Goal: Information Seeking & Learning: Learn about a topic

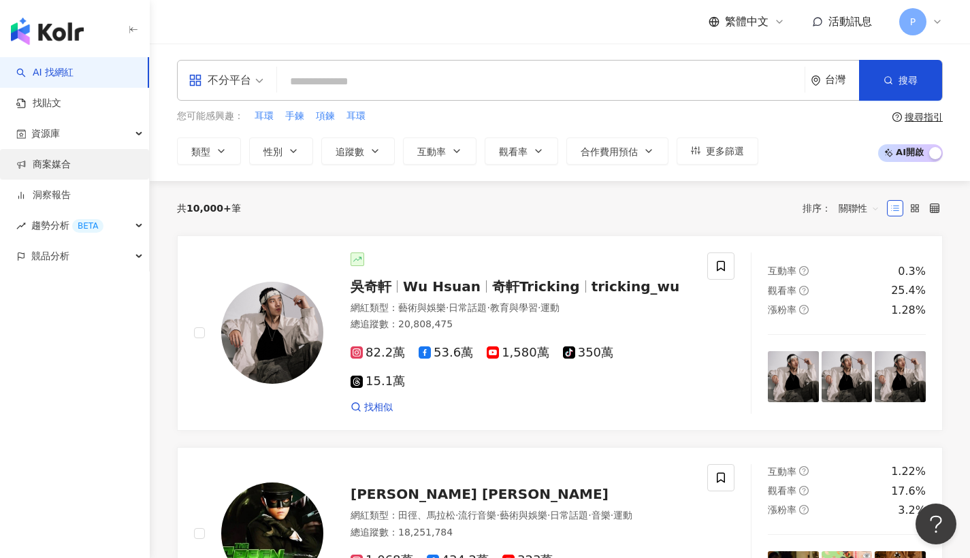
click at [52, 163] on link "商案媒合" at bounding box center [43, 165] width 54 height 14
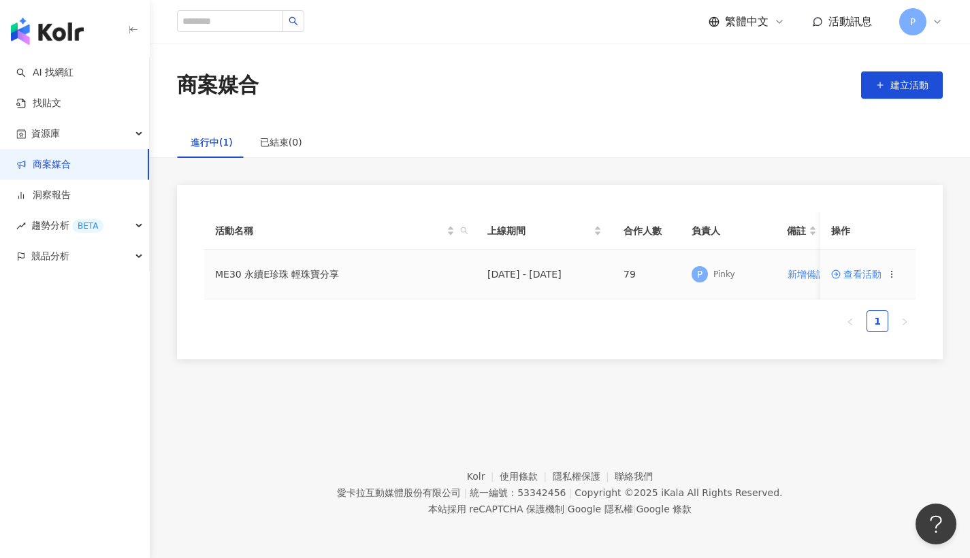
click at [850, 277] on span "查看活動" at bounding box center [856, 274] width 50 height 10
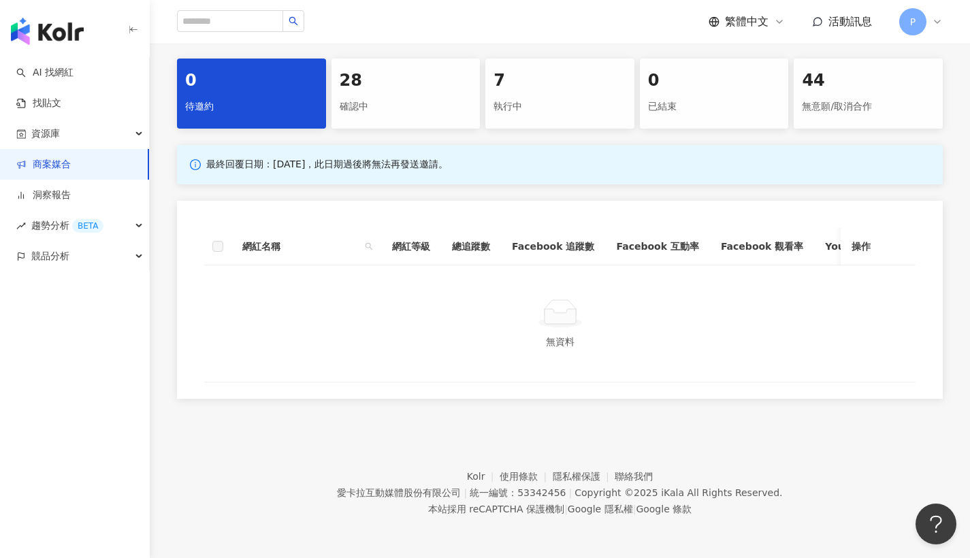
scroll to position [215, 0]
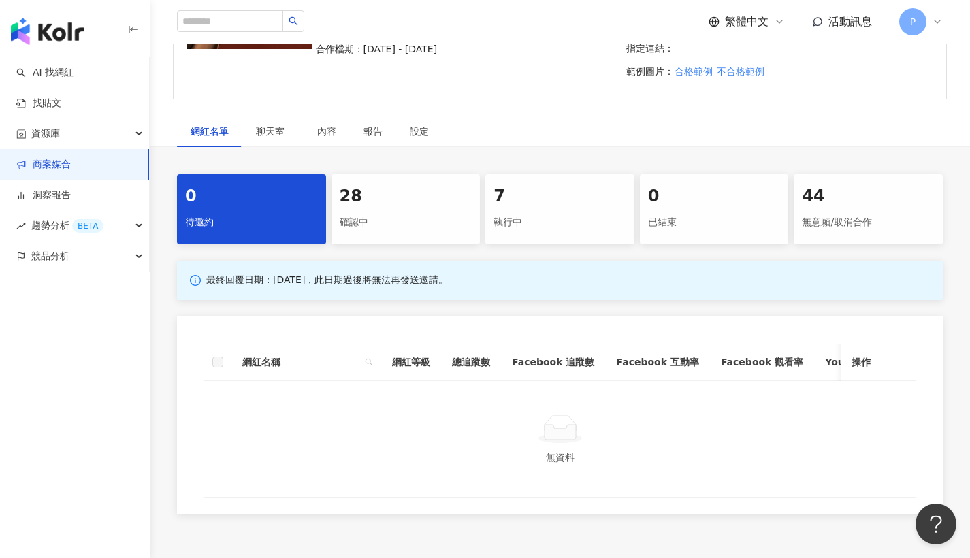
click at [517, 199] on div "7" at bounding box center [559, 196] width 133 height 23
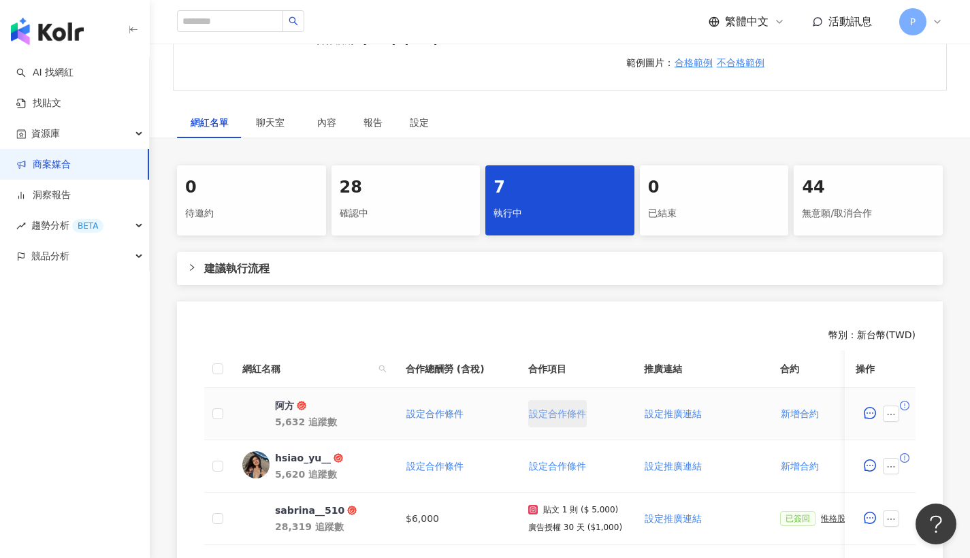
scroll to position [246, 0]
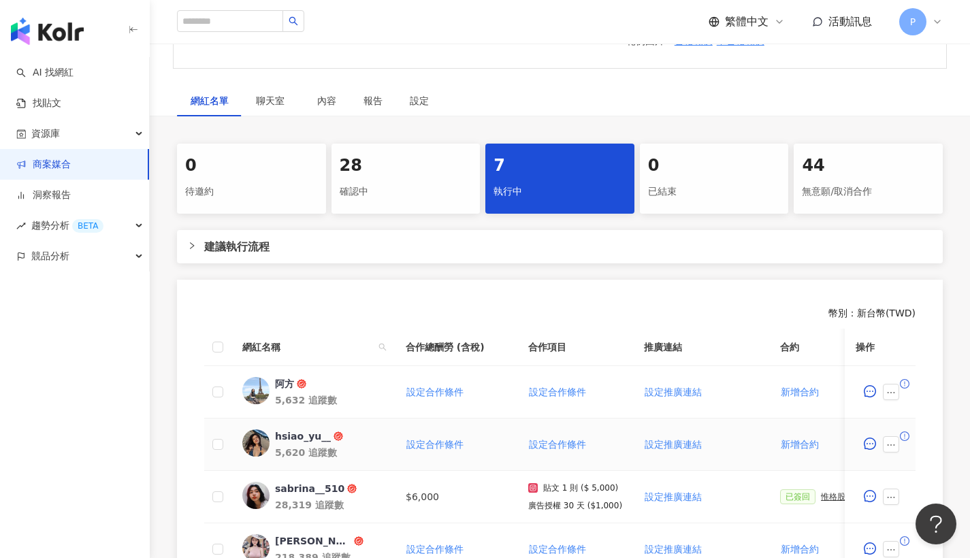
drag, startPoint x: 685, startPoint y: 495, endPoint x: 729, endPoint y: 457, distance: 58.4
click at [729, 457] on tbody "阿方 5,632 追蹤數 設定合作條件 設定合作條件 設定推廣連結 新增合約 N/A 新增附件 待付款後解鎖 個人（中華民國籍） 新增備註 hsiao_yu_…" at bounding box center [890, 549] width 1373 height 367
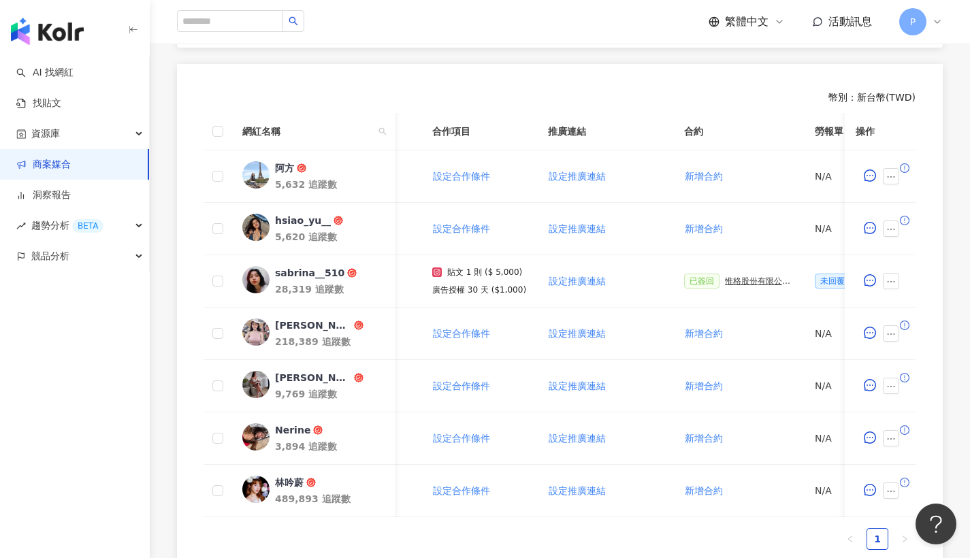
scroll to position [180, 0]
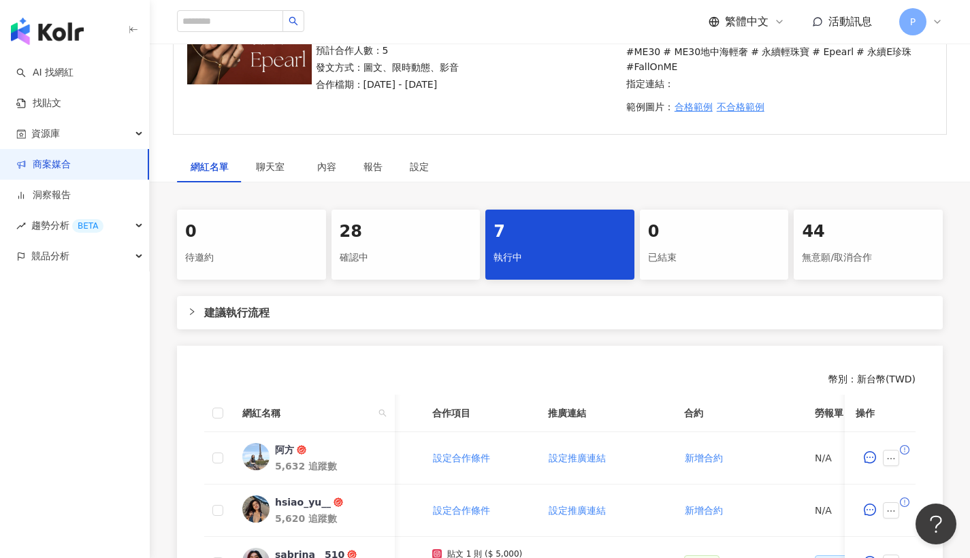
click at [227, 321] on div "建議執行流程" at bounding box center [560, 312] width 766 height 33
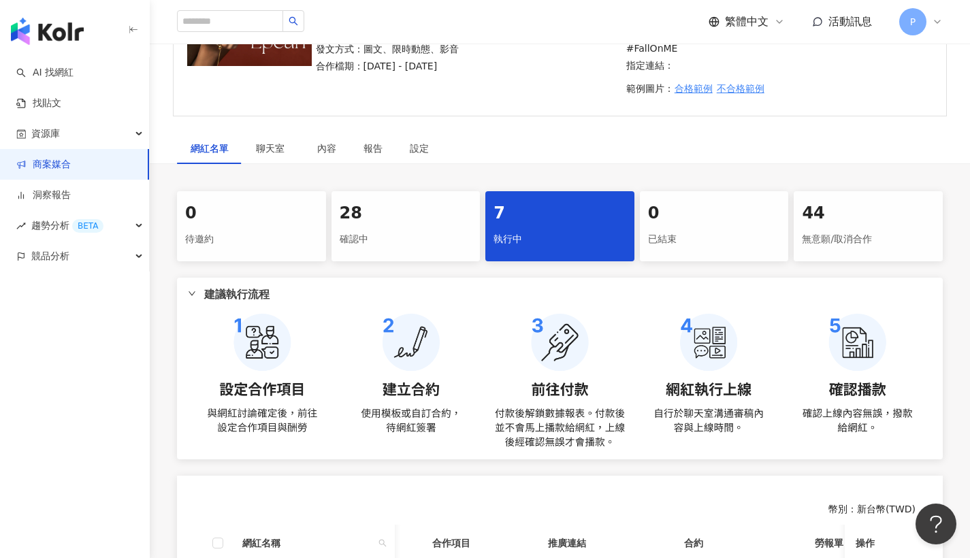
scroll to position [227, 0]
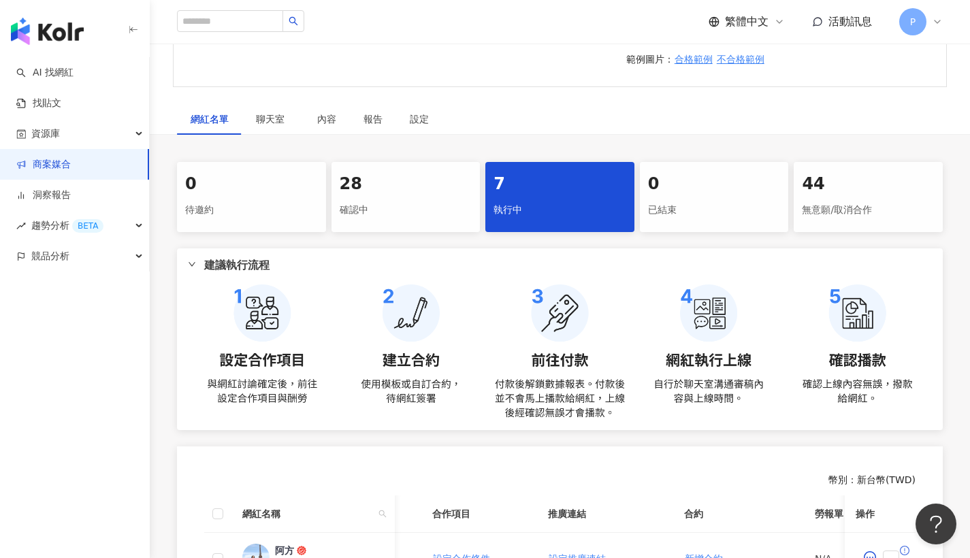
drag, startPoint x: 518, startPoint y: 399, endPoint x: 576, endPoint y: 397, distance: 57.9
click at [576, 397] on img at bounding box center [560, 351] width 744 height 135
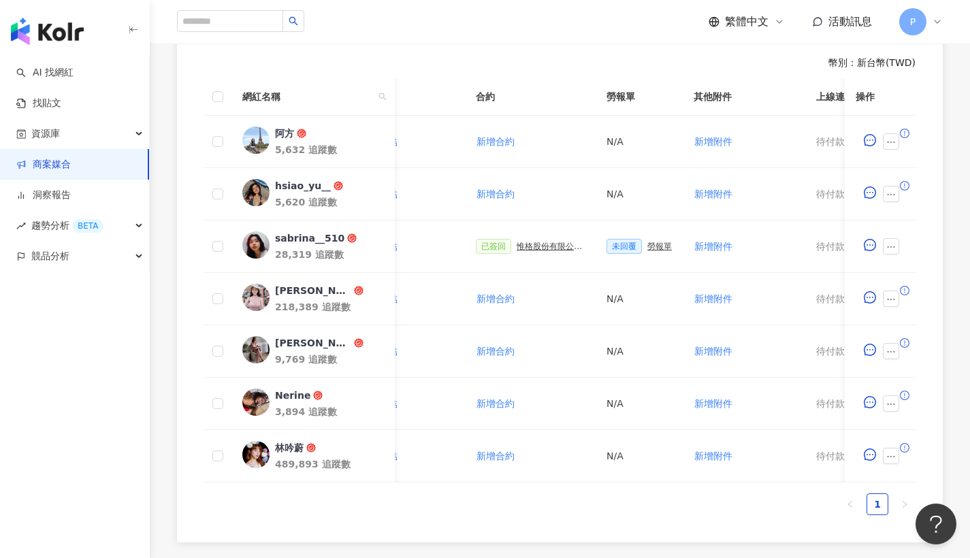
scroll to position [0, 304]
click at [653, 242] on div "勞報單" at bounding box center [659, 247] width 24 height 10
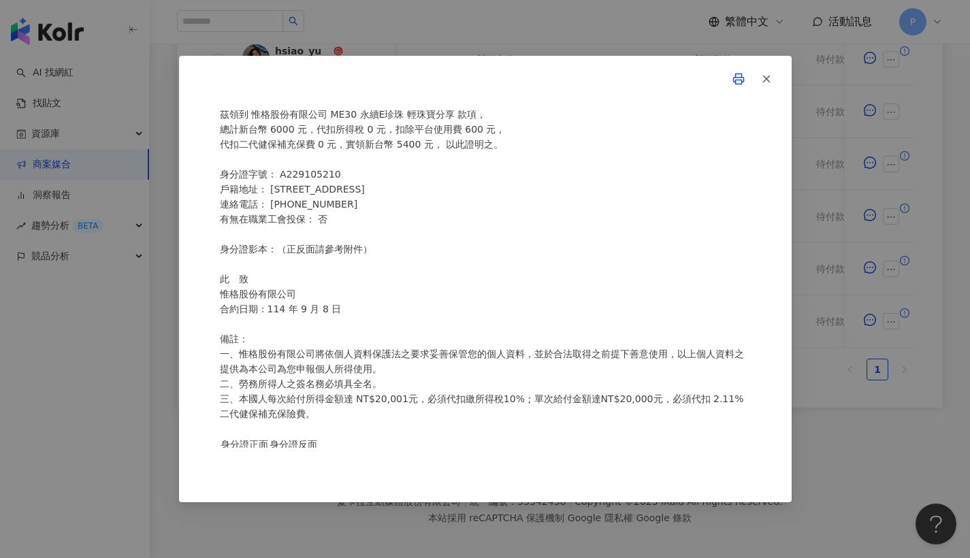
scroll to position [0, 0]
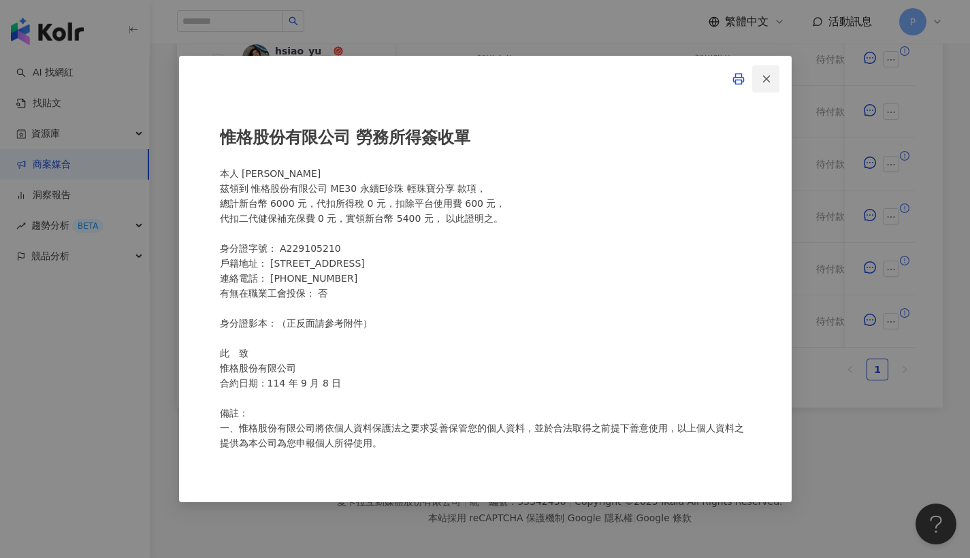
click at [770, 76] on icon "button" at bounding box center [766, 79] width 12 height 12
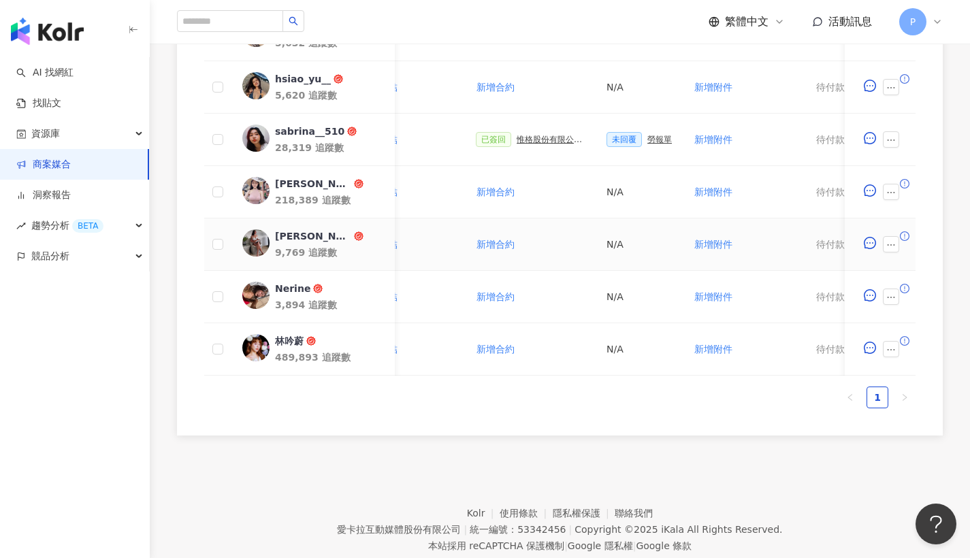
scroll to position [653, 0]
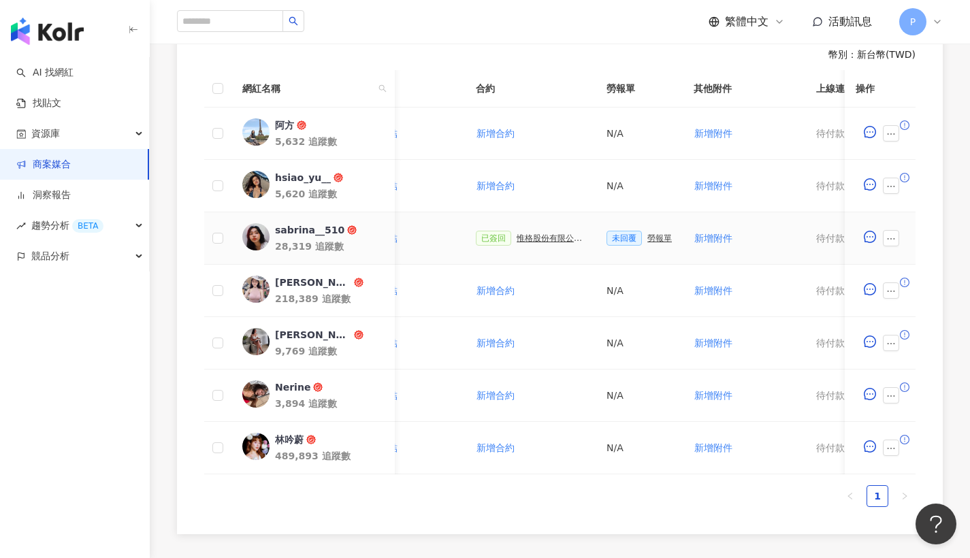
click at [539, 237] on div "惟格股份有限公司——公關行銷活動合約書" at bounding box center [550, 238] width 68 height 10
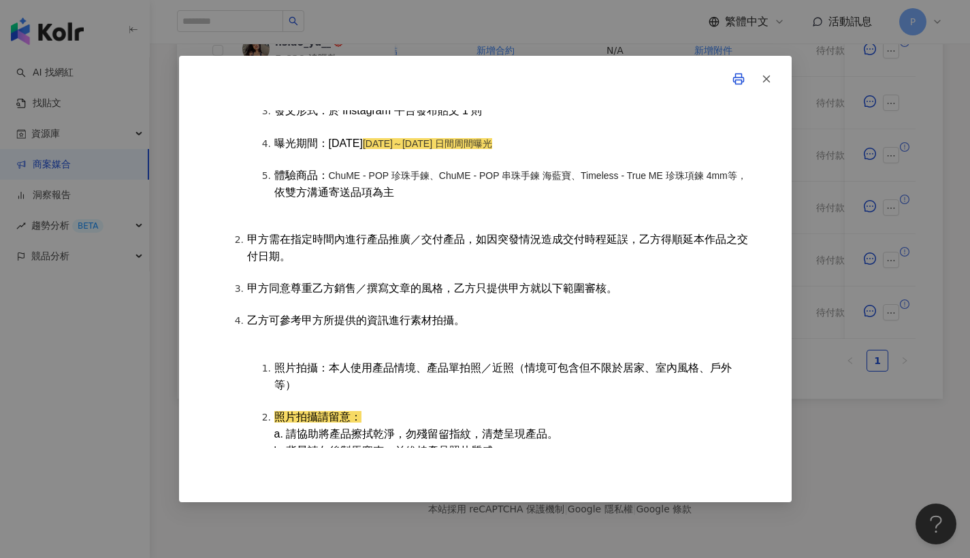
scroll to position [372, 0]
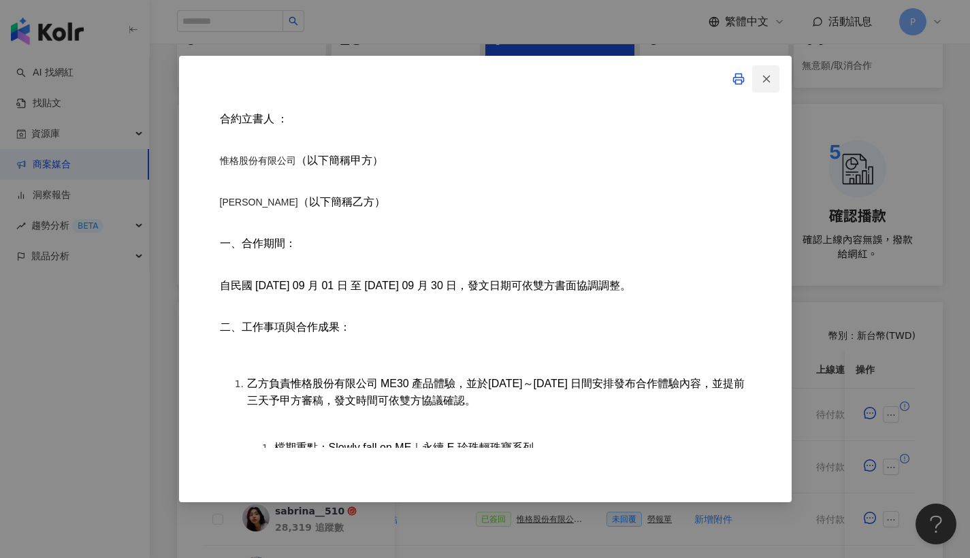
click at [766, 79] on line "button" at bounding box center [766, 79] width 6 height 6
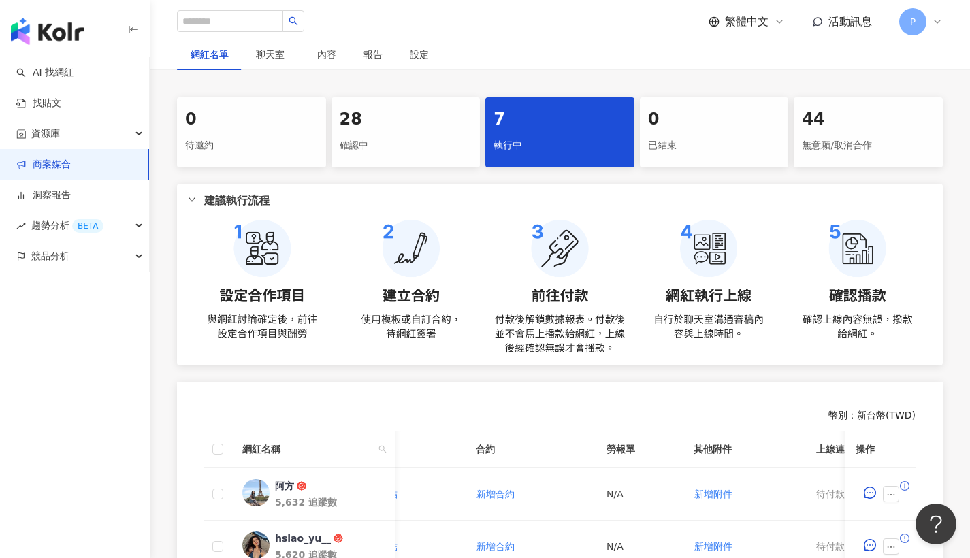
scroll to position [461, 0]
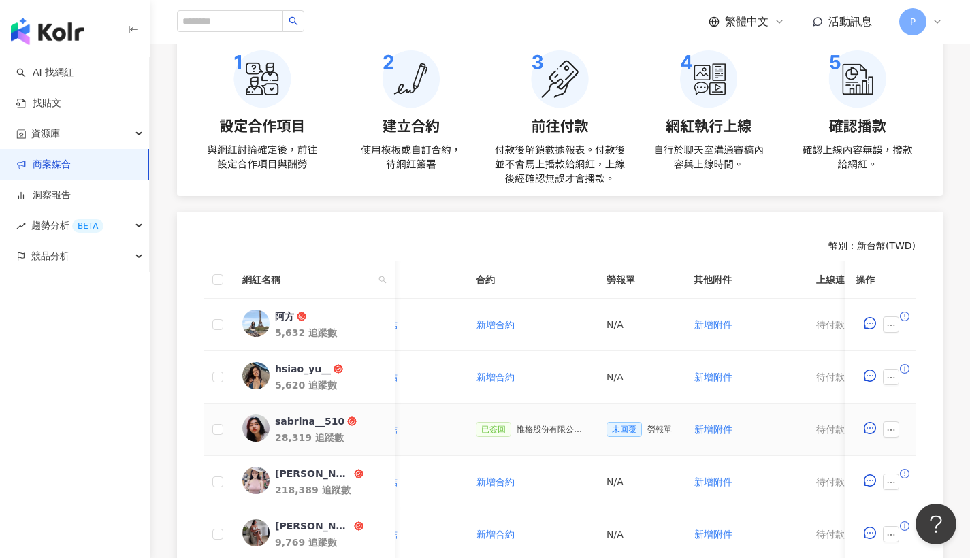
click at [504, 428] on span "已簽回" at bounding box center [493, 429] width 35 height 15
click at [521, 425] on div "惟格股份有限公司——公關行銷活動合約書" at bounding box center [550, 430] width 68 height 10
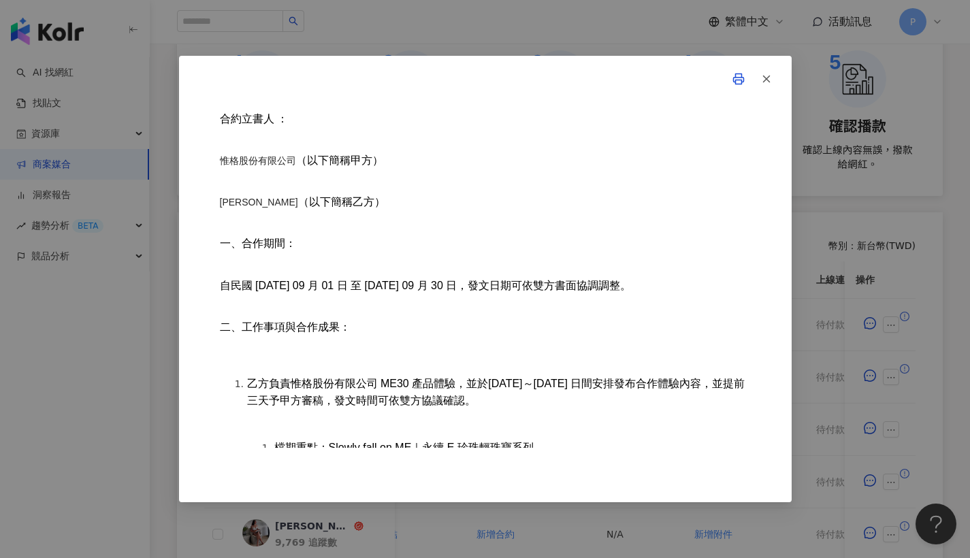
scroll to position [0, 0]
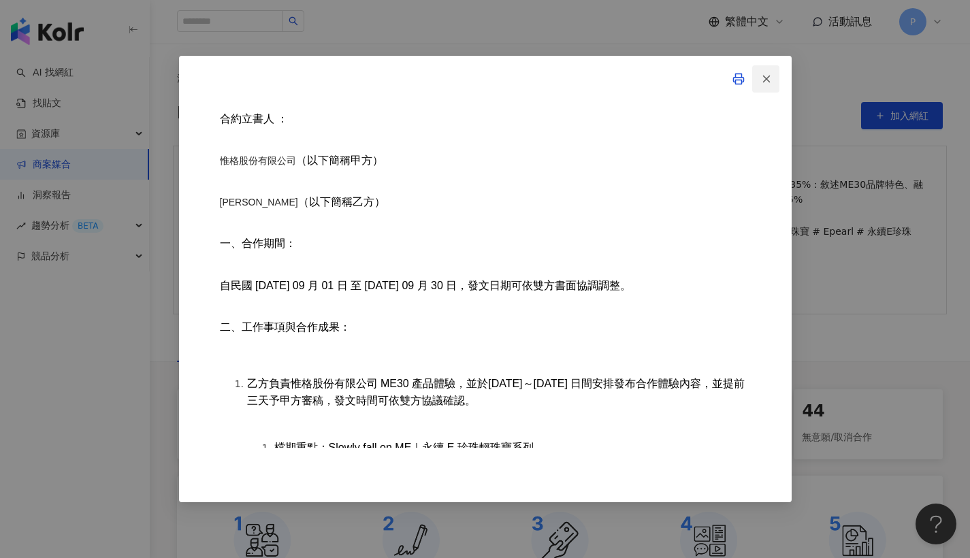
click at [768, 78] on icon "button" at bounding box center [766, 79] width 12 height 12
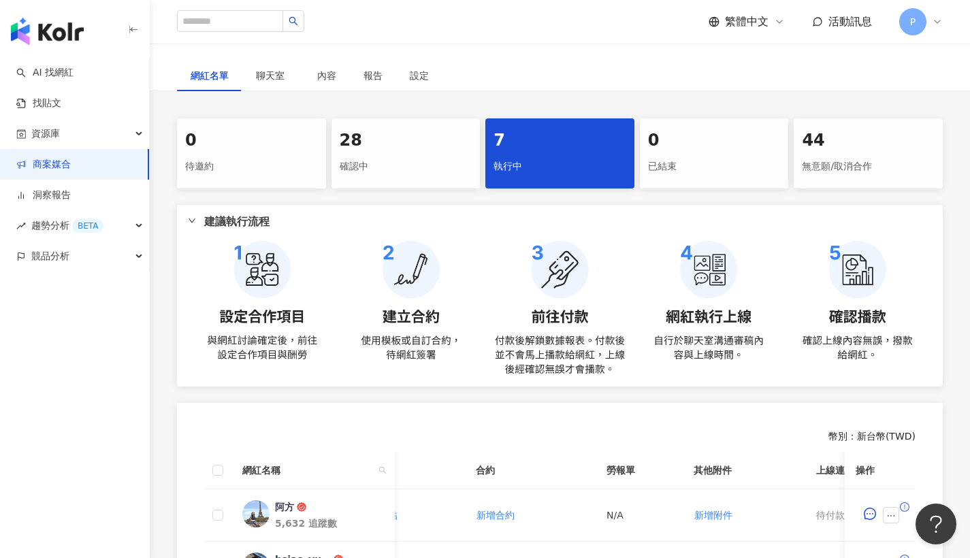
scroll to position [711, 0]
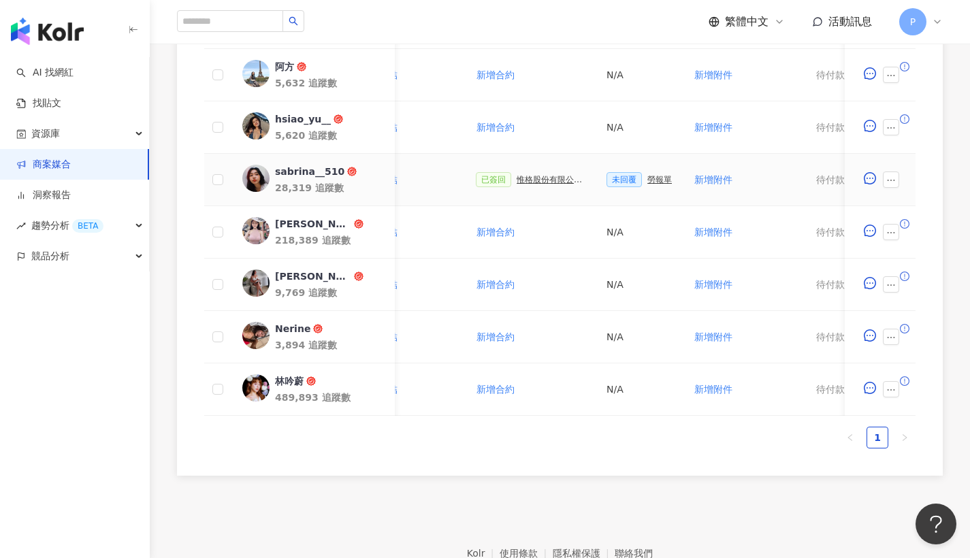
click at [543, 176] on div "惟格股份有限公司——公關行銷活動合約書" at bounding box center [550, 180] width 68 height 10
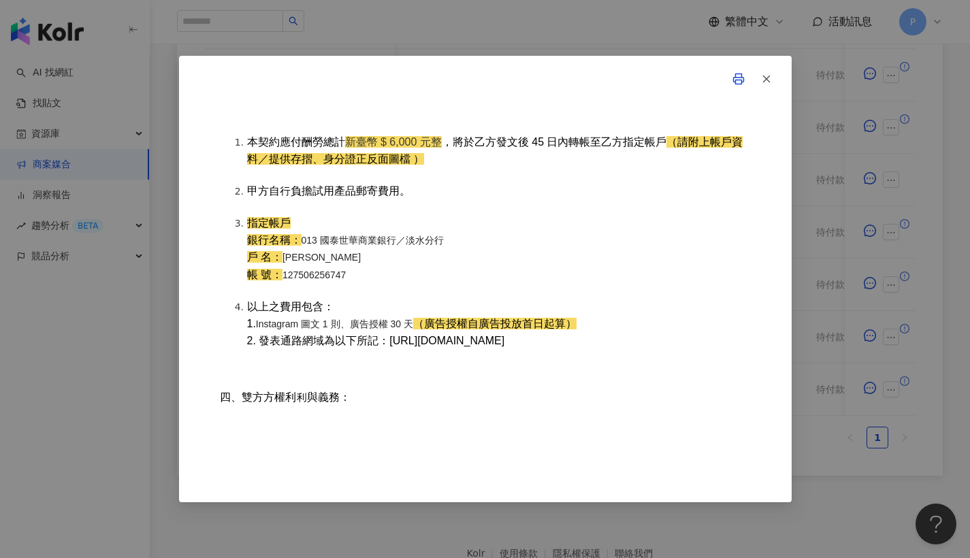
scroll to position [2022, 0]
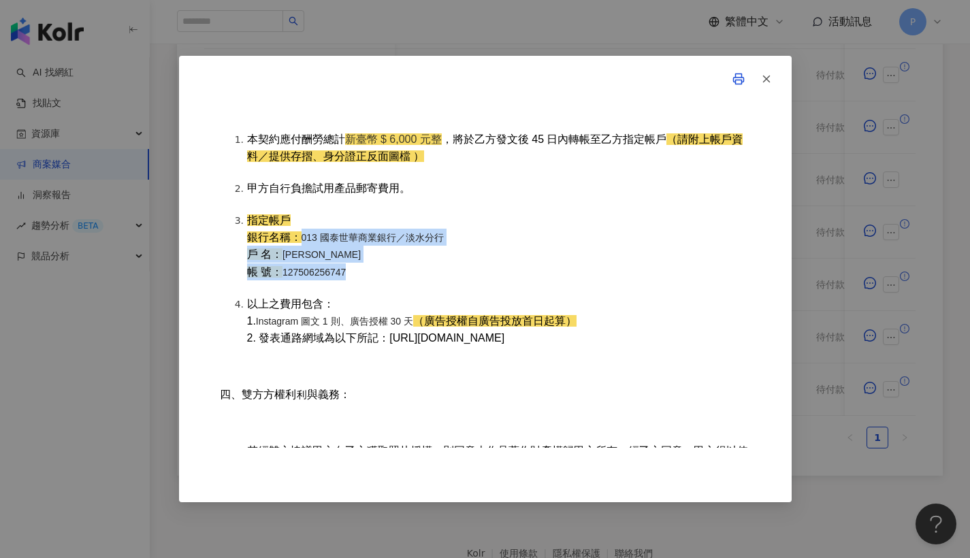
drag, startPoint x: 303, startPoint y: 263, endPoint x: 349, endPoint y: 293, distance: 55.1
click at [349, 280] on li "指定帳戶 銀行名稱： 013 國泰世華商業銀行／淡水分行 戶 名： 潘佩琛 帳 號： 127506256747" at bounding box center [499, 246] width 504 height 69
copy li "銀行名稱： 013 國泰世華商業銀行／淡水分行 戶 名： 潘佩琛 帳 號： 127506256747"
click at [774, 87] on button "button" at bounding box center [765, 78] width 27 height 27
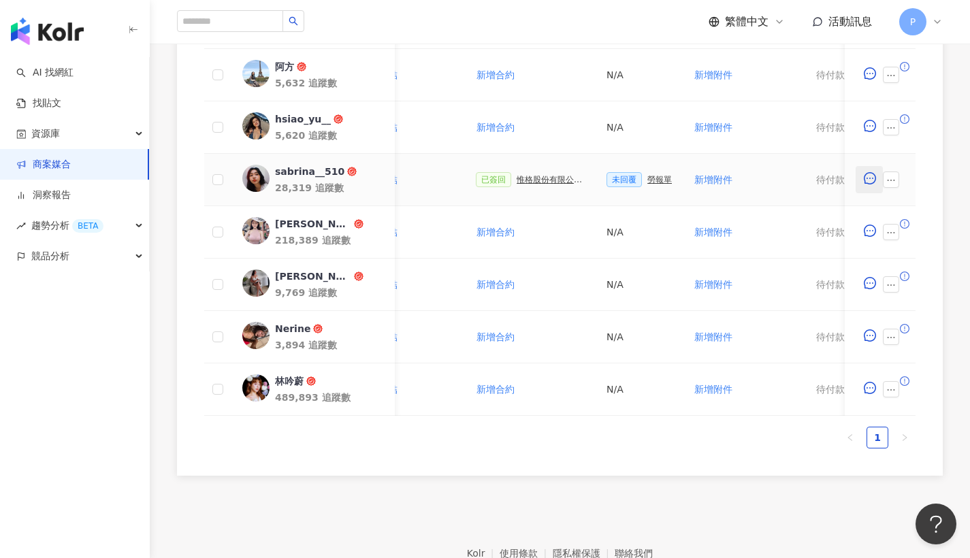
click at [880, 178] on button "button" at bounding box center [868, 179] width 27 height 27
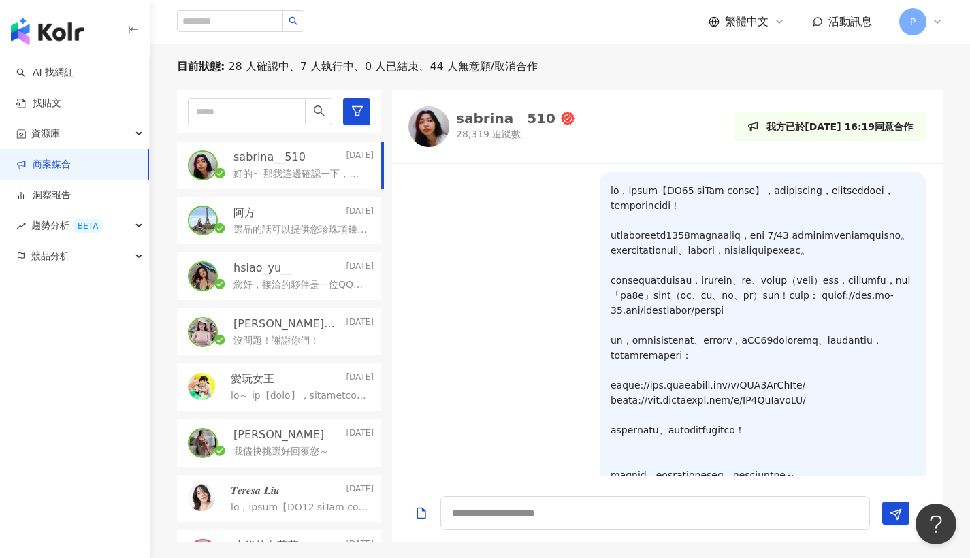
scroll to position [1911, 0]
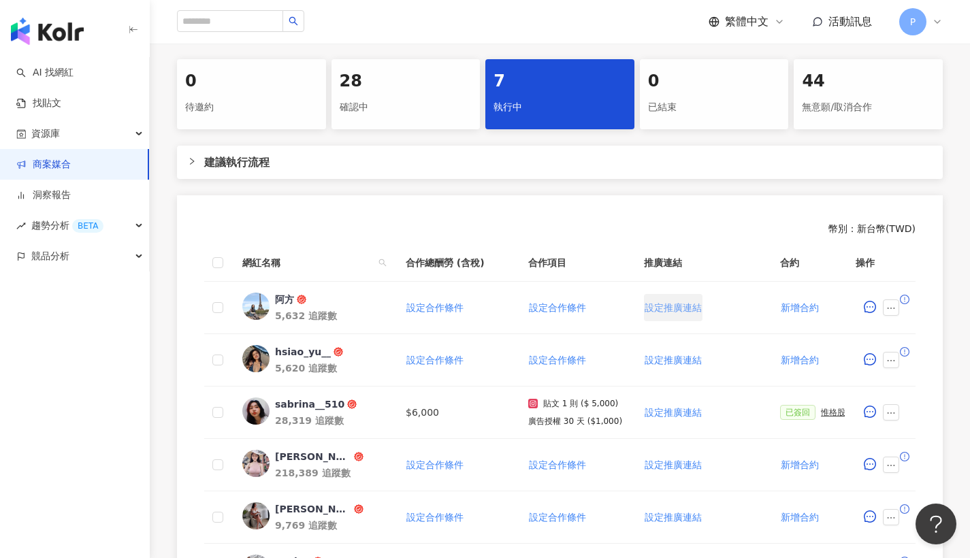
scroll to position [465, 0]
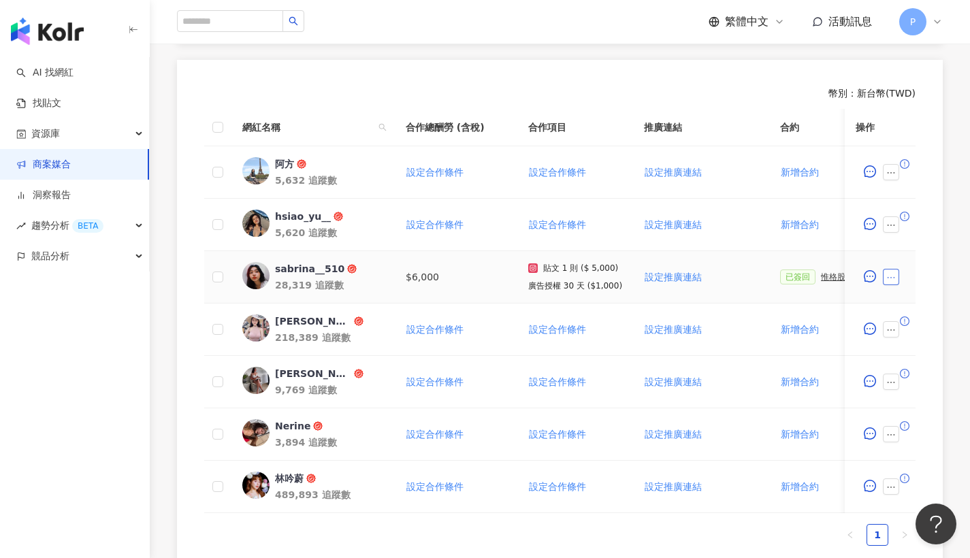
click at [895, 274] on icon "ellipsis" at bounding box center [891, 278] width 10 height 10
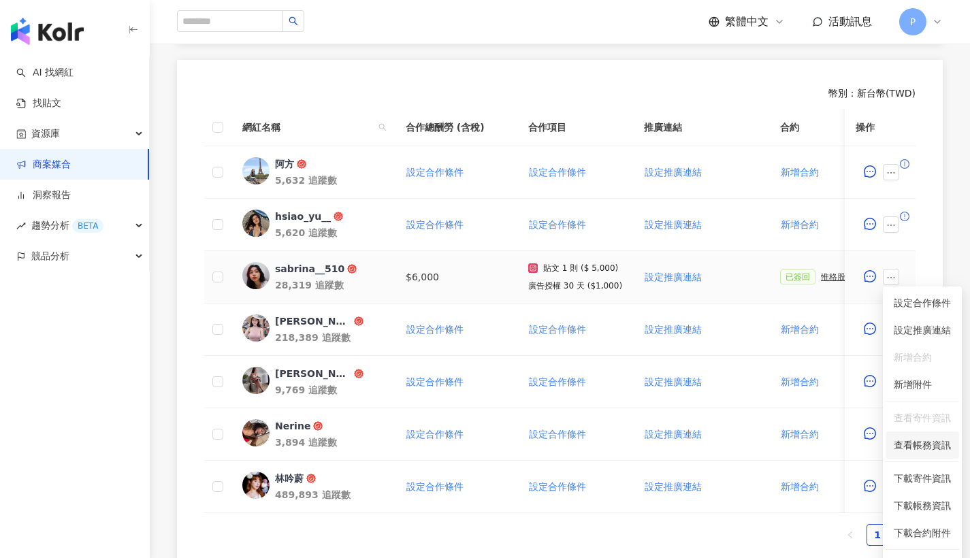
click at [917, 442] on span "查看帳務資訊" at bounding box center [921, 445] width 57 height 15
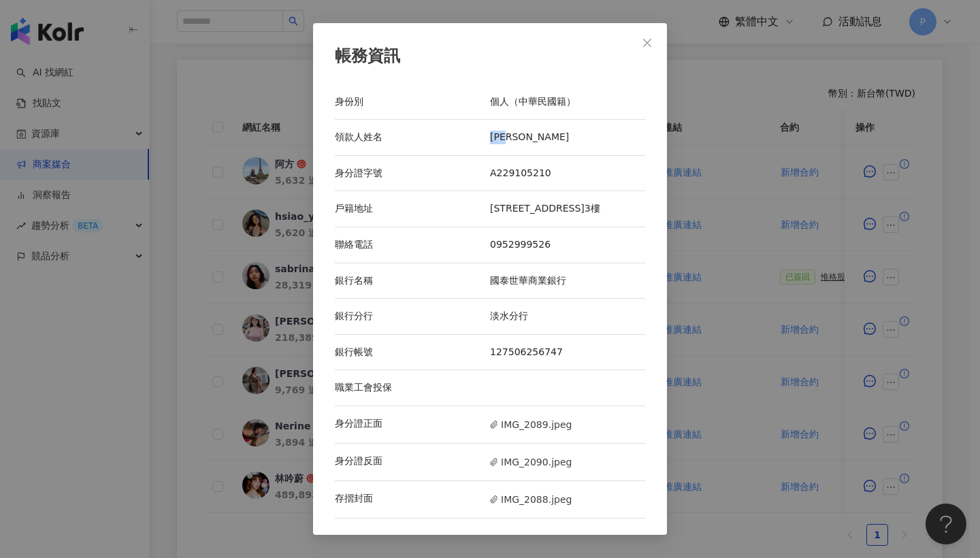
drag, startPoint x: 502, startPoint y: 132, endPoint x: 516, endPoint y: 133, distance: 14.3
click at [516, 133] on div "潘佩琛" at bounding box center [567, 138] width 155 height 14
click at [489, 135] on div "領款人姓名" at bounding box center [412, 138] width 155 height 14
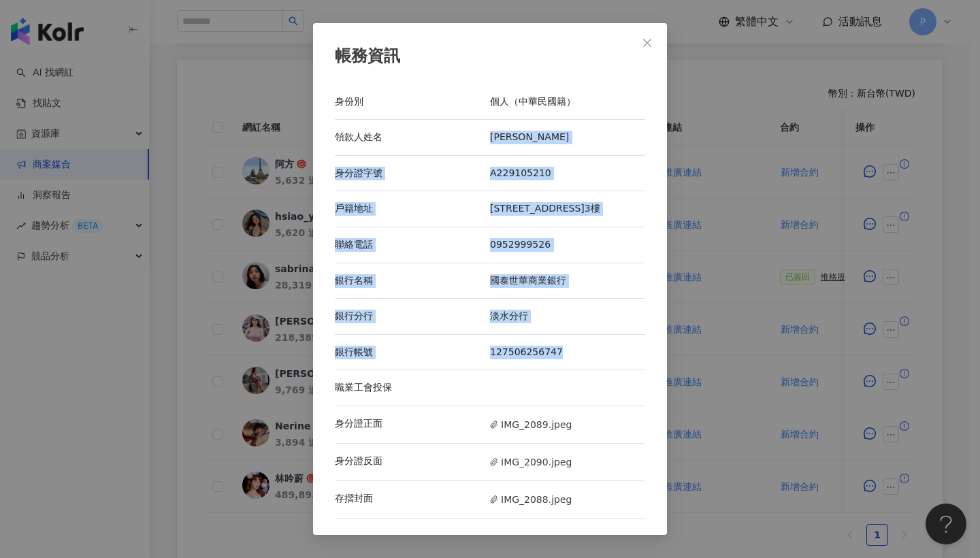
drag, startPoint x: 492, startPoint y: 130, endPoint x: 570, endPoint y: 361, distance: 243.6
click at [570, 361] on div "身份別 個人（中華民國籍） 領款人姓名 潘佩琛 身分證字號 A229105210 戶籍地址 台北市內湖區內湖路二段355巷20號3樓 聯絡電話 0952999…" at bounding box center [490, 301] width 310 height 434
copy div "潘佩琛 身分證字號 A229105210 戶籍地址 台北市內湖區內湖路二段355巷20號3樓 聯絡電話 0952999526 銀行名稱 國泰世華商業銀行 銀行…"
click at [502, 227] on div "戶籍地址 台北市內湖區內湖路二段355巷20號3樓" at bounding box center [490, 209] width 310 height 36
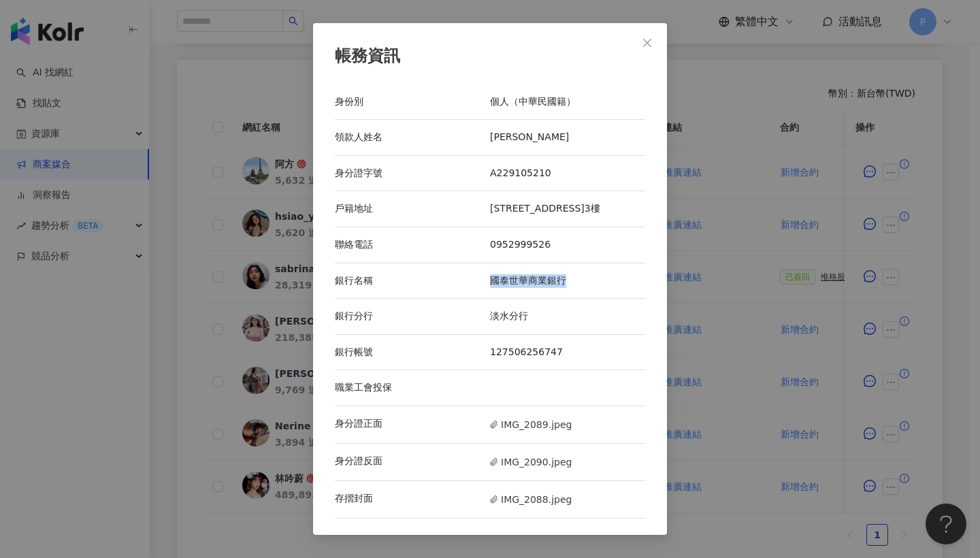
drag, startPoint x: 499, startPoint y: 285, endPoint x: 594, endPoint y: 285, distance: 94.6
click at [594, 285] on div "國泰世華商業銀行" at bounding box center [567, 281] width 155 height 14
click at [801, 329] on div "帳務資訊 身份別 個人（中華民國籍） 領款人姓名 潘佩琛 身分證字號 A229105210 戶籍地址 台北市內湖區內湖路二段355巷20號3樓 聯絡電話 09…" at bounding box center [490, 279] width 980 height 558
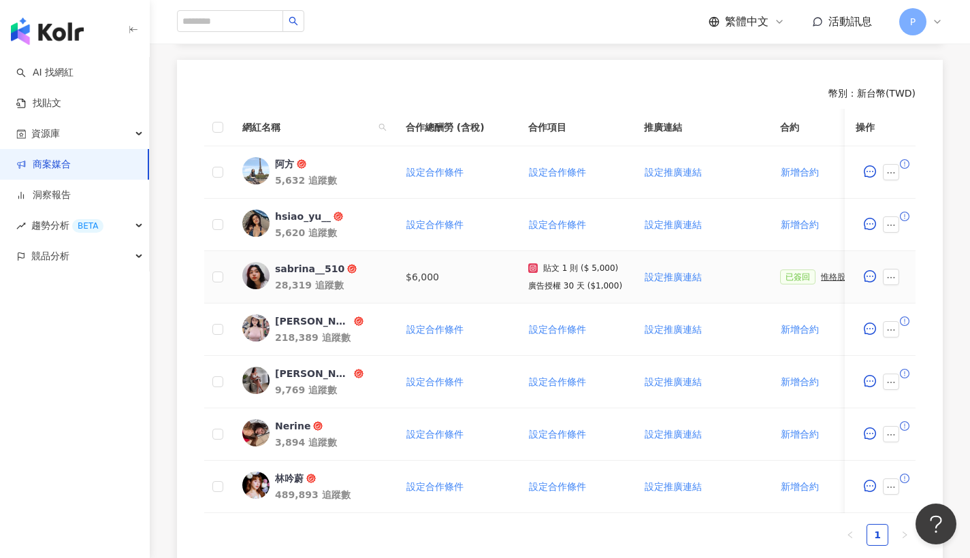
click at [826, 274] on div "惟格股份有限公司——公關行銷活動合約書" at bounding box center [855, 277] width 68 height 10
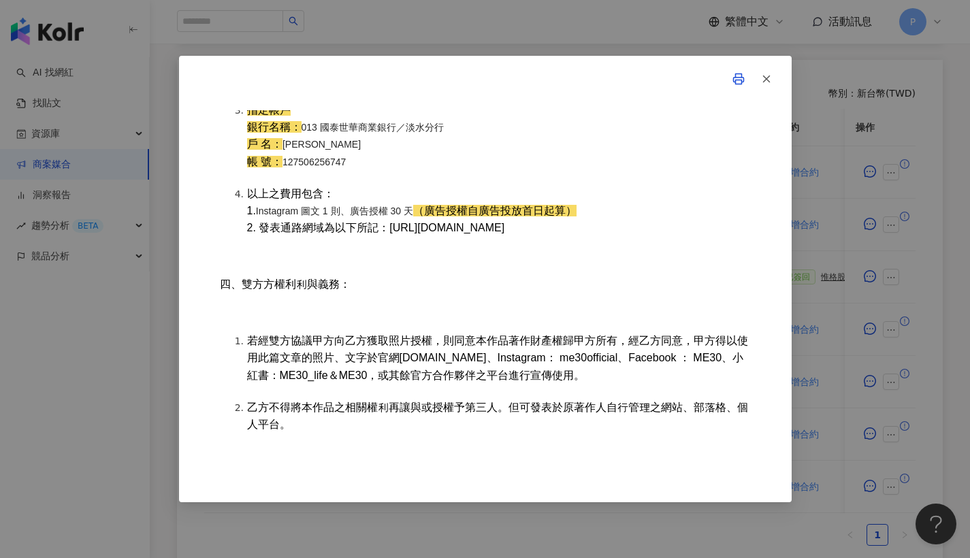
scroll to position [2044, 0]
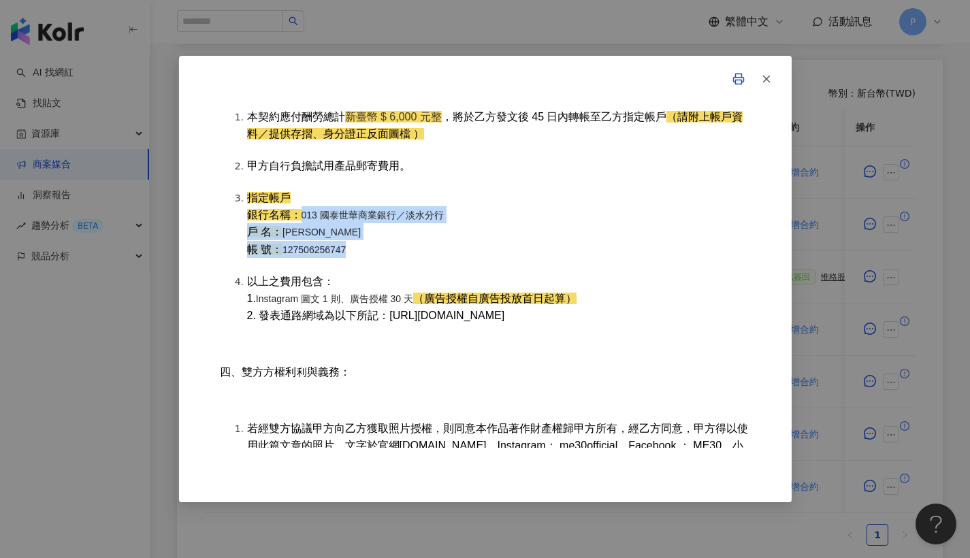
drag, startPoint x: 303, startPoint y: 241, endPoint x: 457, endPoint y: 276, distance: 157.7
click at [457, 258] on li "指定帳戶 銀行名稱： 013 國泰世華商業銀行／淡水分行 戶 名： 潘佩琛 帳 號： 127506256747" at bounding box center [499, 223] width 504 height 69
copy li "銀行名稱： 013 國泰世華商業銀行／淡水分行 戶 名： 潘佩琛 帳 號： 127506256747"
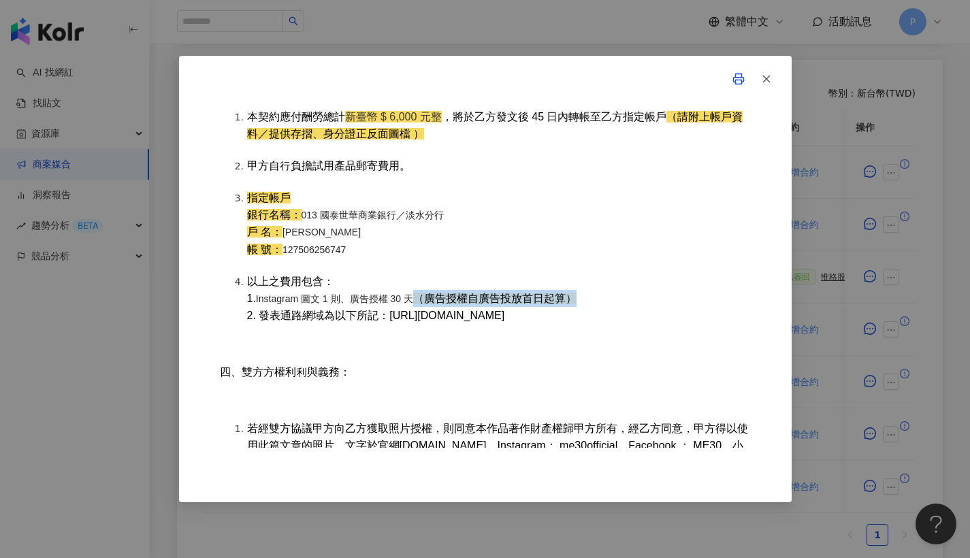
drag, startPoint x: 414, startPoint y: 327, endPoint x: 611, endPoint y: 325, distance: 196.7
click at [611, 324] on li "以上之費用包含： 1. Instagram 圖文 1 則、廣告授權 30 天 （廣告授權自廣告投放首日起算） 2. 發表通路網域為以下所記：https://w…" at bounding box center [499, 298] width 504 height 51
copy li "Instagram 圖文 1 則、廣告授權 30 天 （廣告授權自廣告投放首日起算）"
drag, startPoint x: 390, startPoint y: 342, endPoint x: 653, endPoint y: 338, distance: 263.4
click at [653, 324] on li "以上之費用包含： 1. Instagram 圖文 1 則、廣告授權 30 天 （廣告授權自廣告投放首日起算） 2. 發表通路網域為以下所記：https://w…" at bounding box center [499, 298] width 504 height 51
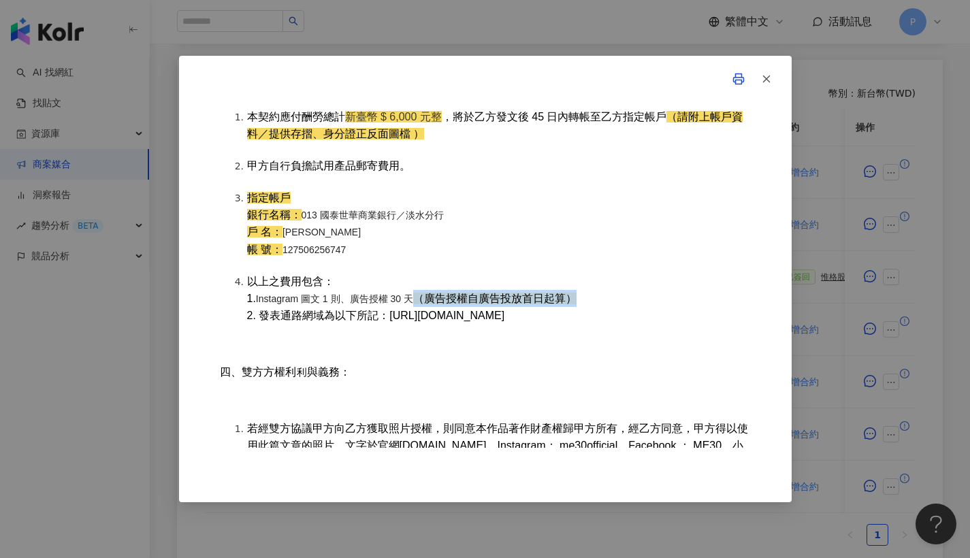
copy span "https://www.instagram.com/sabrina__510/"
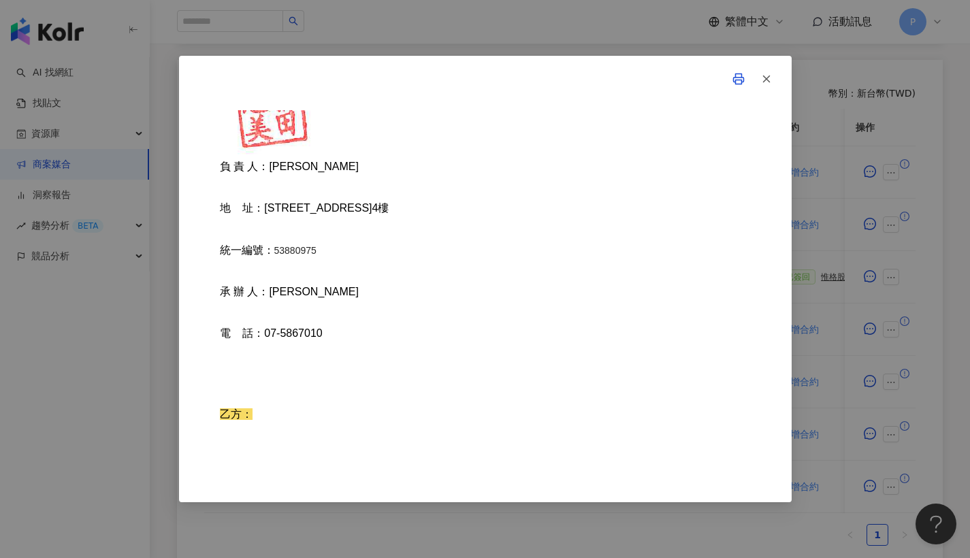
scroll to position [3893, 0]
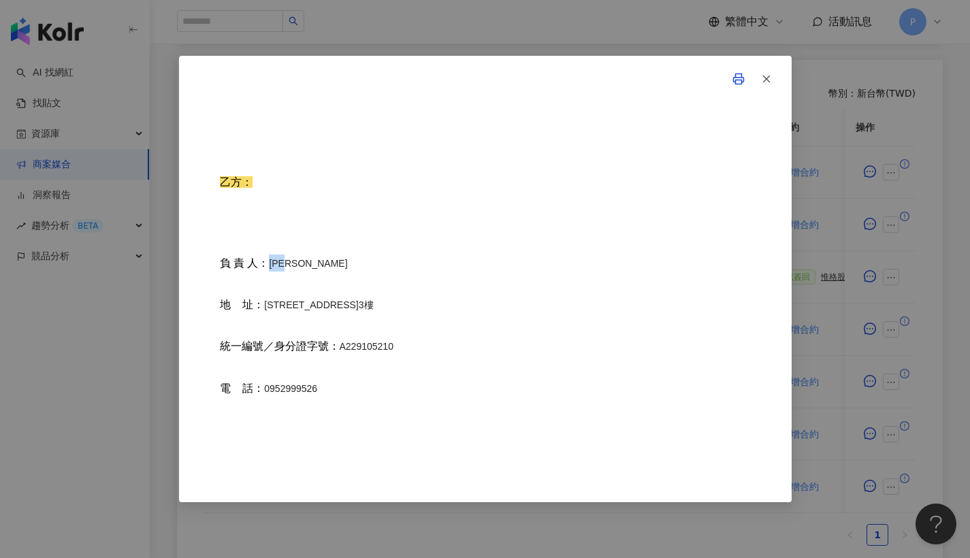
drag, startPoint x: 272, startPoint y: 286, endPoint x: 330, endPoint y: 289, distance: 57.9
click at [330, 272] on p "負 責 人： 潘佩琛" at bounding box center [485, 263] width 531 height 17
copy p "負 責 人： 潘佩琛"
drag, startPoint x: 265, startPoint y: 327, endPoint x: 480, endPoint y: 327, distance: 215.0
click at [480, 313] on p "地 址： 台北市內湖區內湖路二段355巷20號3樓" at bounding box center [485, 304] width 531 height 17
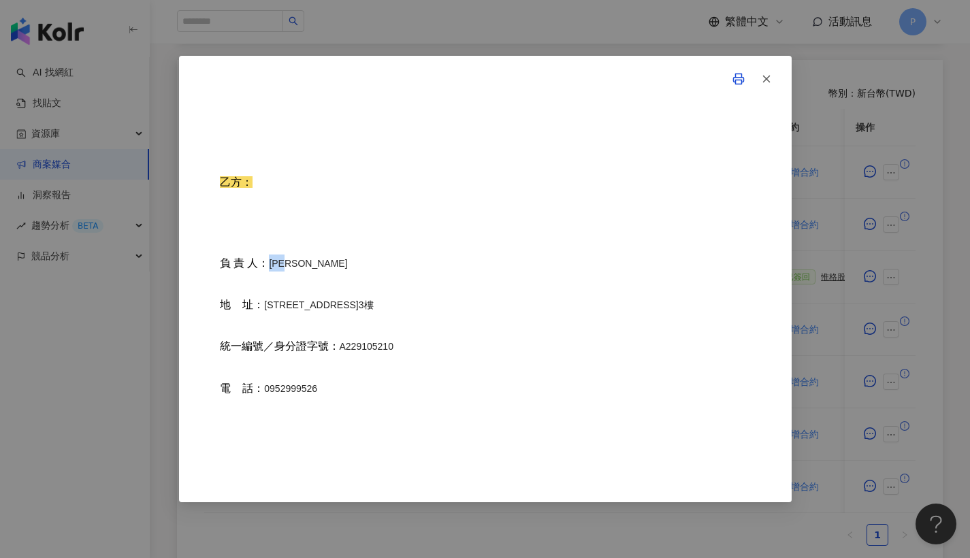
copy p "地 址： 台北市內湖區內湖路二段355巷20號3樓"
drag, startPoint x: 340, startPoint y: 370, endPoint x: 374, endPoint y: 389, distance: 39.6
click at [351, 416] on div "合約立書人 ： 惟格股份有限公司 （以下簡稱甲方） 潘佩琛 （以下簡稱乙方） 一、合作期間： ⾃⺠國 114 年 09 ⽉ 01 ⽇ 至 民國 114 年 0…" at bounding box center [485, 279] width 531 height 338
copy div "統一編號／身分證字號： A229105210 電 話： 0952999526"
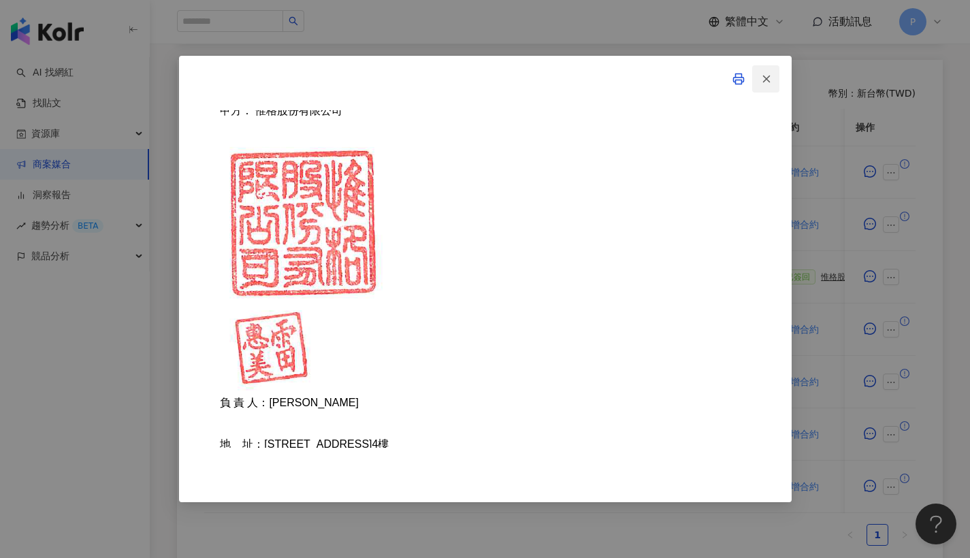
click at [765, 83] on icon "button" at bounding box center [766, 79] width 12 height 12
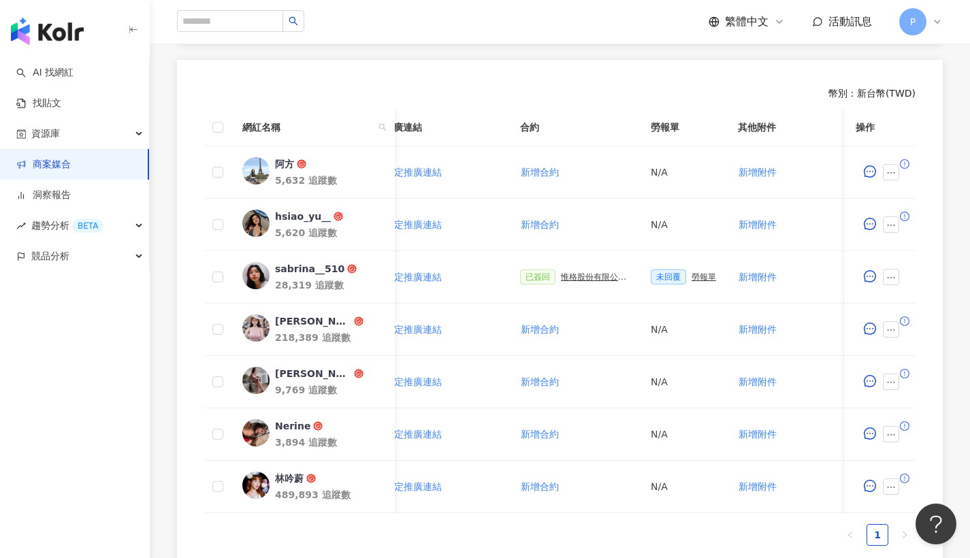
scroll to position [0, 302]
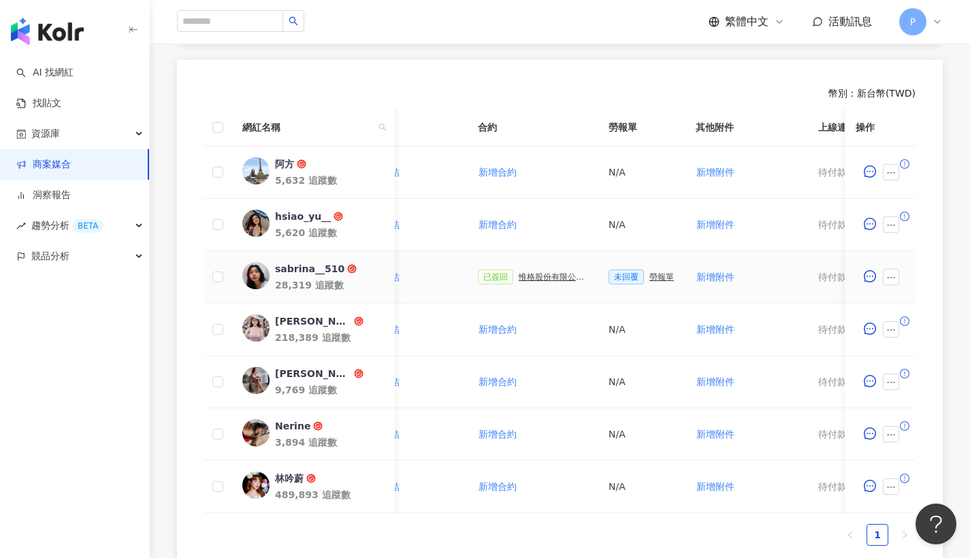
click at [611, 271] on span "未回覆" at bounding box center [625, 276] width 35 height 15
click at [653, 276] on div "勞報單" at bounding box center [661, 277] width 24 height 10
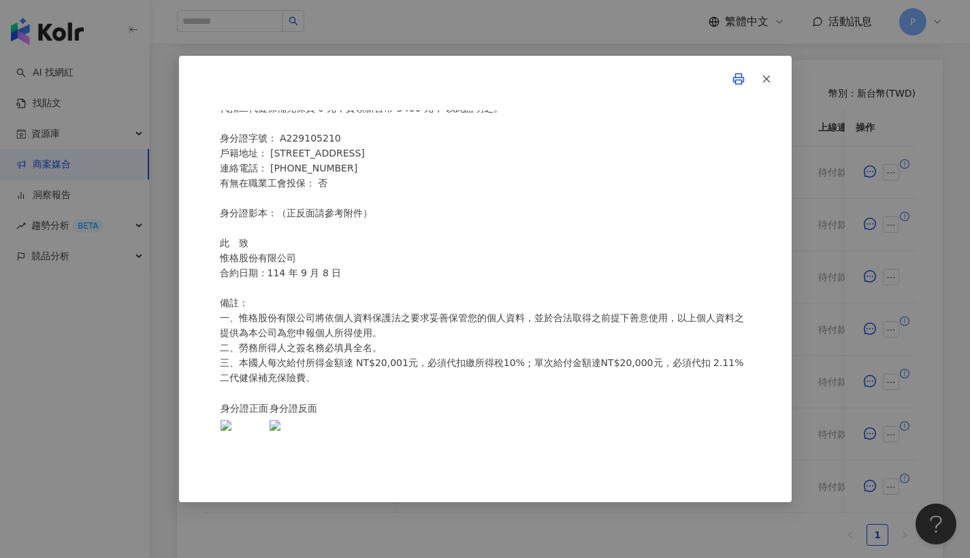
scroll to position [348, 0]
click at [775, 78] on button "button" at bounding box center [765, 78] width 27 height 27
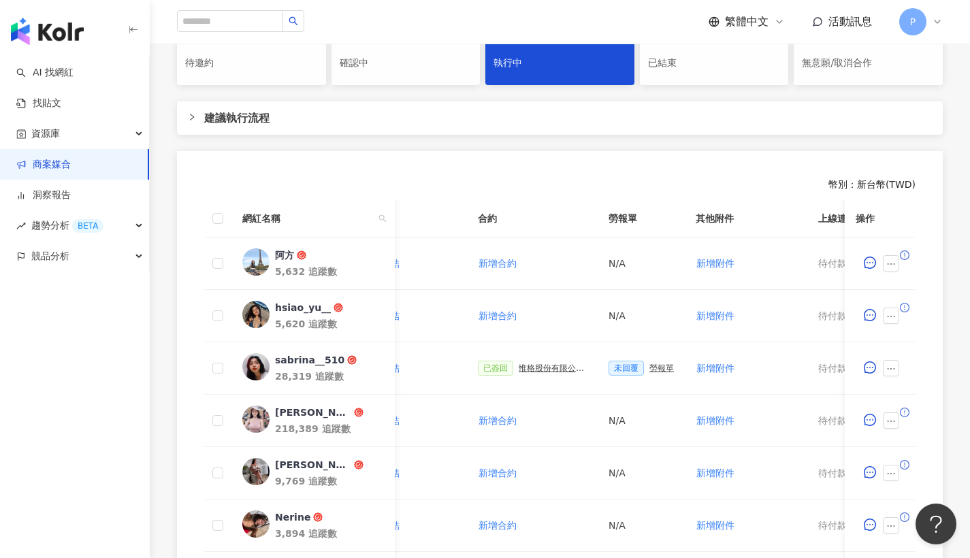
scroll to position [0, 0]
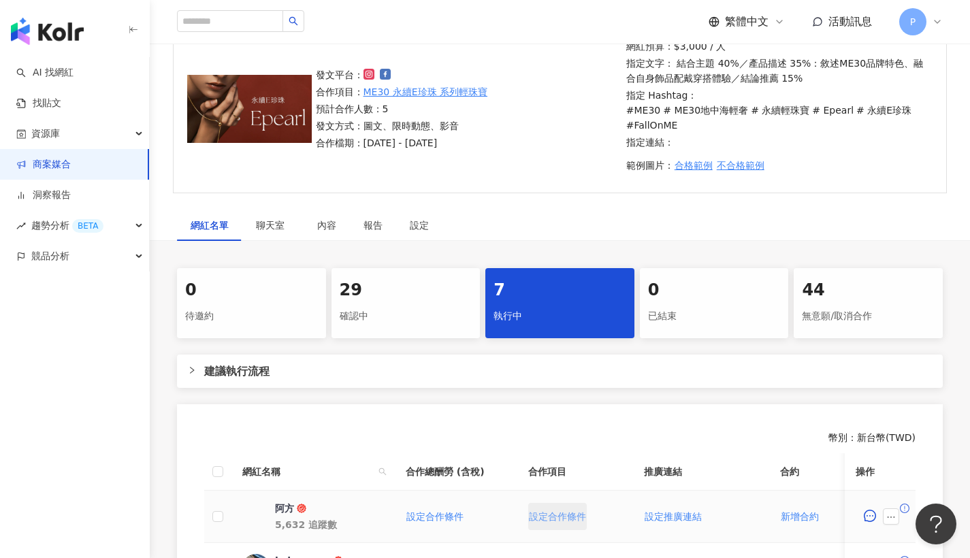
scroll to position [227, 0]
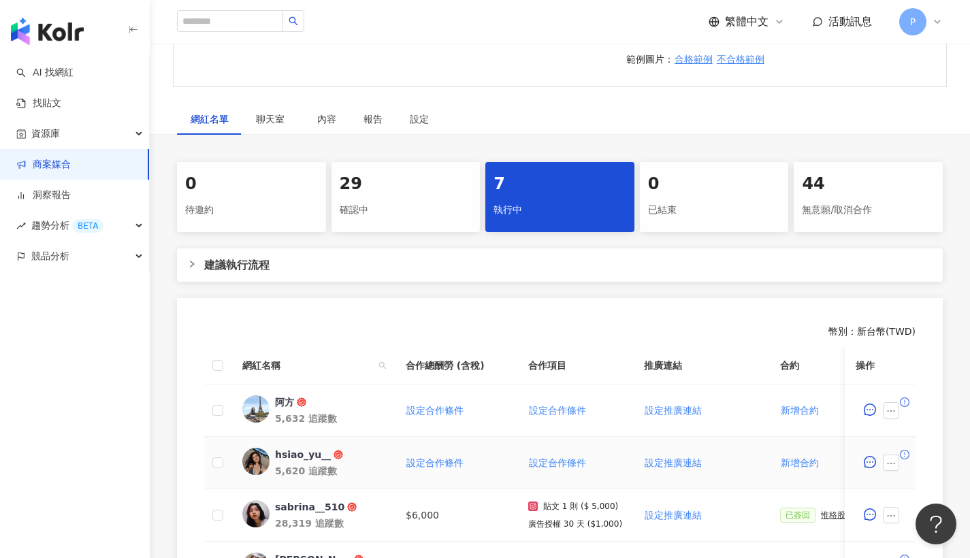
click at [301, 452] on div "hsiao_yu__" at bounding box center [303, 455] width 56 height 14
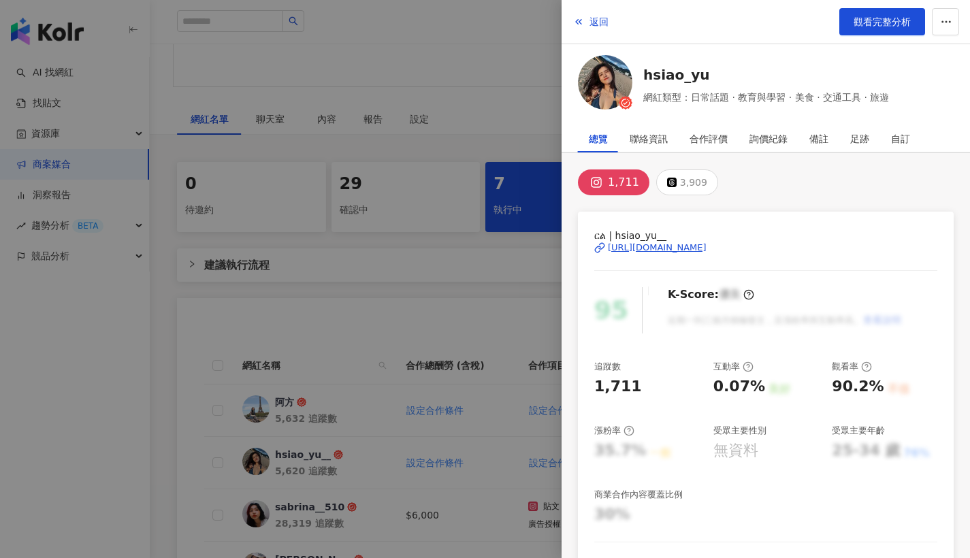
click at [706, 244] on div "[URL][DOMAIN_NAME]" at bounding box center [657, 248] width 99 height 12
click at [427, 283] on div at bounding box center [485, 279] width 970 height 558
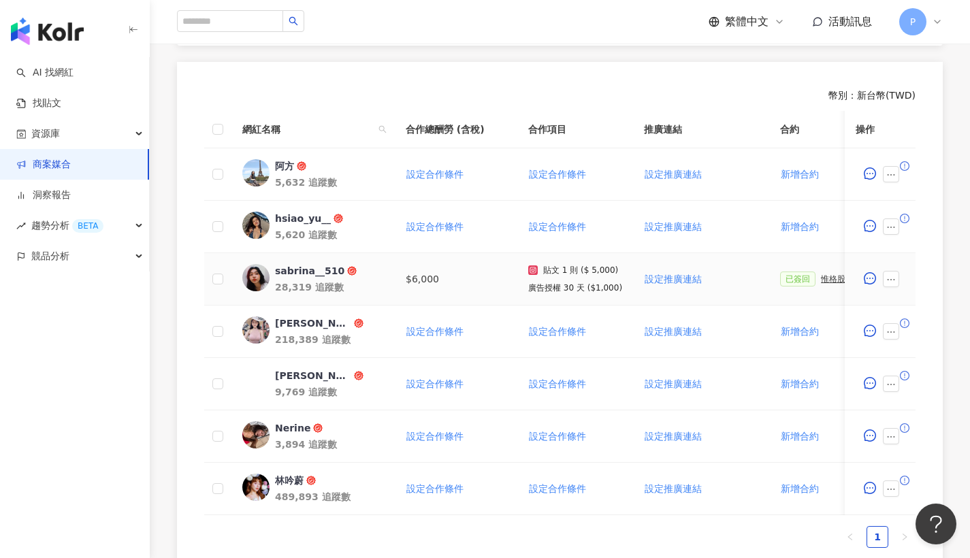
scroll to position [172, 0]
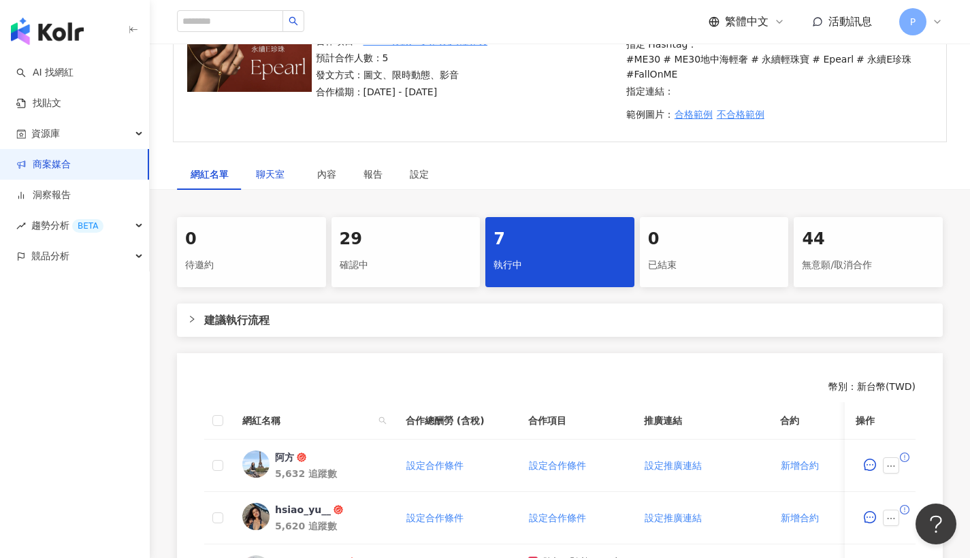
click at [262, 167] on div "聊天室" at bounding box center [273, 174] width 34 height 15
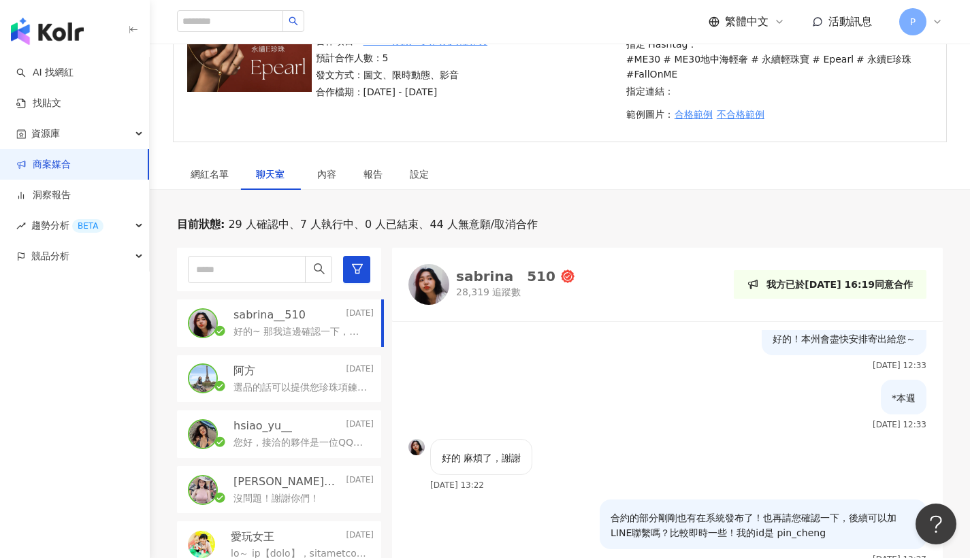
scroll to position [1911, 0]
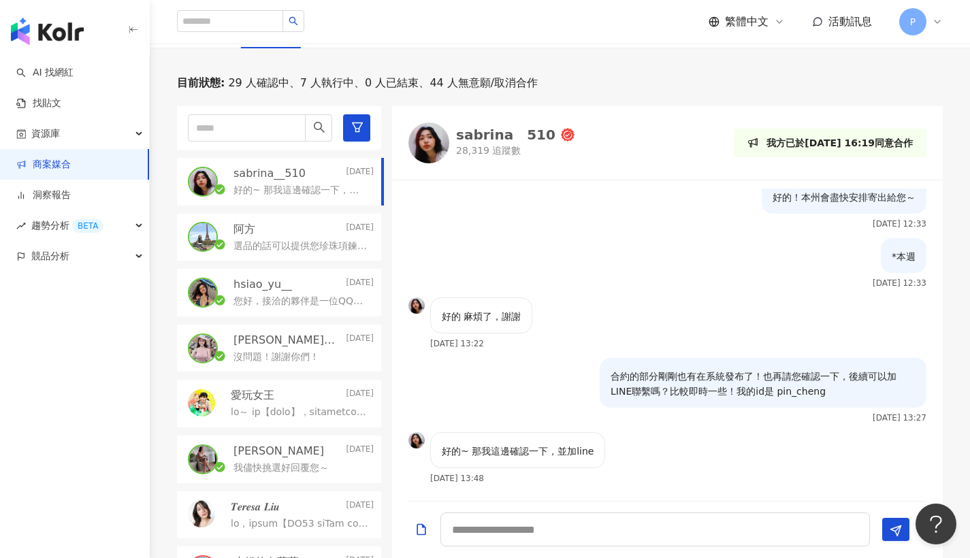
click at [295, 310] on div "hsiao_yu__ [DATE] 您好，接洽的夥伴是一位QQ唷～ 我這邊再請他確認一下！" at bounding box center [279, 293] width 204 height 48
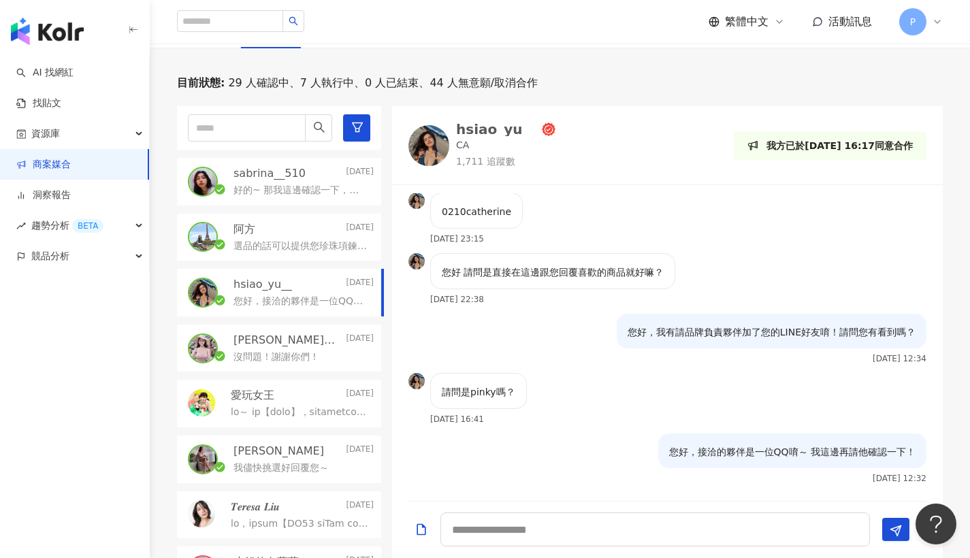
scroll to position [495, 0]
click at [294, 248] on p "選品的話可以提供您珍珠項鍊耳釘組沒有問題唷！" at bounding box center [300, 247] width 135 height 14
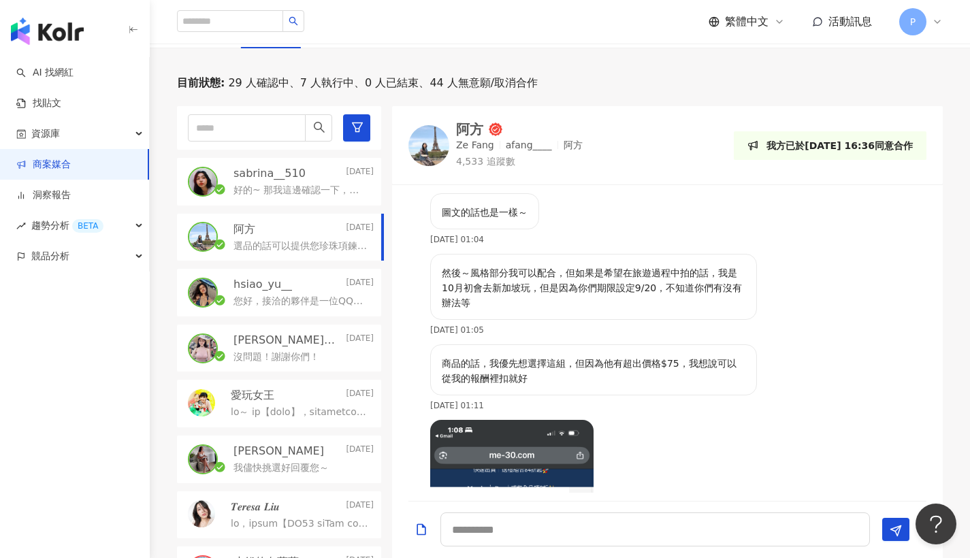
scroll to position [1018, 0]
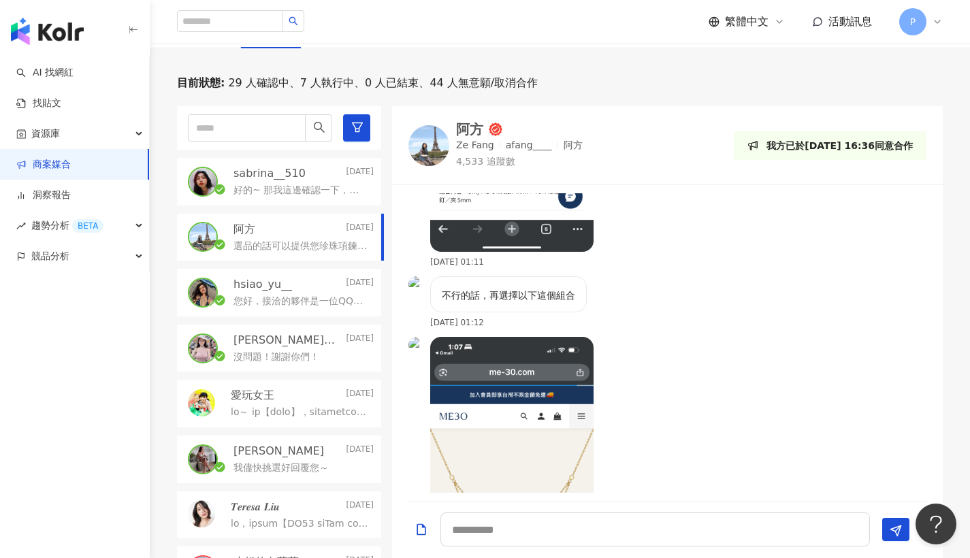
click at [291, 336] on p "[PERSON_NAME]⭐️[PERSON_NAME] sin" at bounding box center [288, 340] width 110 height 15
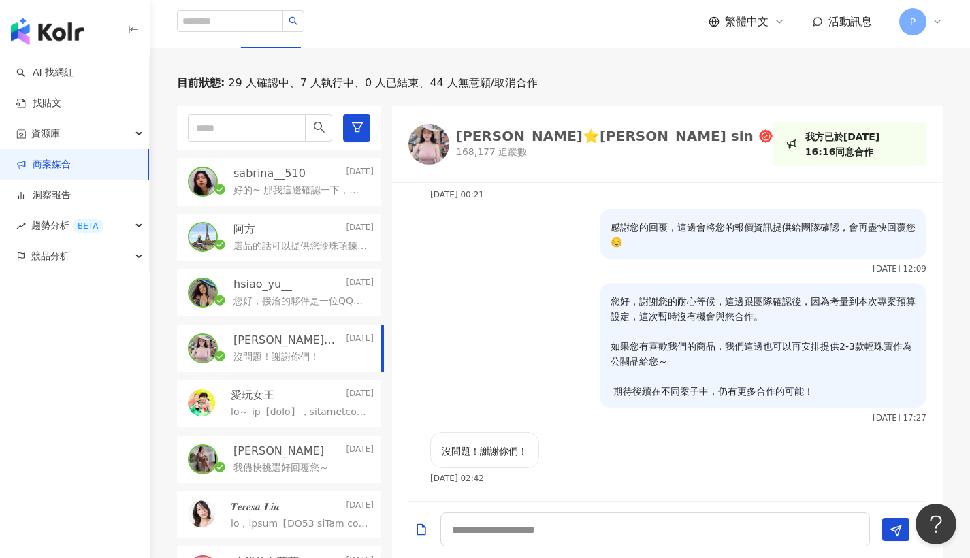
scroll to position [22, 0]
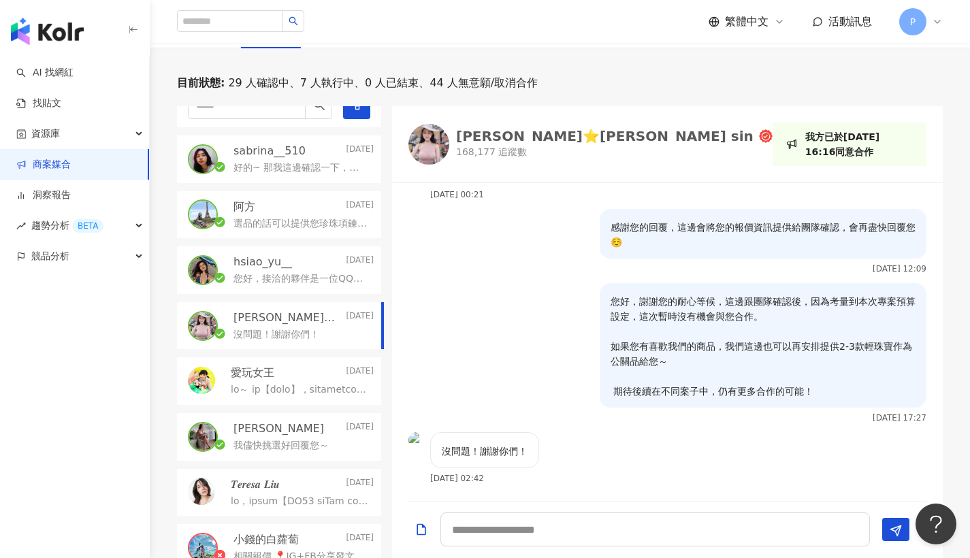
click at [292, 429] on div "[PERSON_NAME] [DATE]" at bounding box center [303, 428] width 140 height 15
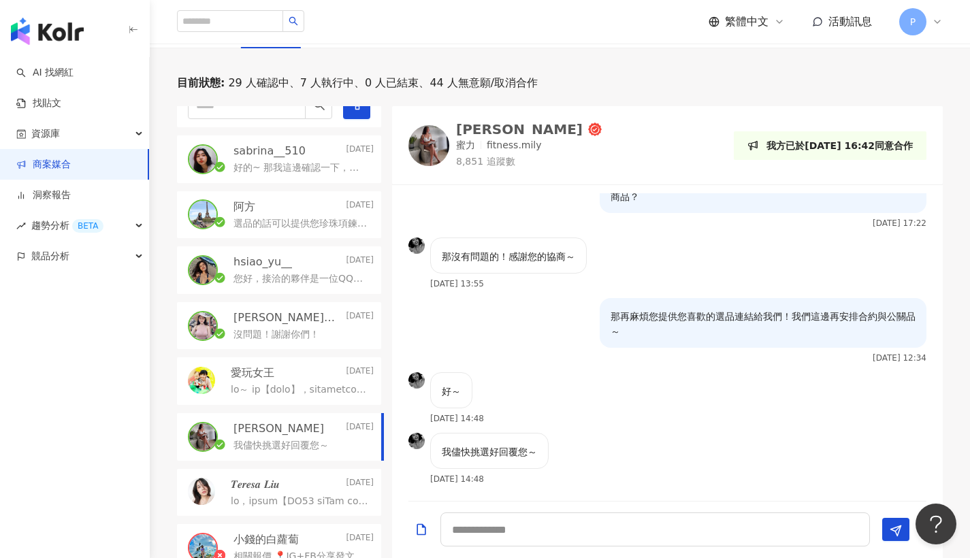
click at [286, 153] on p "sabrina__510" at bounding box center [269, 151] width 72 height 15
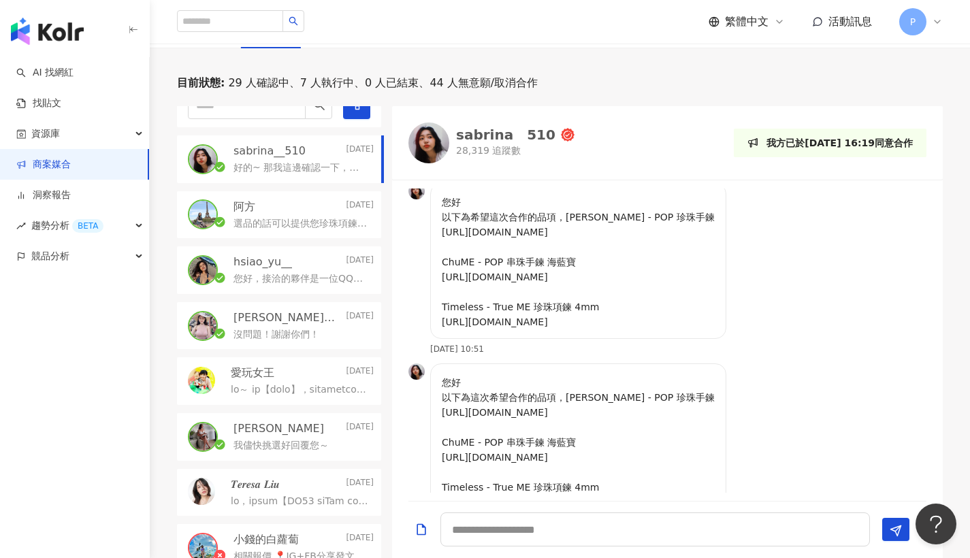
scroll to position [1911, 0]
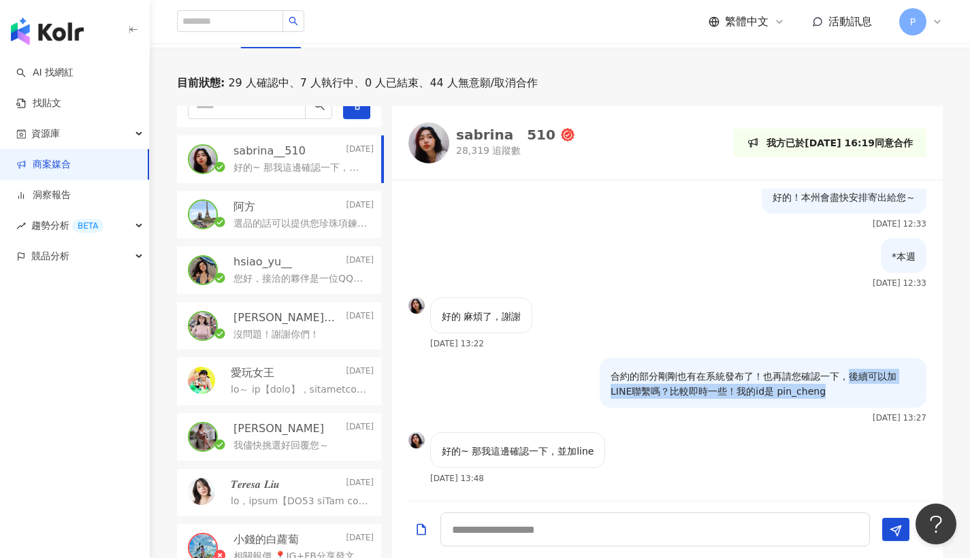
drag, startPoint x: 830, startPoint y: 376, endPoint x: 832, endPoint y: 392, distance: 15.8
click at [832, 392] on p "合約的部分剛剛也有在系統發布了！也再請您確認一下，後續可以加LINE聯繫嗎？比較即時一些！我的id是 pin_cheng" at bounding box center [762, 384] width 305 height 30
copy p "後續可以加LINE聯繫嗎？比較即時一些！我的id是 pin_cheng"
click at [313, 439] on p "我儘快挑選好回覆您～" at bounding box center [280, 446] width 95 height 14
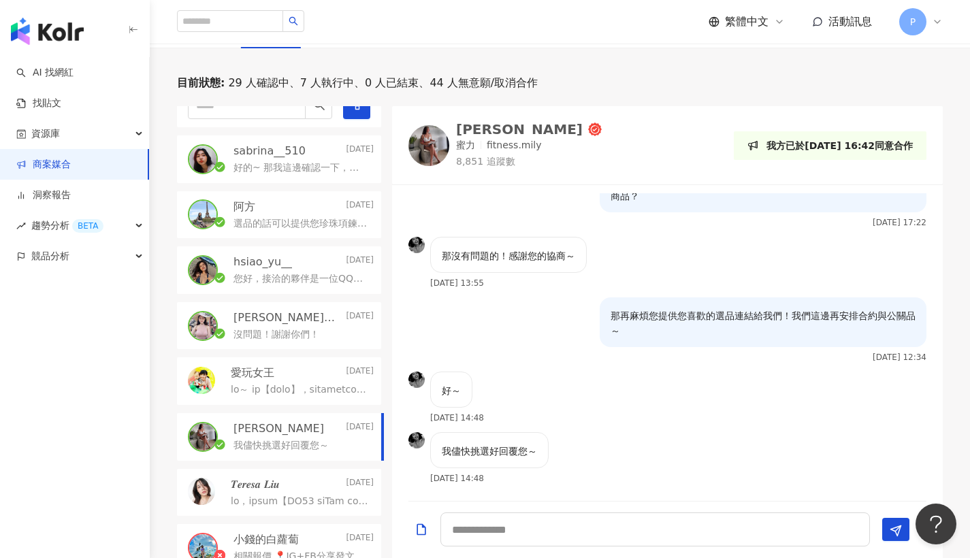
scroll to position [1202, 0]
click at [626, 529] on textarea at bounding box center [654, 529] width 429 height 34
type textarea "**********"
click at [734, 531] on textarea "**********" at bounding box center [654, 529] width 429 height 34
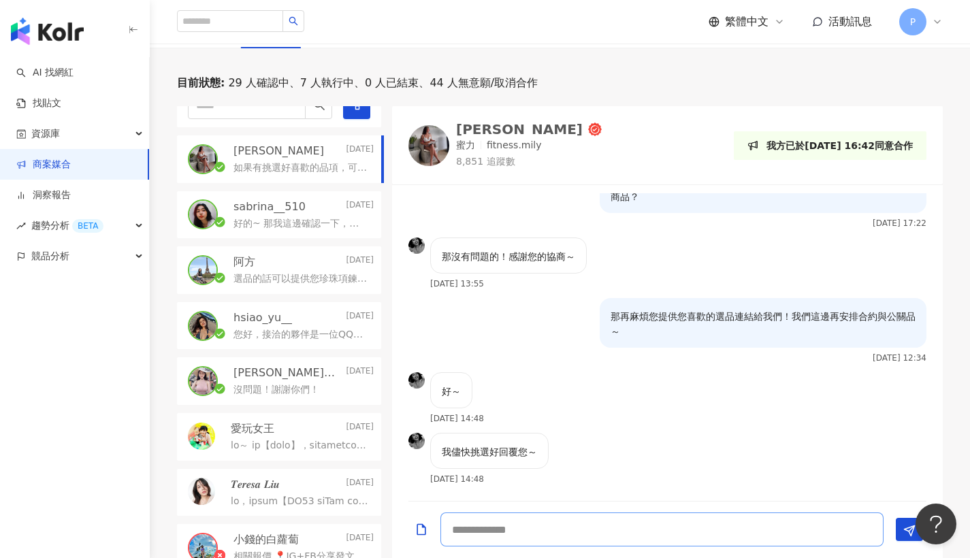
scroll to position [1262, 0]
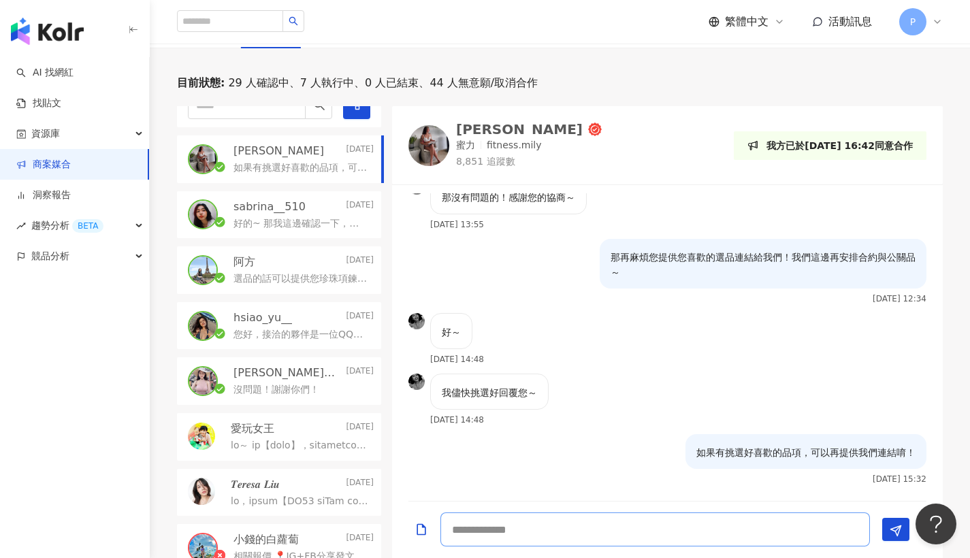
paste textarea "**********"
click at [476, 529] on textarea "**********" at bounding box center [654, 529] width 429 height 34
drag, startPoint x: 572, startPoint y: 532, endPoint x: 579, endPoint y: 533, distance: 6.8
click at [579, 533] on textarea "**********" at bounding box center [654, 529] width 429 height 34
type textarea "**********"
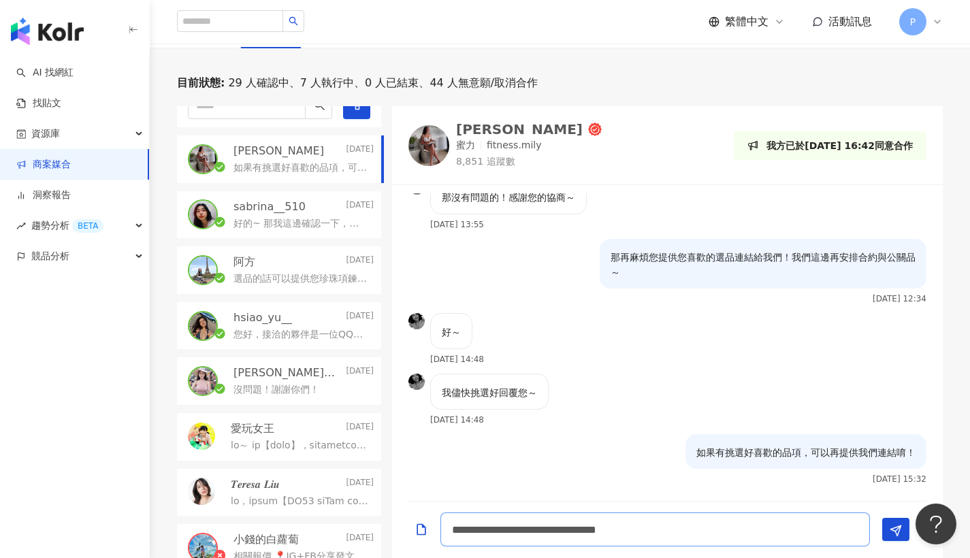
click at [751, 529] on textarea "**********" at bounding box center [654, 529] width 429 height 34
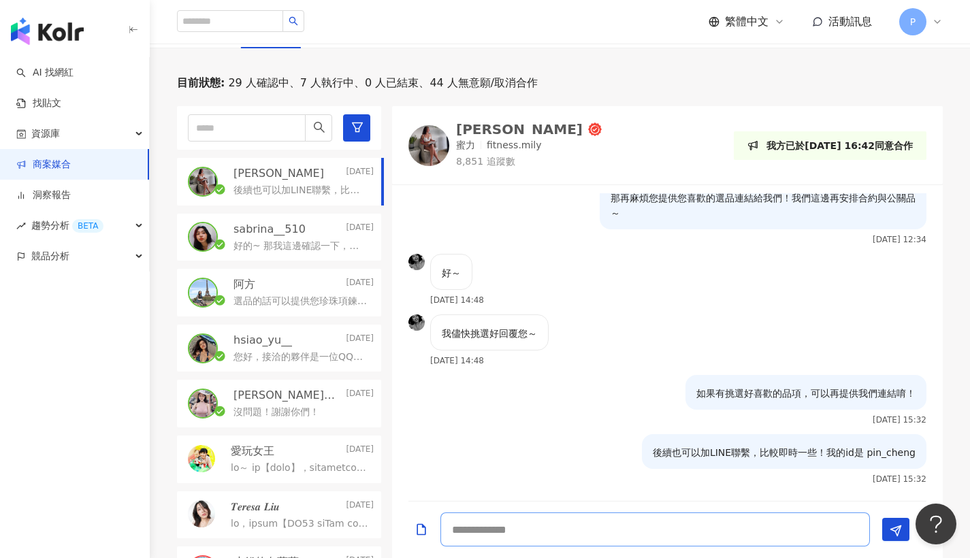
scroll to position [0, 0]
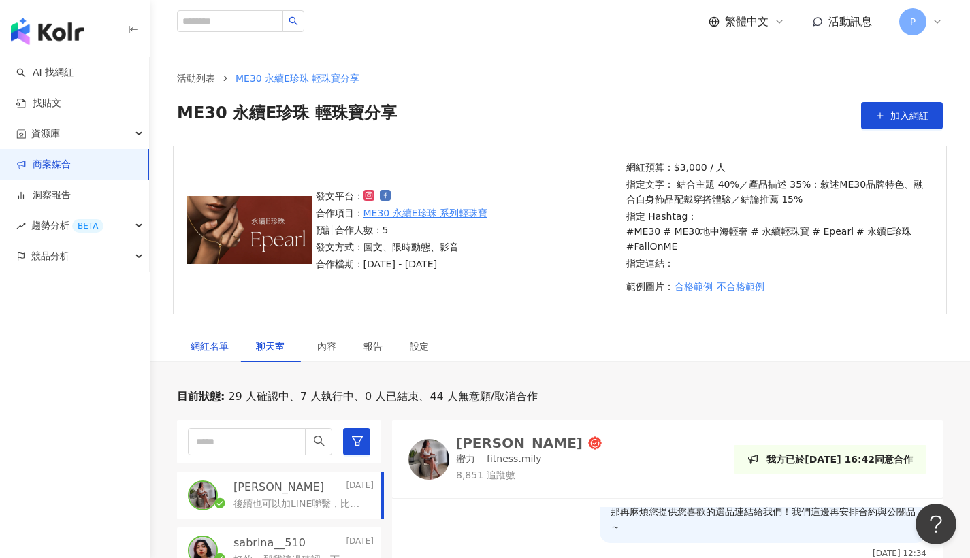
click at [221, 340] on div "網紅名單" at bounding box center [210, 346] width 38 height 15
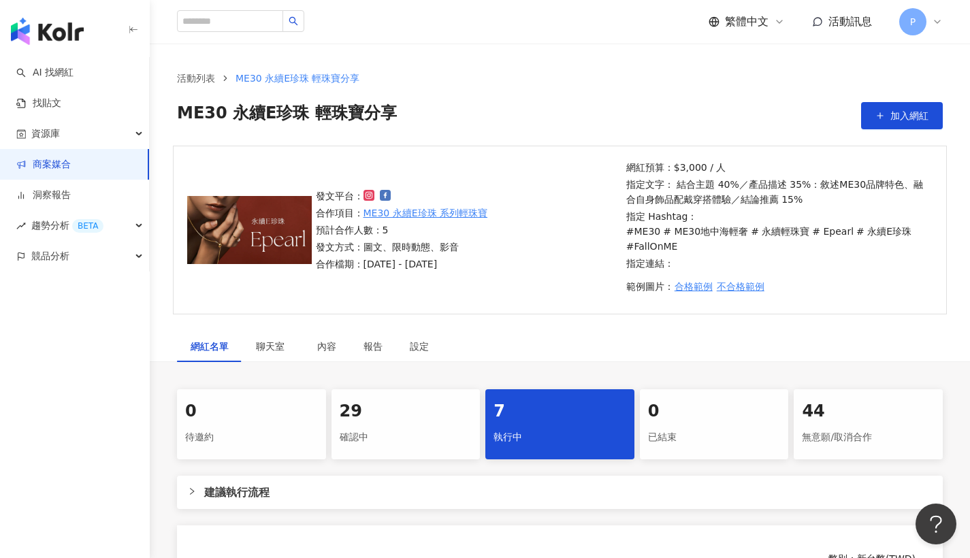
click at [608, 308] on div "發文平台： 合作項目： ME30 永續E珍珠 系列輕珠寶 預計合作人數：5 發文方式：圖文、限時動態、影音 合作檔期：[DATE] - [DATE] 網紅預算…" at bounding box center [560, 230] width 774 height 169
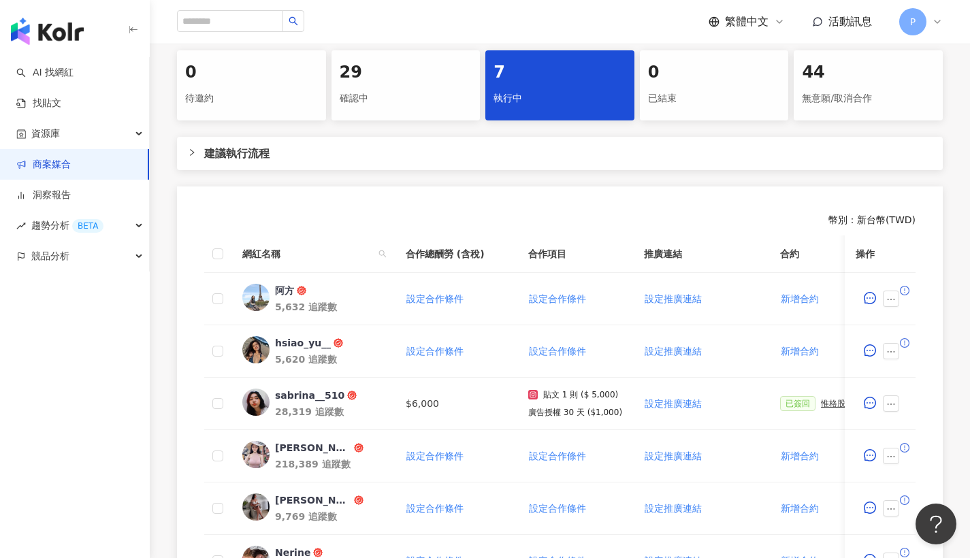
scroll to position [221, 0]
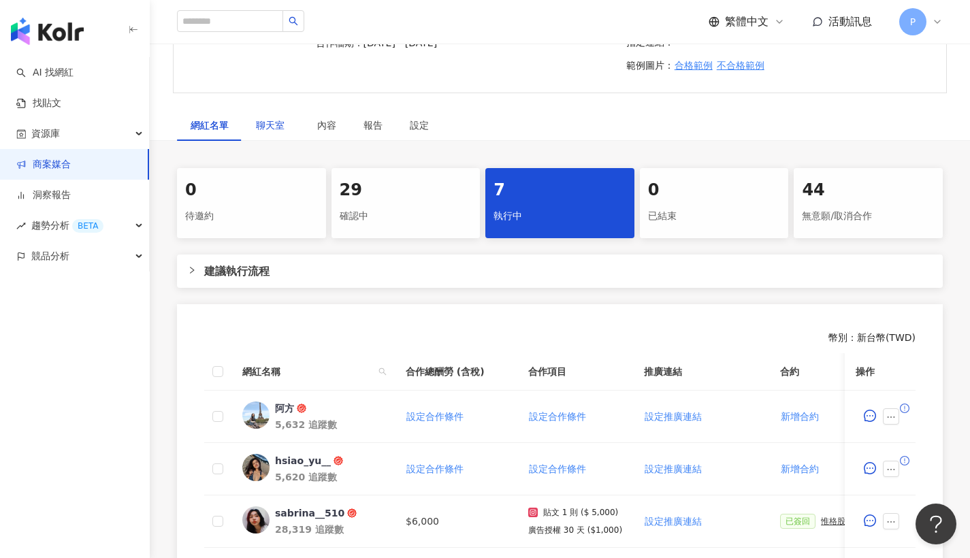
click at [263, 125] on span "聊天室" at bounding box center [273, 125] width 34 height 10
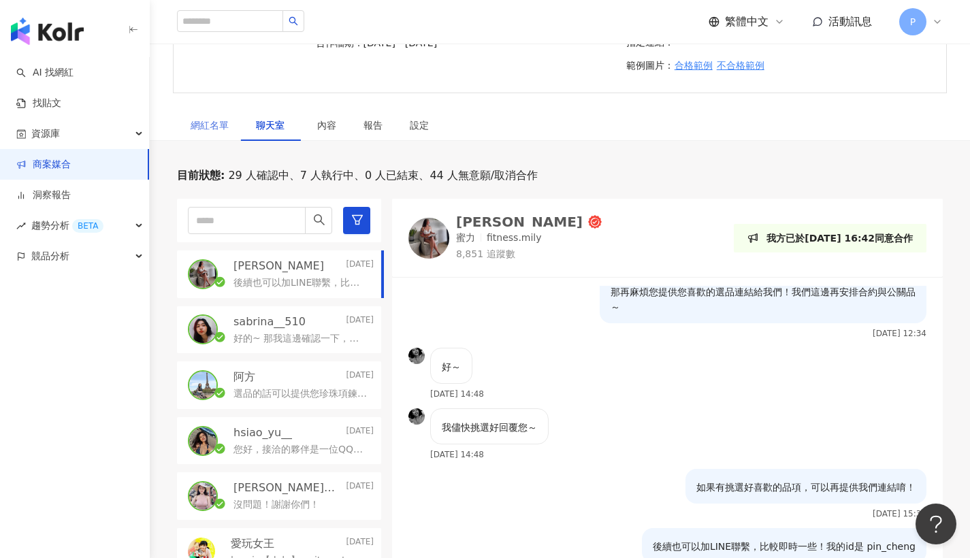
scroll to position [1319, 0]
click at [208, 127] on div "網紅名單" at bounding box center [210, 125] width 38 height 15
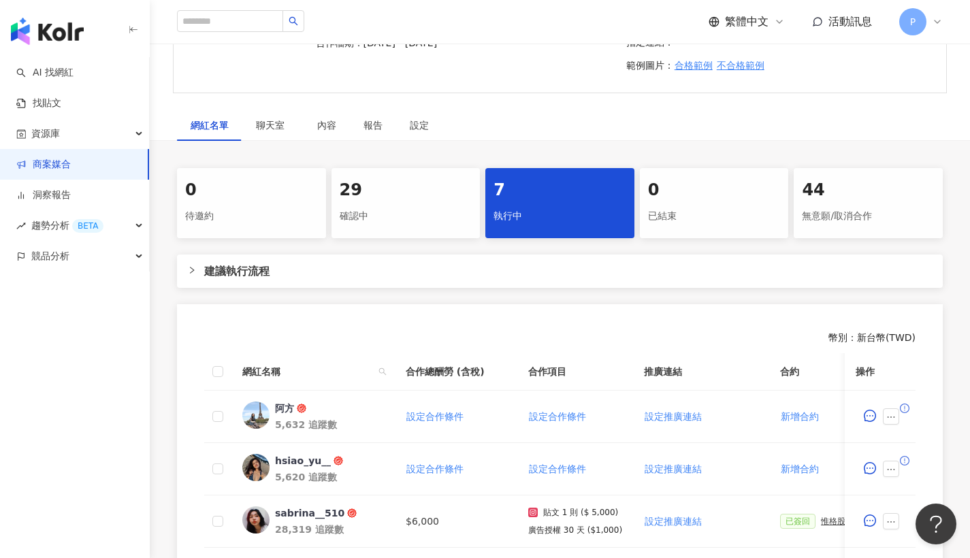
click at [386, 186] on div "29" at bounding box center [406, 190] width 133 height 23
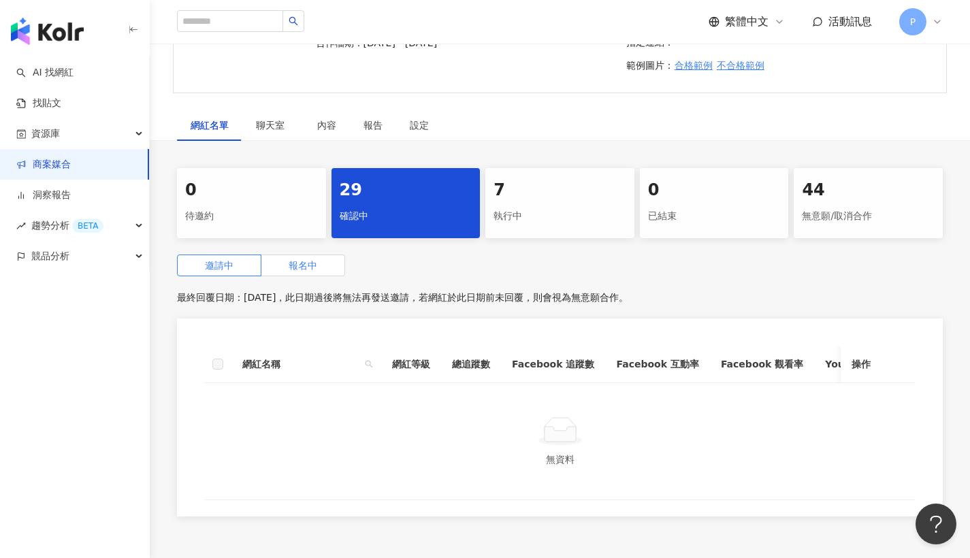
click at [299, 258] on label "報名中" at bounding box center [303, 266] width 84 height 22
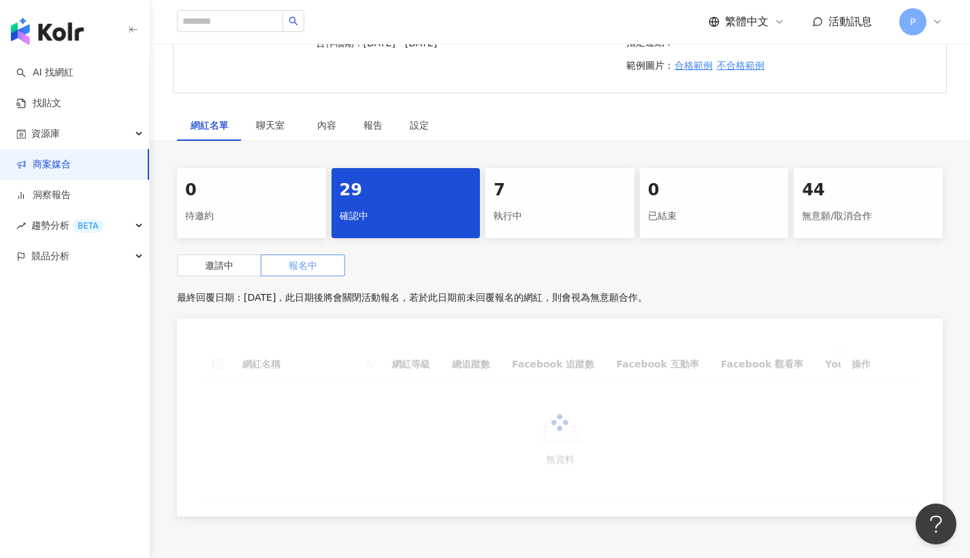
click at [325, 267] on span at bounding box center [302, 265] width 83 height 20
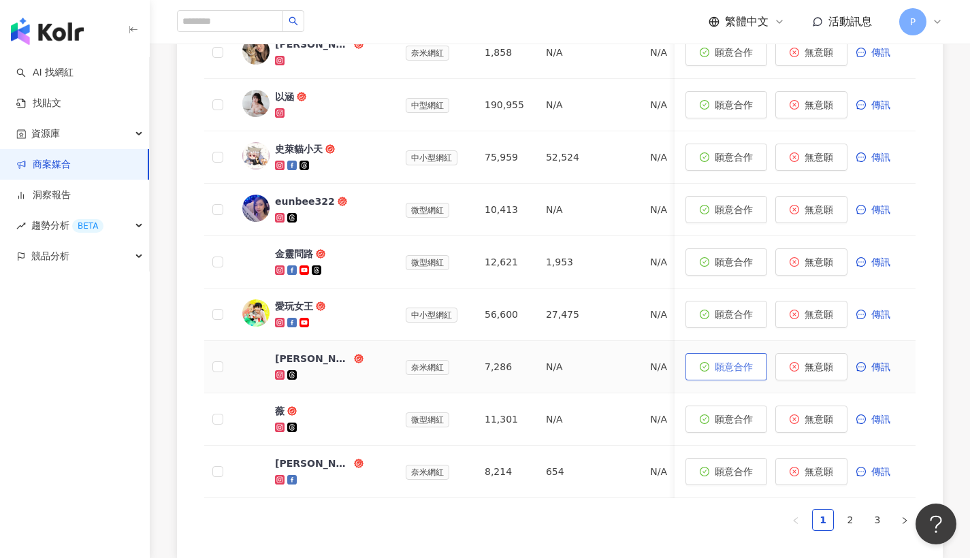
scroll to position [496, 0]
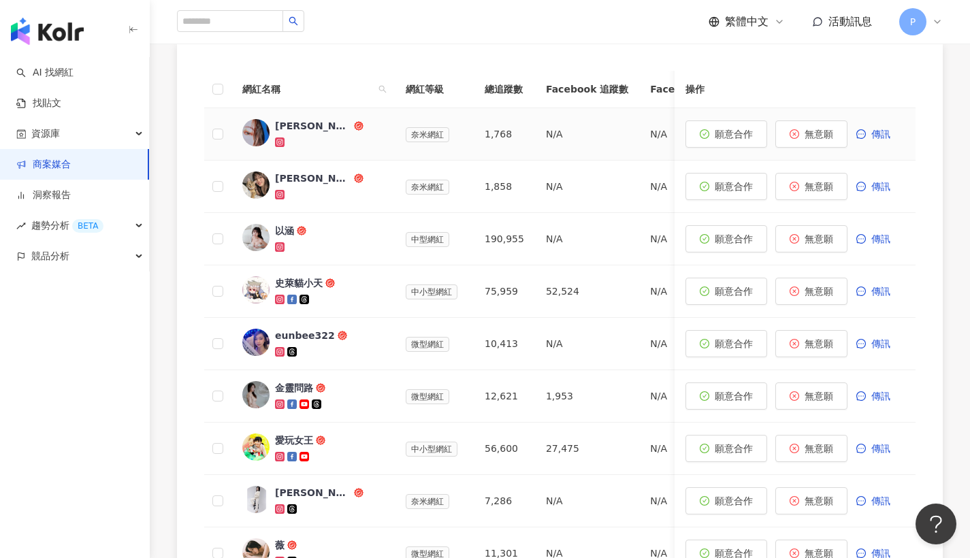
click at [278, 141] on icon at bounding box center [279, 141] width 5 height 5
click at [276, 195] on icon at bounding box center [280, 195] width 10 height 10
click at [278, 247] on icon at bounding box center [279, 246] width 5 height 5
click at [280, 299] on icon at bounding box center [280, 299] width 2 height 2
click at [276, 348] on icon at bounding box center [280, 352] width 10 height 10
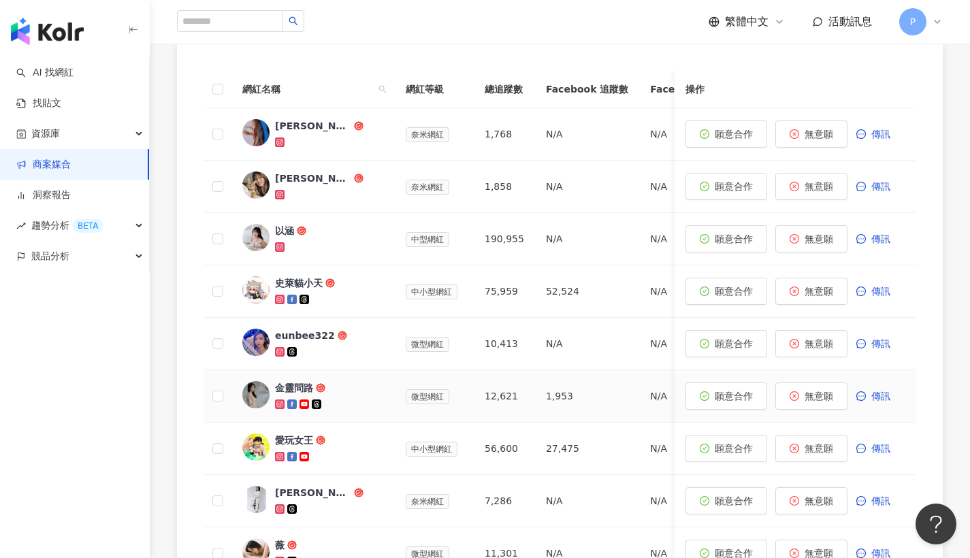
click at [278, 404] on icon at bounding box center [279, 403] width 5 height 5
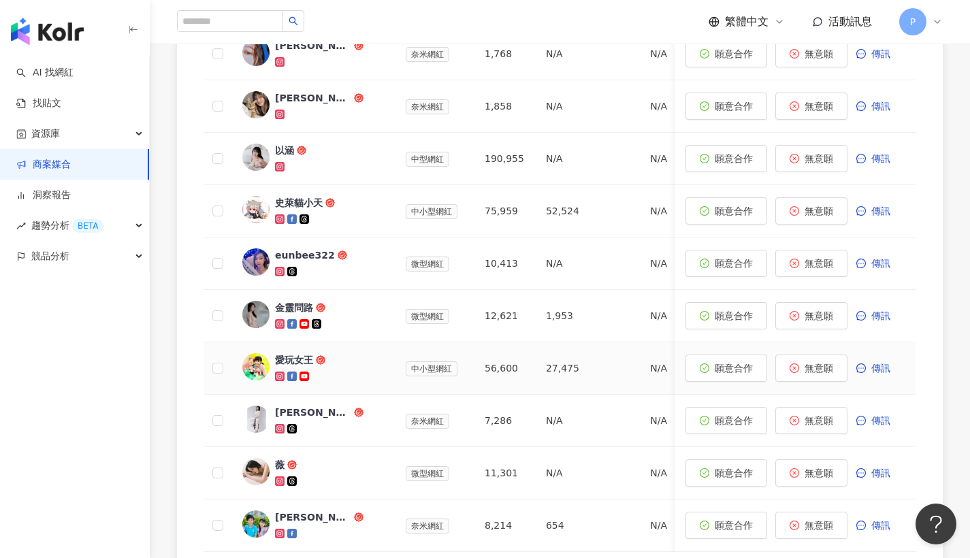
click at [278, 377] on icon at bounding box center [279, 376] width 5 height 5
click at [279, 426] on icon at bounding box center [279, 428] width 5 height 5
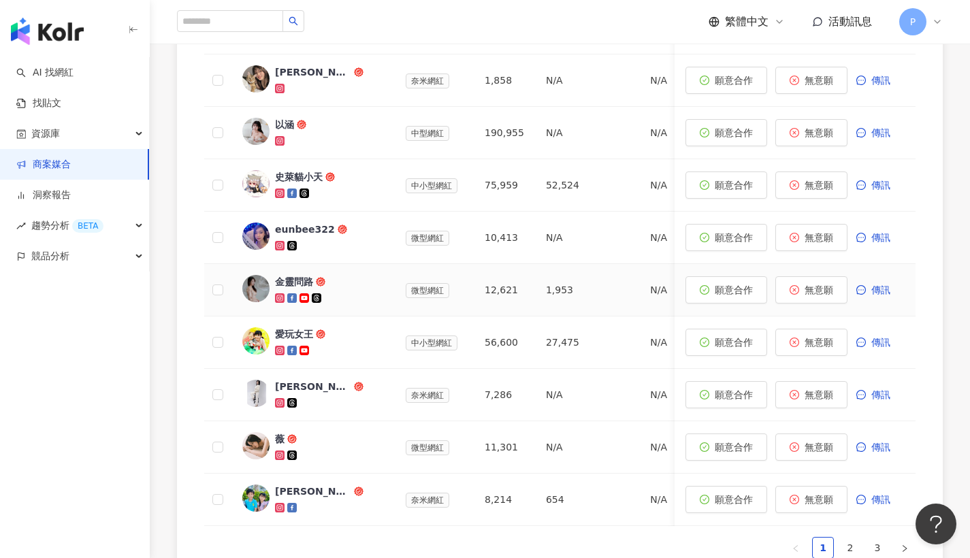
scroll to position [778, 0]
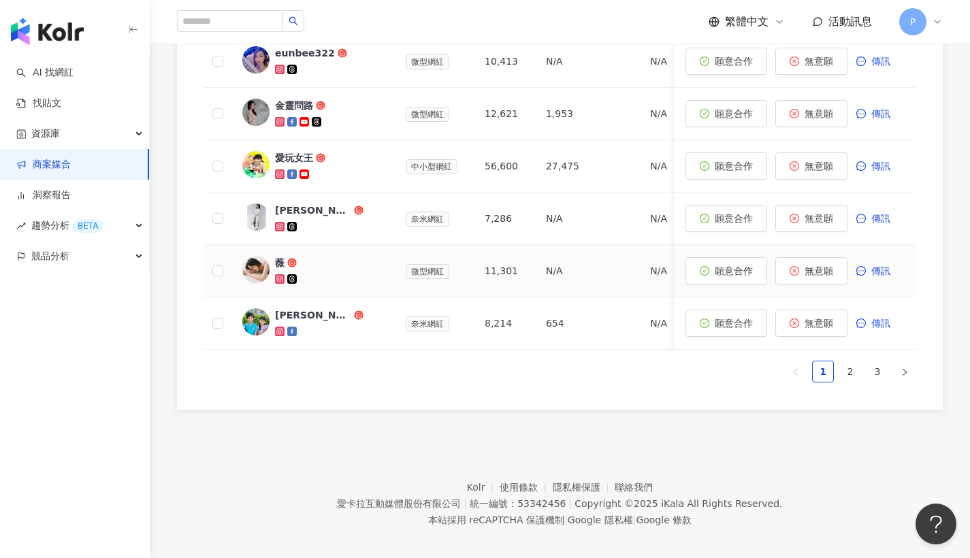
click at [278, 277] on icon at bounding box center [279, 278] width 5 height 5
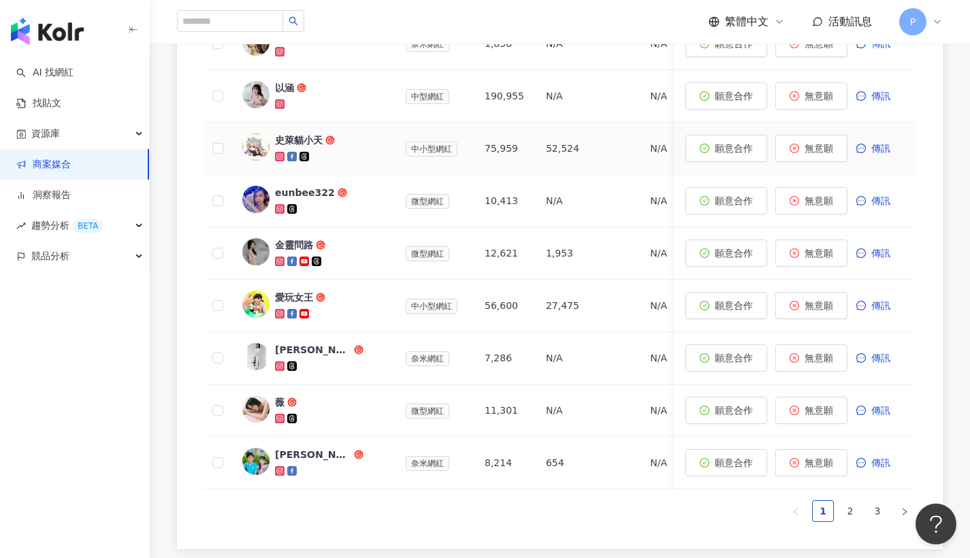
scroll to position [775, 0]
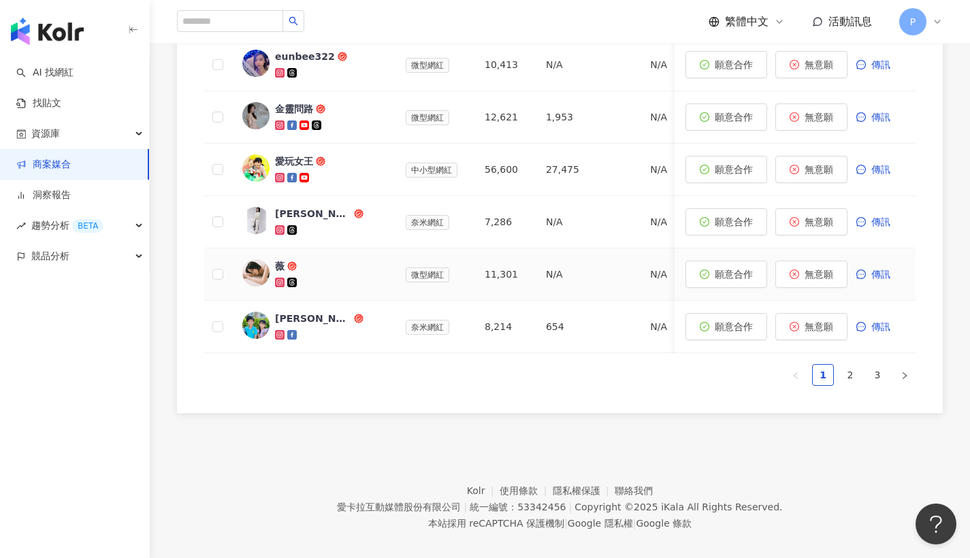
click at [277, 284] on icon at bounding box center [280, 283] width 10 height 10
click at [281, 333] on icon at bounding box center [279, 334] width 5 height 5
click at [830, 331] on span "無意願" at bounding box center [818, 326] width 29 height 11
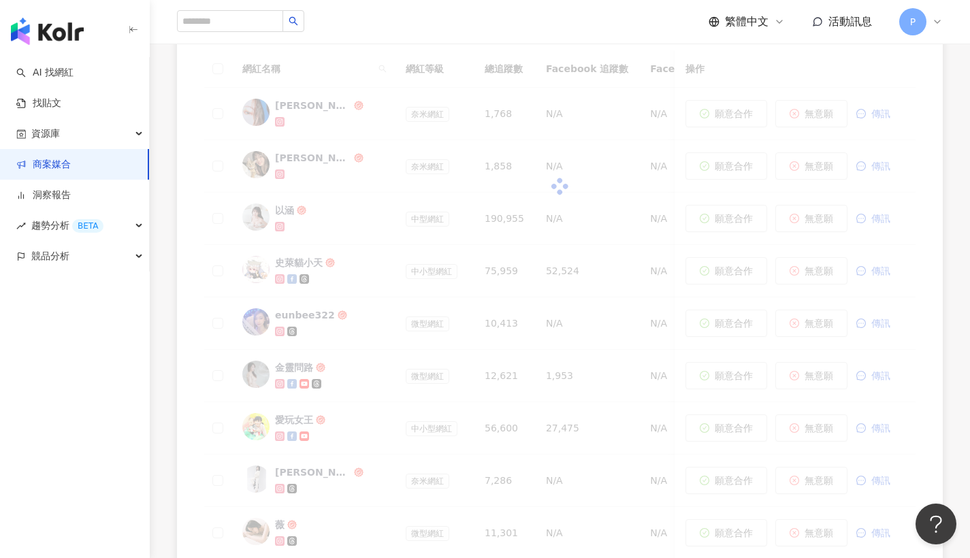
scroll to position [799, 0]
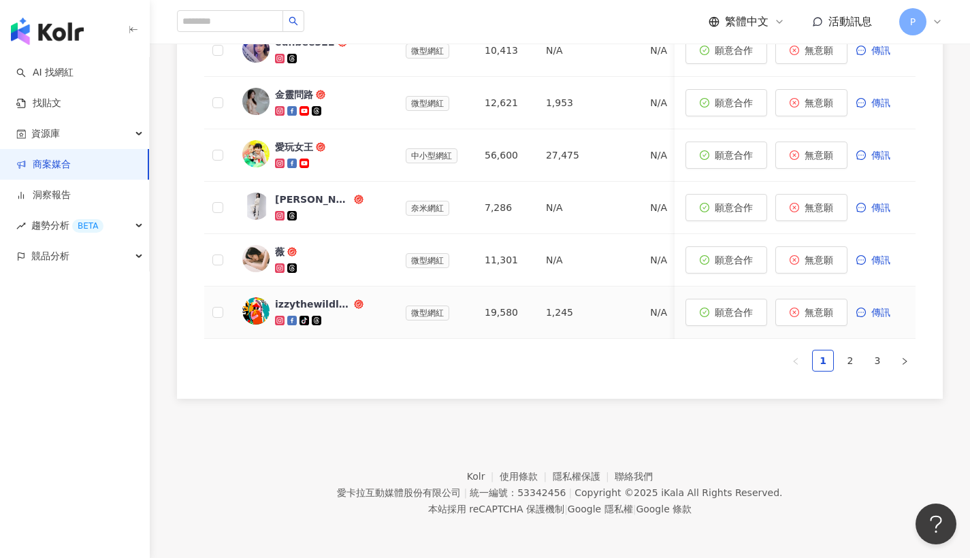
click at [281, 318] on icon at bounding box center [279, 320] width 5 height 5
click at [818, 307] on span "無意願" at bounding box center [818, 312] width 29 height 11
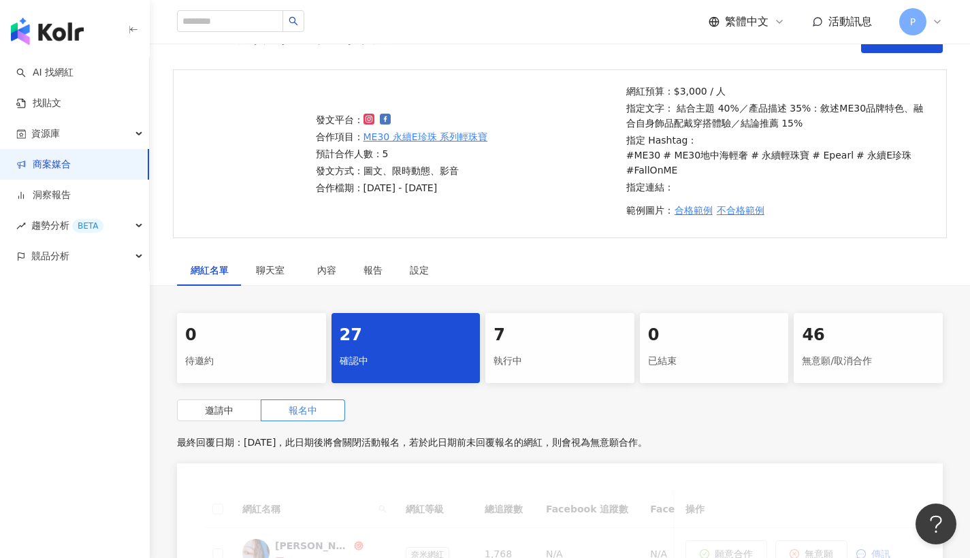
scroll to position [521, 0]
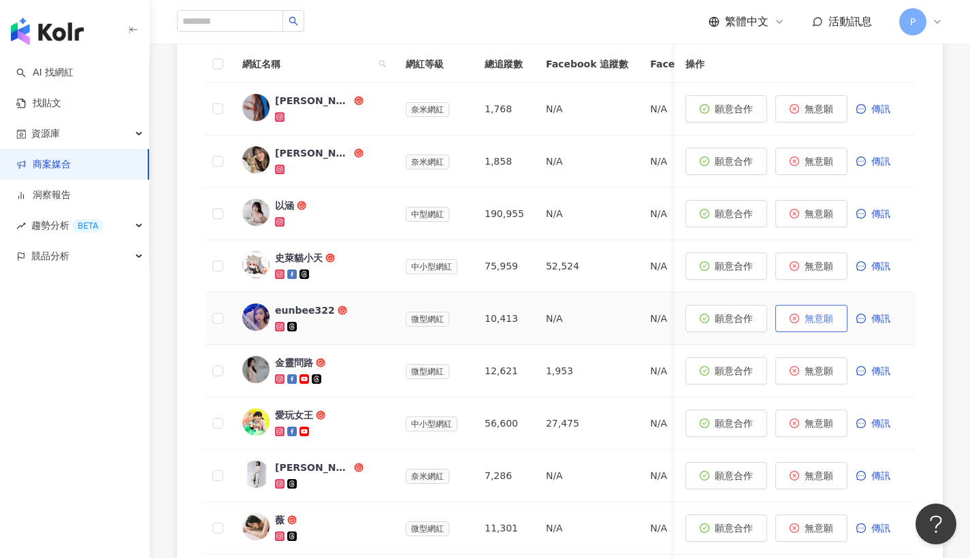
click at [825, 317] on span "無意願" at bounding box center [818, 318] width 29 height 11
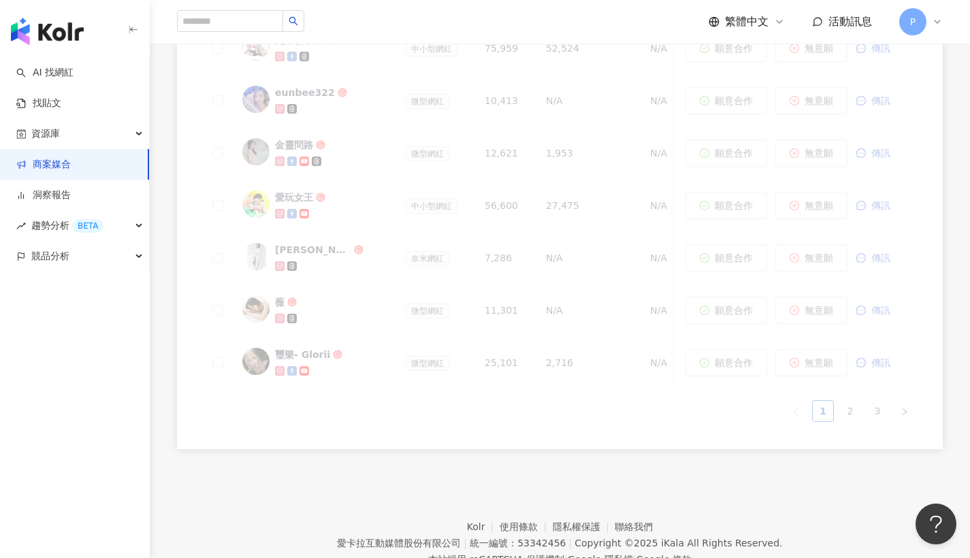
scroll to position [799, 0]
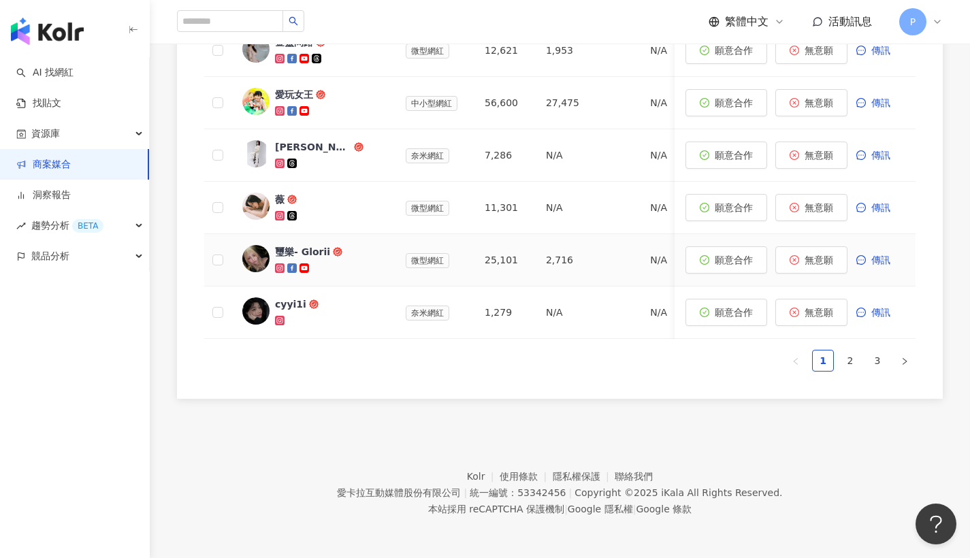
click at [280, 265] on icon at bounding box center [279, 267] width 5 height 5
click at [809, 255] on span "無意願" at bounding box center [818, 260] width 29 height 11
click at [279, 265] on icon at bounding box center [279, 267] width 5 height 5
click at [282, 317] on icon at bounding box center [279, 320] width 7 height 7
click at [819, 255] on span "無意願" at bounding box center [818, 260] width 29 height 11
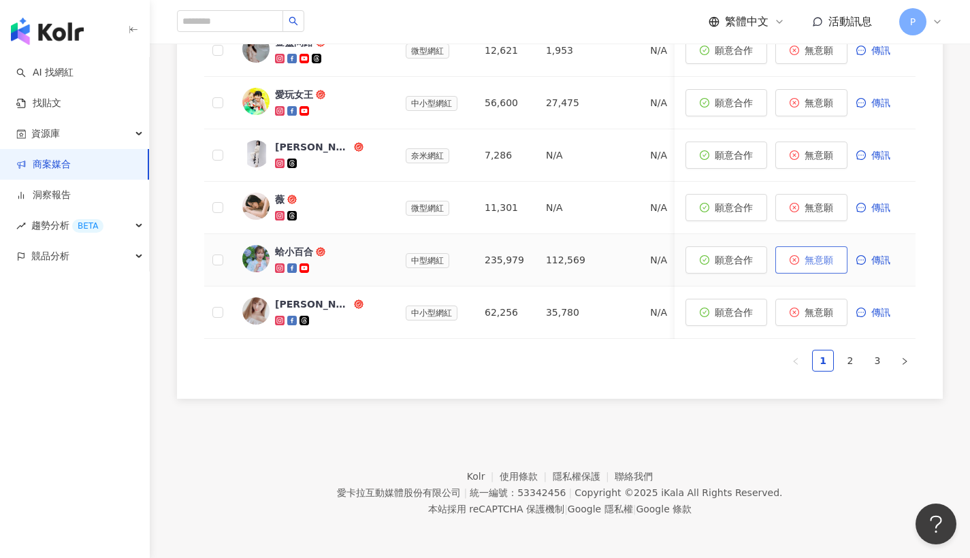
click at [836, 252] on button "無意願" at bounding box center [811, 259] width 72 height 27
click at [280, 267] on icon at bounding box center [280, 268] width 2 height 2
click at [280, 317] on icon at bounding box center [279, 320] width 7 height 7
click at [280, 267] on icon at bounding box center [280, 268] width 2 height 2
click at [819, 255] on span "無意願" at bounding box center [818, 260] width 29 height 11
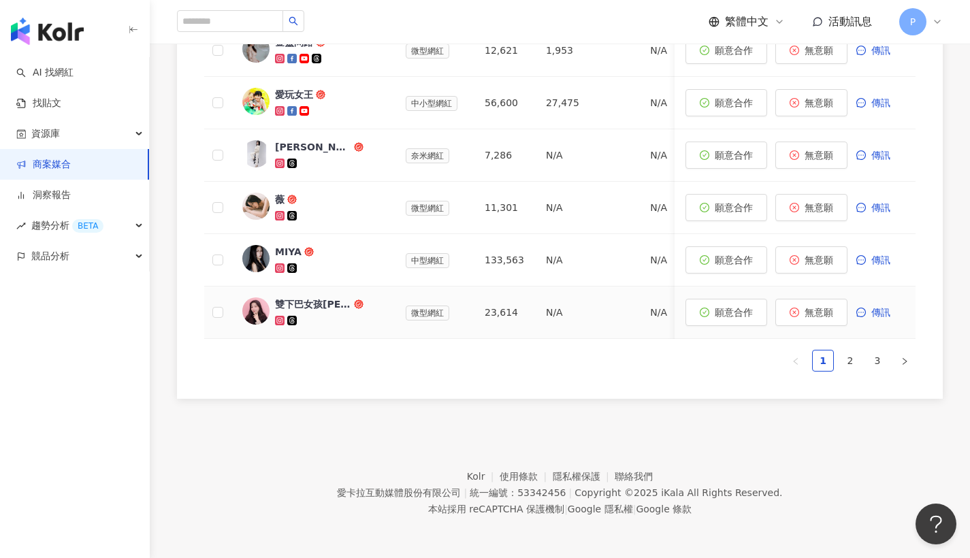
click at [278, 318] on icon at bounding box center [279, 320] width 5 height 5
click at [827, 307] on span "無意願" at bounding box center [818, 312] width 29 height 11
click at [278, 318] on icon at bounding box center [279, 320] width 5 height 5
click at [821, 307] on span "無意願" at bounding box center [818, 312] width 29 height 11
click at [280, 319] on icon at bounding box center [280, 320] width 2 height 2
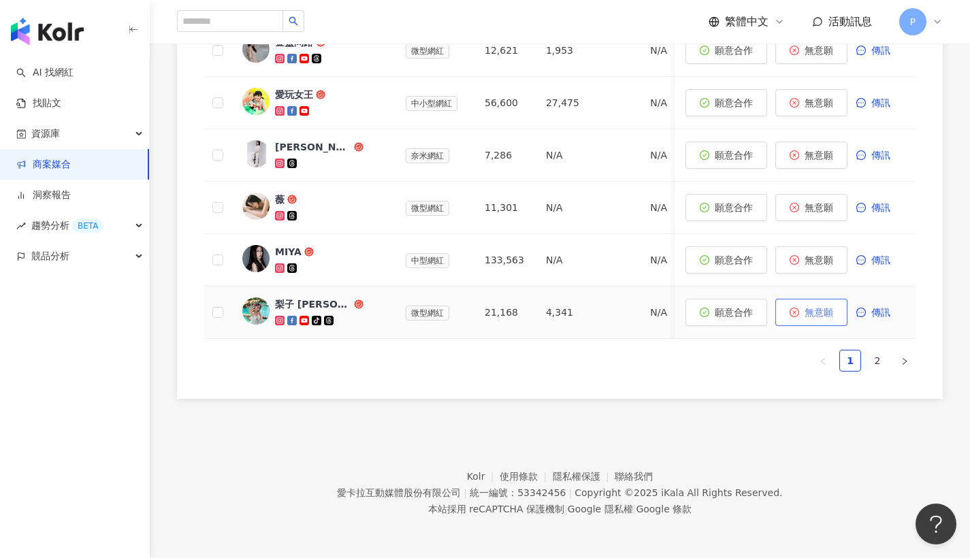
click at [797, 308] on icon "close-circle" at bounding box center [794, 313] width 10 height 10
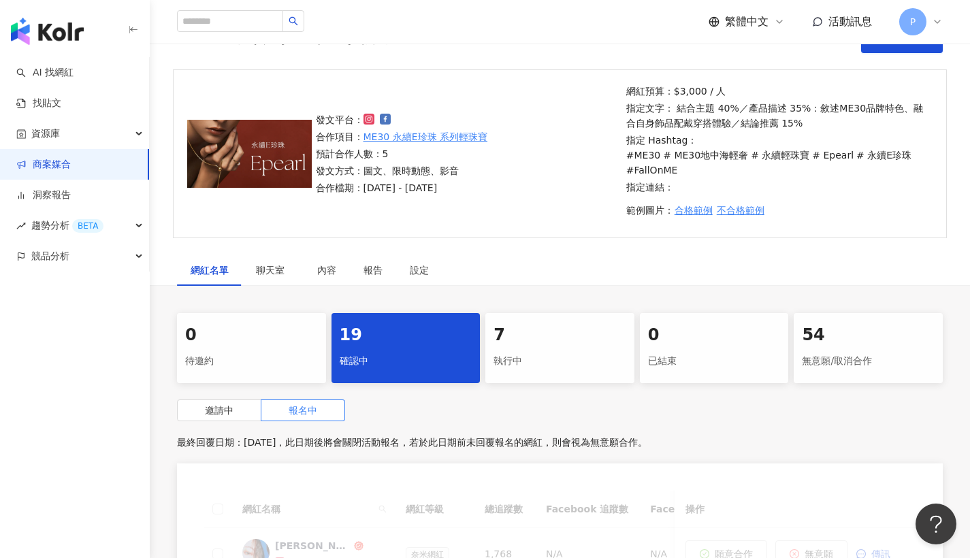
scroll to position [706, 0]
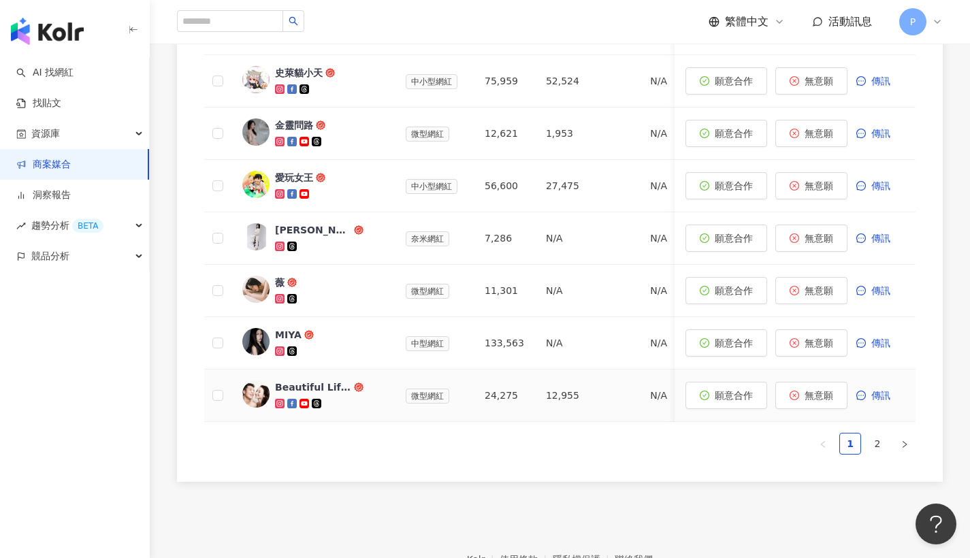
click at [278, 404] on icon at bounding box center [279, 403] width 5 height 5
click at [281, 242] on icon at bounding box center [280, 247] width 10 height 10
click at [813, 239] on span "無意願" at bounding box center [818, 238] width 29 height 11
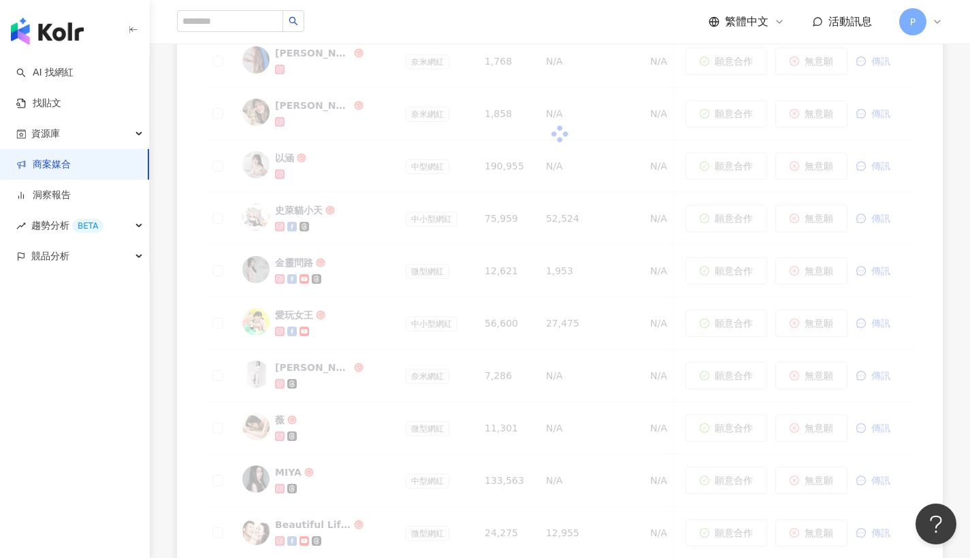
scroll to position [642, 0]
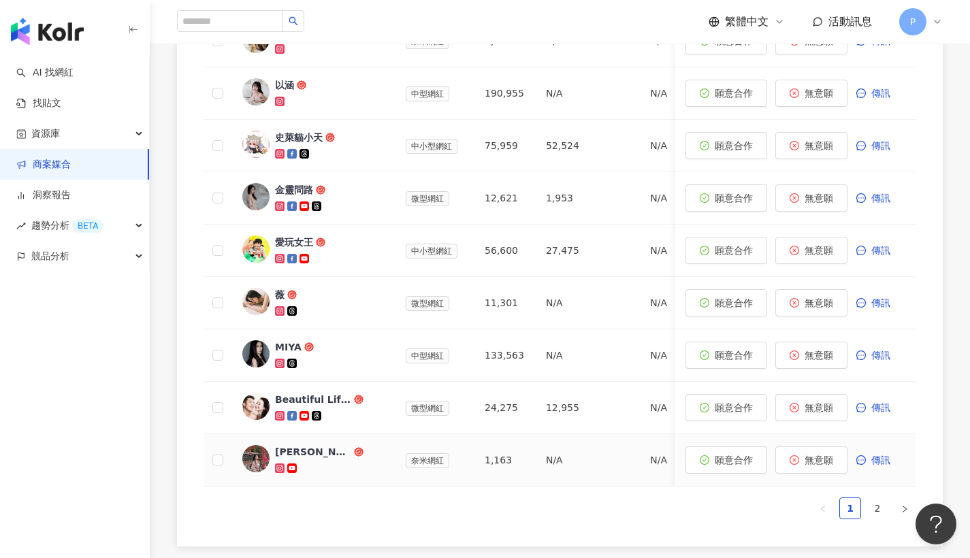
click at [279, 465] on icon at bounding box center [279, 467] width 5 height 5
click at [876, 516] on link "2" at bounding box center [877, 508] width 20 height 20
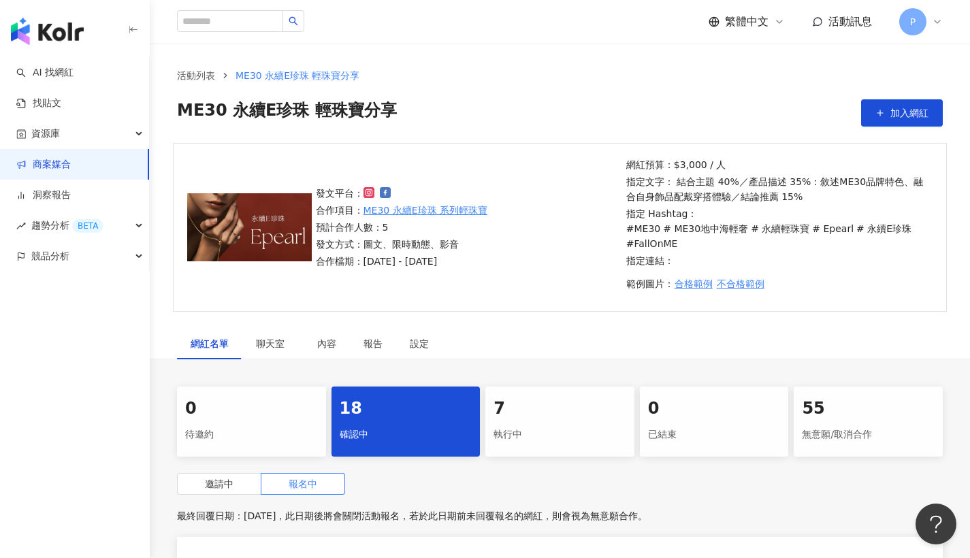
scroll to position [254, 0]
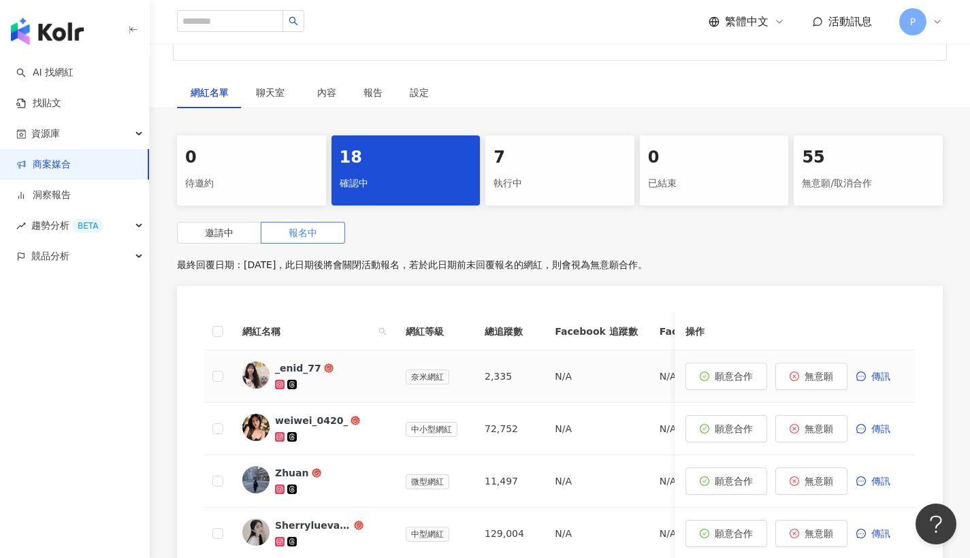
click at [278, 383] on icon at bounding box center [279, 384] width 7 height 7
click at [277, 438] on icon at bounding box center [279, 436] width 7 height 7
click at [817, 372] on span "無意願" at bounding box center [818, 376] width 29 height 11
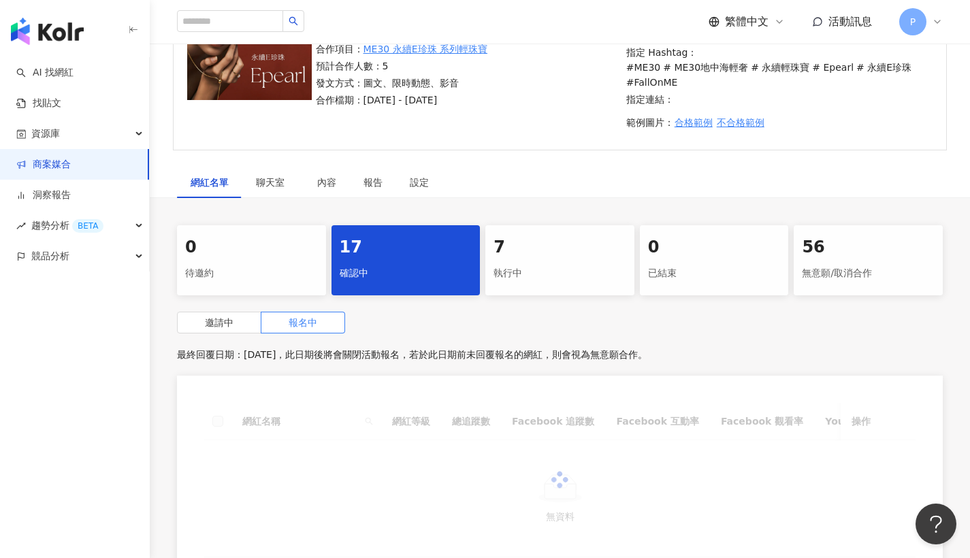
scroll to position [348, 0]
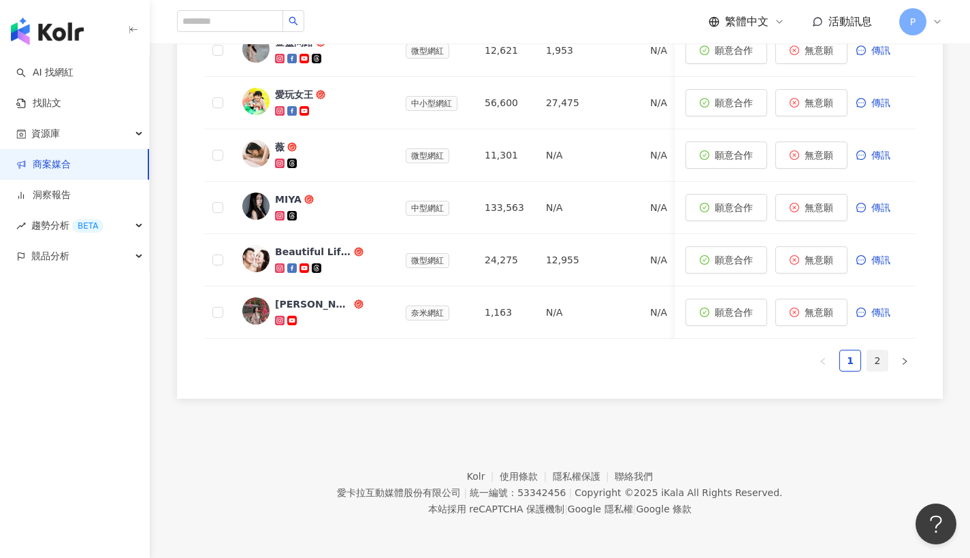
click at [879, 359] on link "2" at bounding box center [877, 360] width 20 height 20
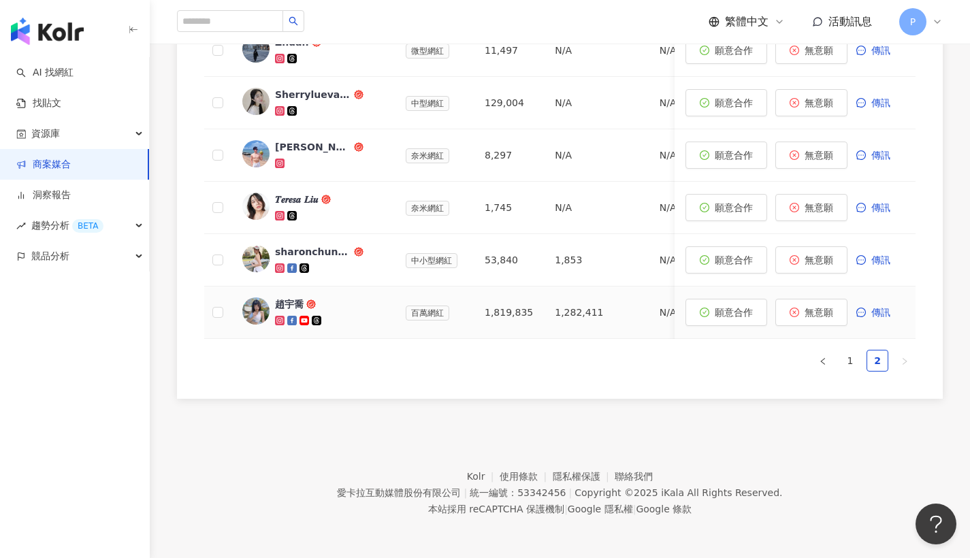
scroll to position [617, 0]
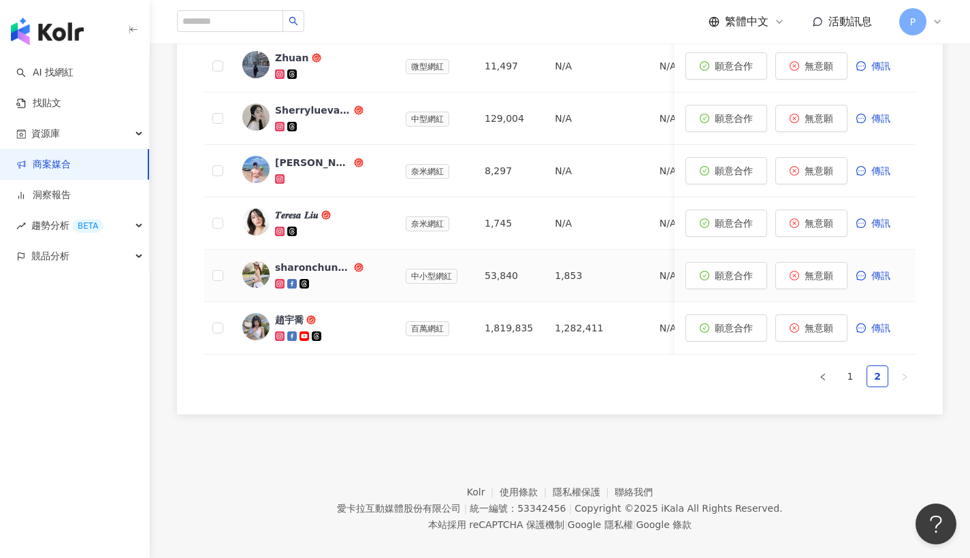
click at [278, 282] on icon at bounding box center [279, 283] width 5 height 5
click at [280, 231] on icon at bounding box center [280, 231] width 2 height 2
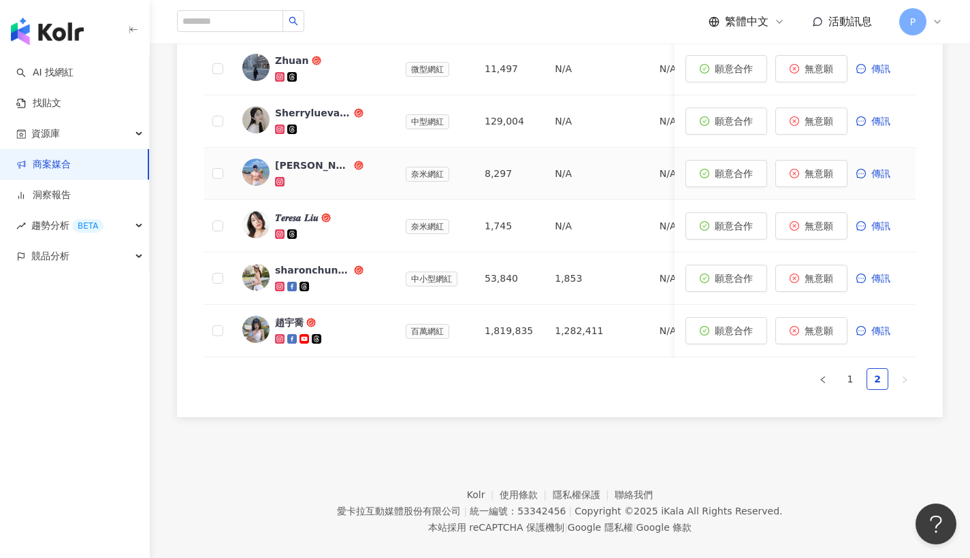
scroll to position [588, 0]
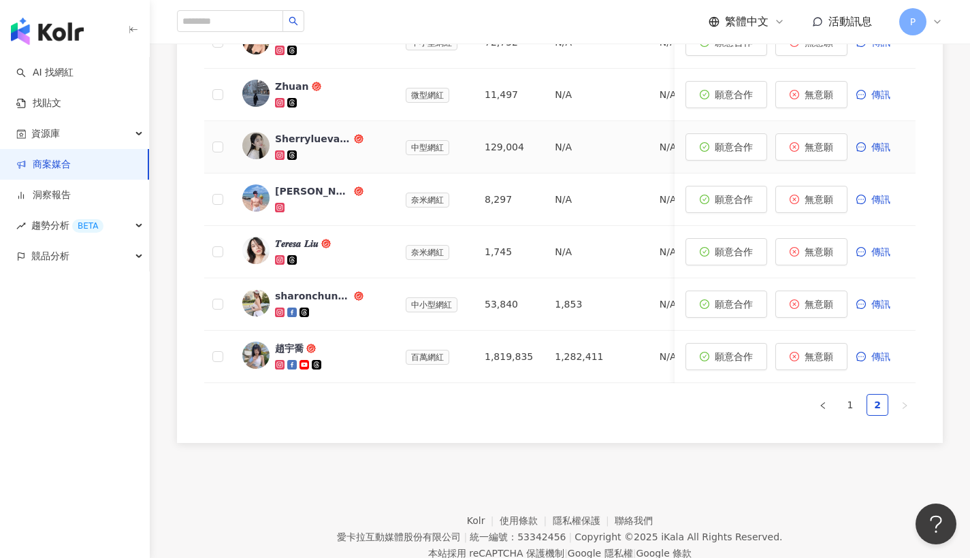
click at [280, 154] on icon at bounding box center [280, 155] width 2 height 2
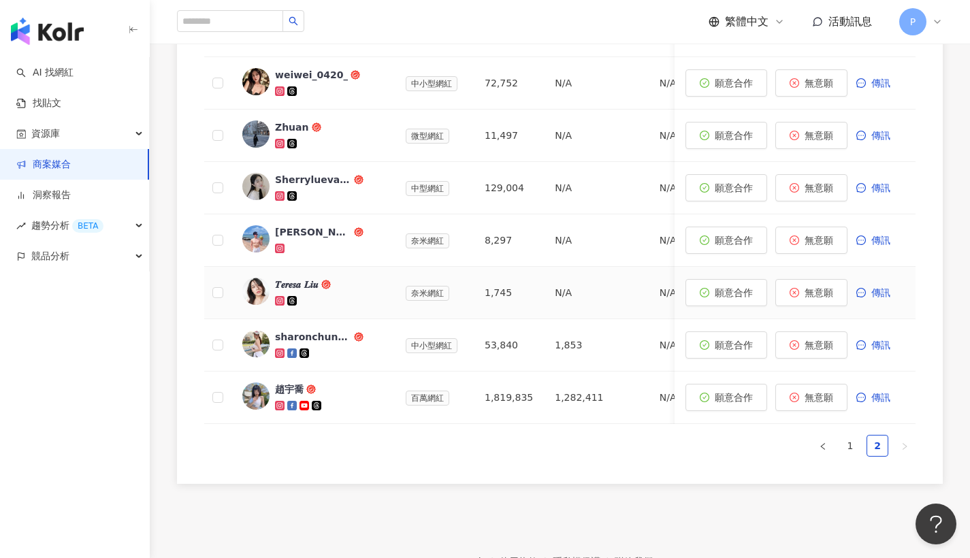
scroll to position [544, 0]
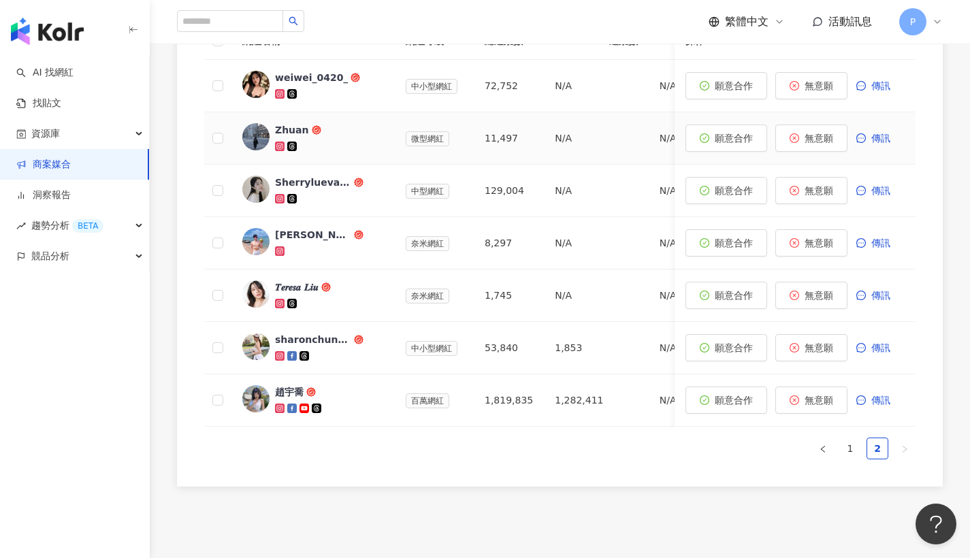
click at [282, 144] on icon at bounding box center [279, 146] width 5 height 5
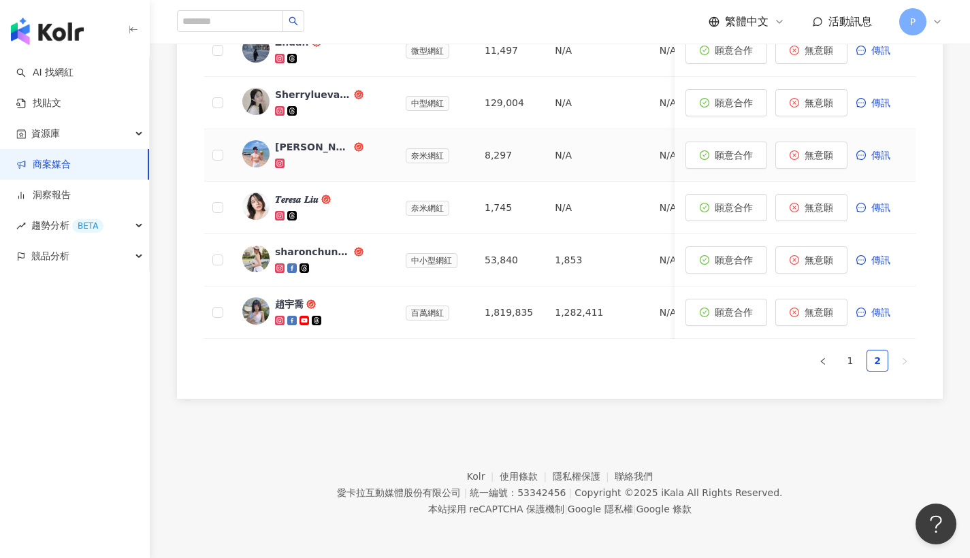
scroll to position [508, 0]
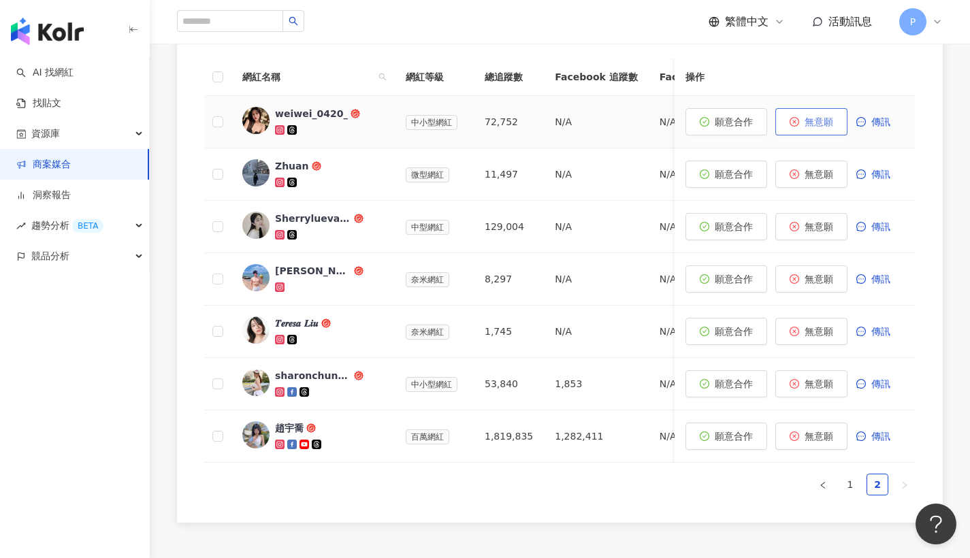
click at [818, 122] on span "無意願" at bounding box center [818, 121] width 29 height 11
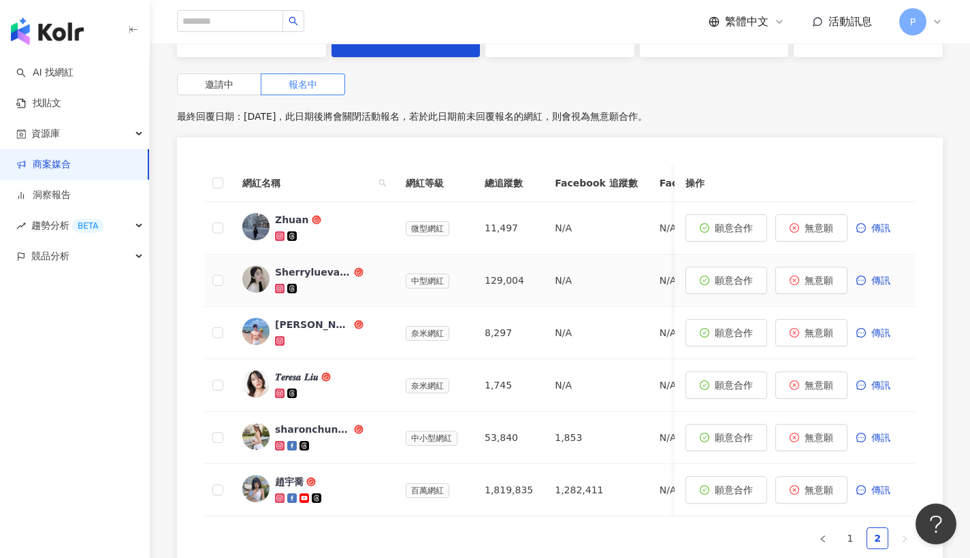
scroll to position [105, 0]
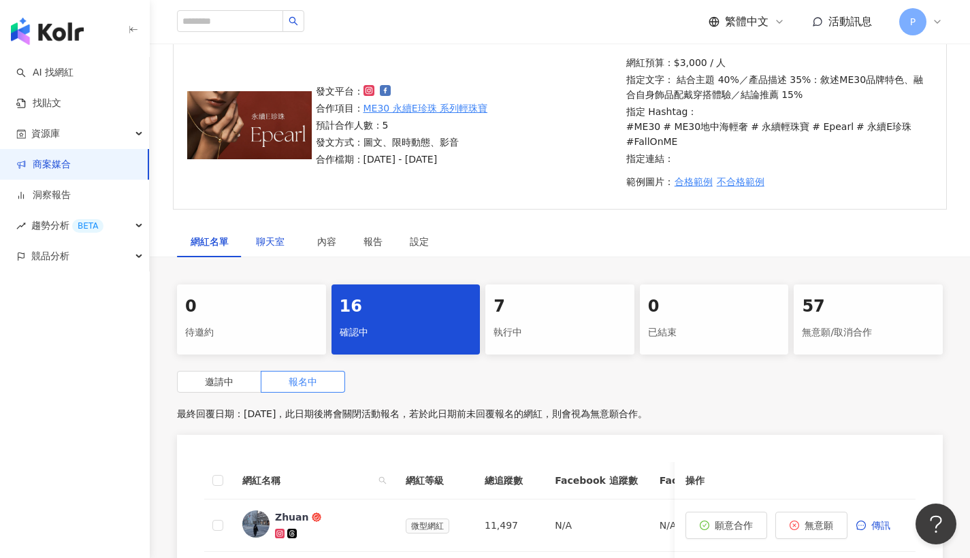
click at [267, 237] on span "聊天室" at bounding box center [273, 242] width 34 height 10
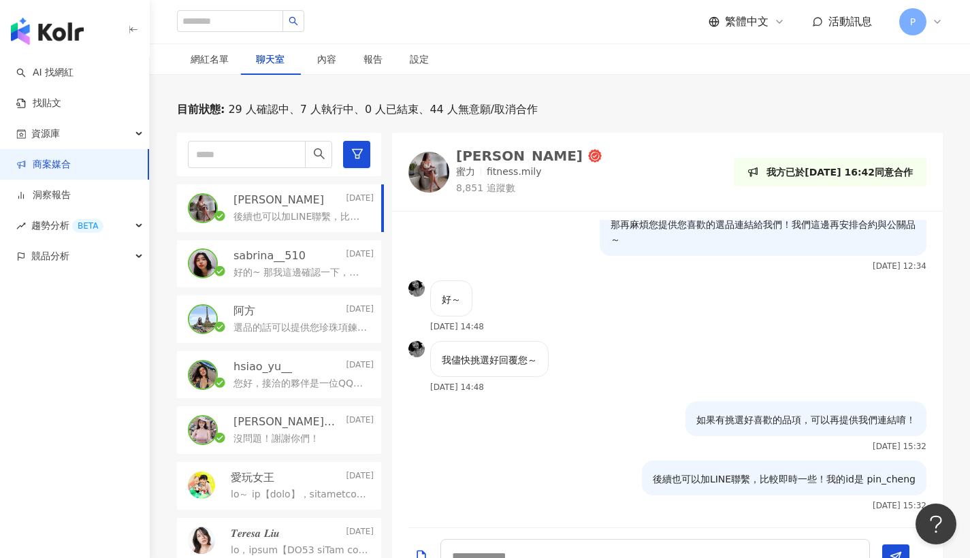
scroll to position [261, 0]
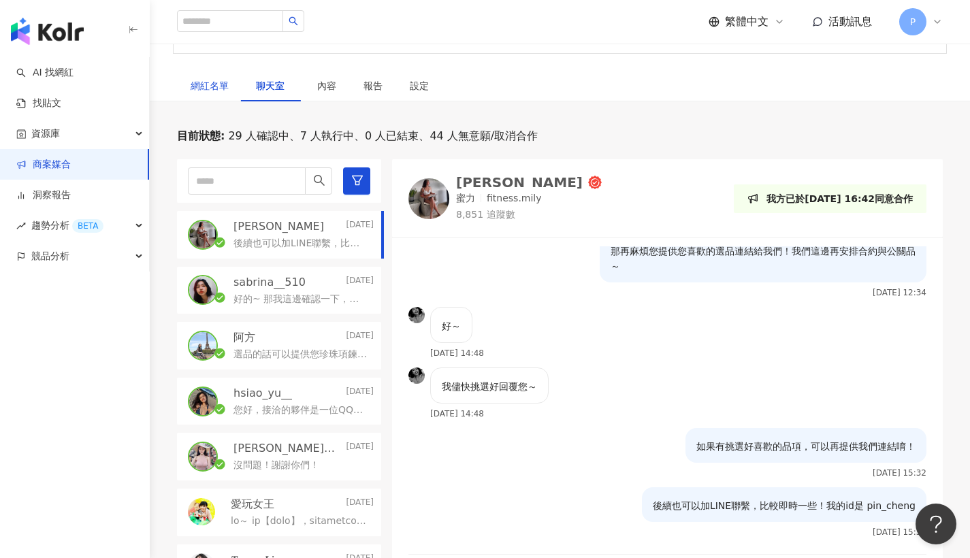
click at [208, 83] on div "網紅名單" at bounding box center [210, 85] width 38 height 15
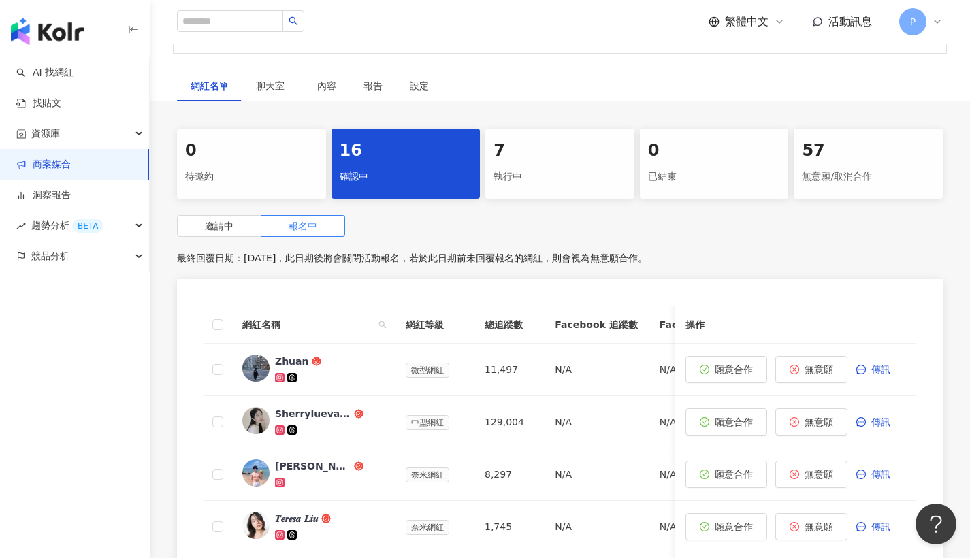
scroll to position [370, 0]
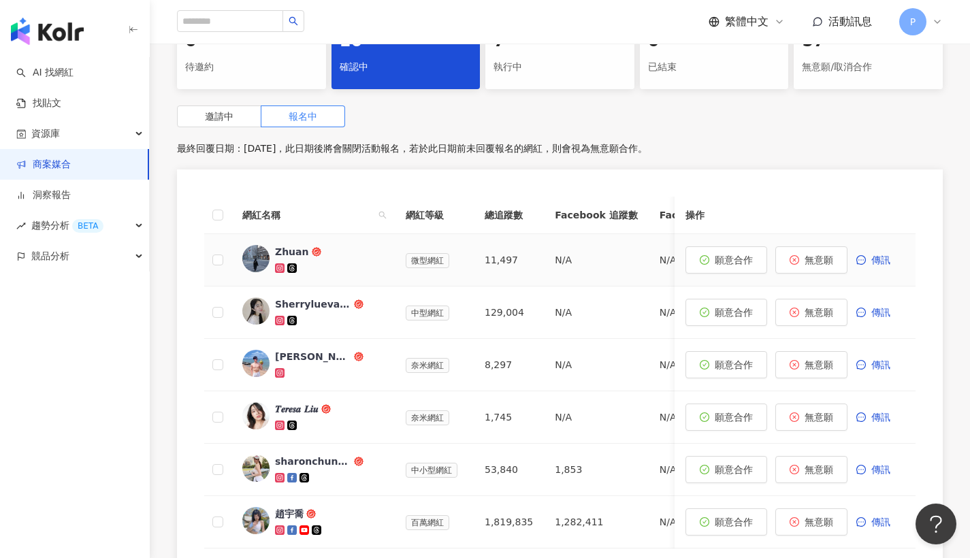
click at [283, 266] on icon at bounding box center [280, 268] width 10 height 10
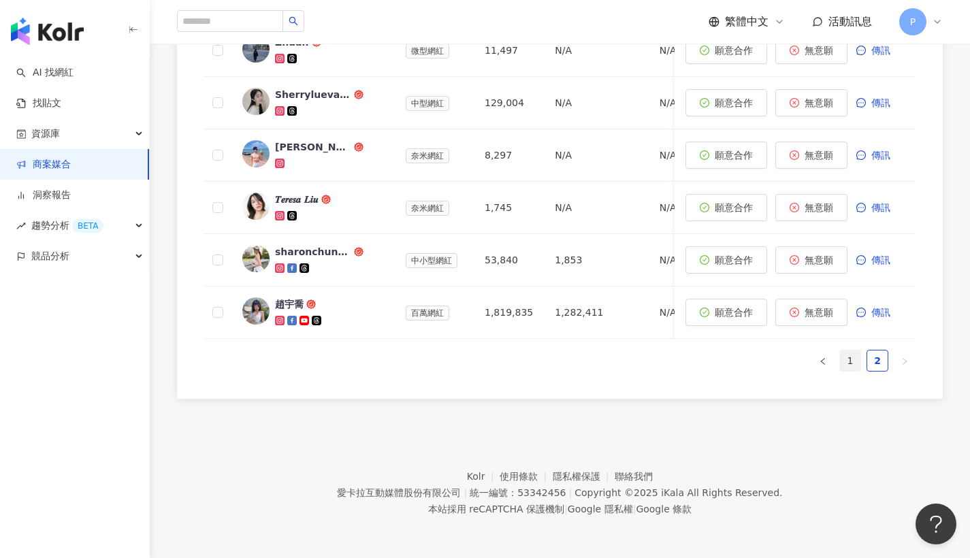
click at [849, 362] on link "1" at bounding box center [850, 360] width 20 height 20
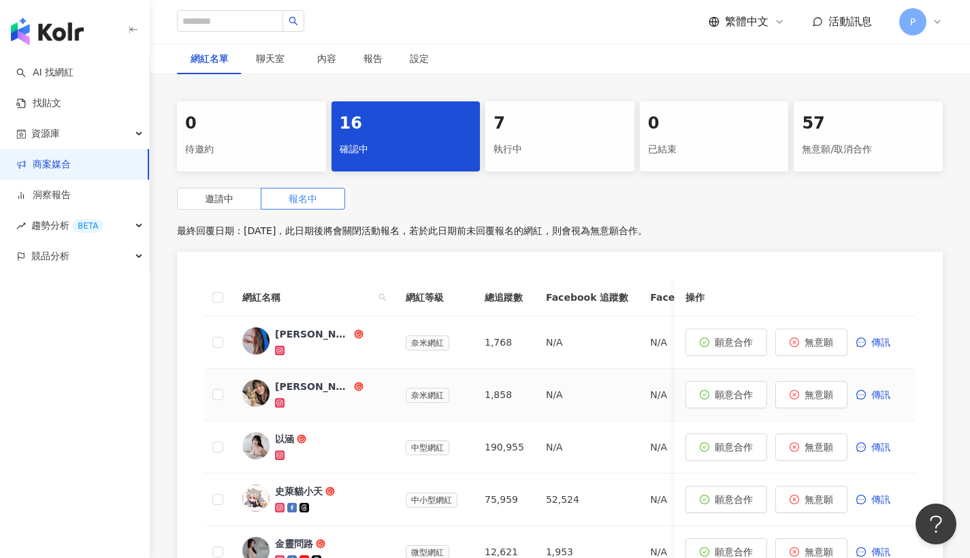
scroll to position [310, 0]
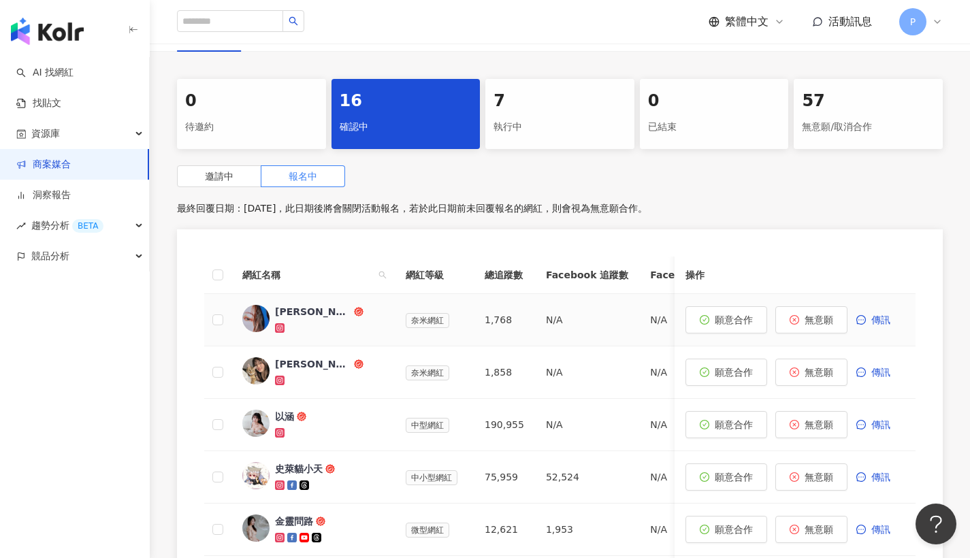
click at [280, 329] on icon at bounding box center [279, 327] width 5 height 5
click at [283, 379] on icon at bounding box center [280, 381] width 10 height 10
click at [277, 432] on icon at bounding box center [279, 432] width 7 height 7
click at [320, 417] on span "以涵" at bounding box center [319, 417] width 88 height 14
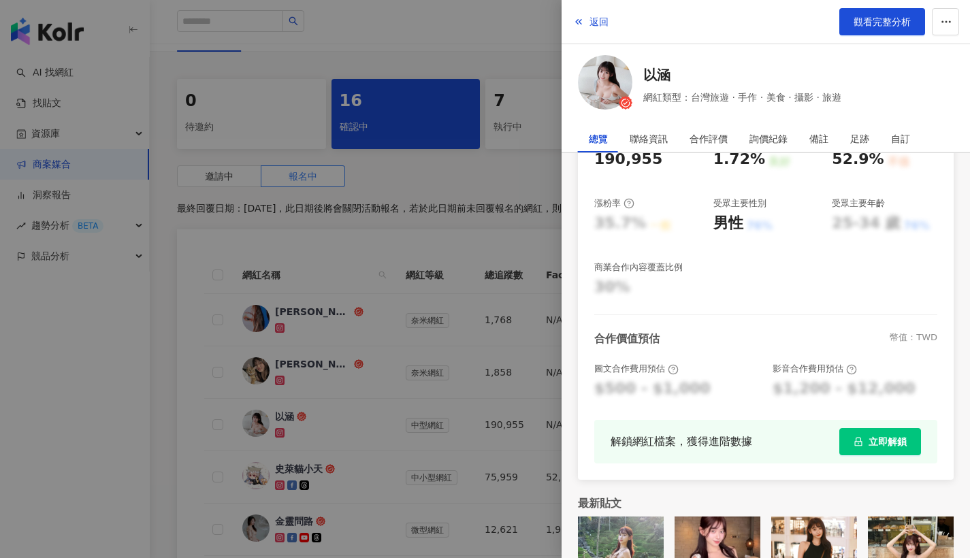
scroll to position [626, 0]
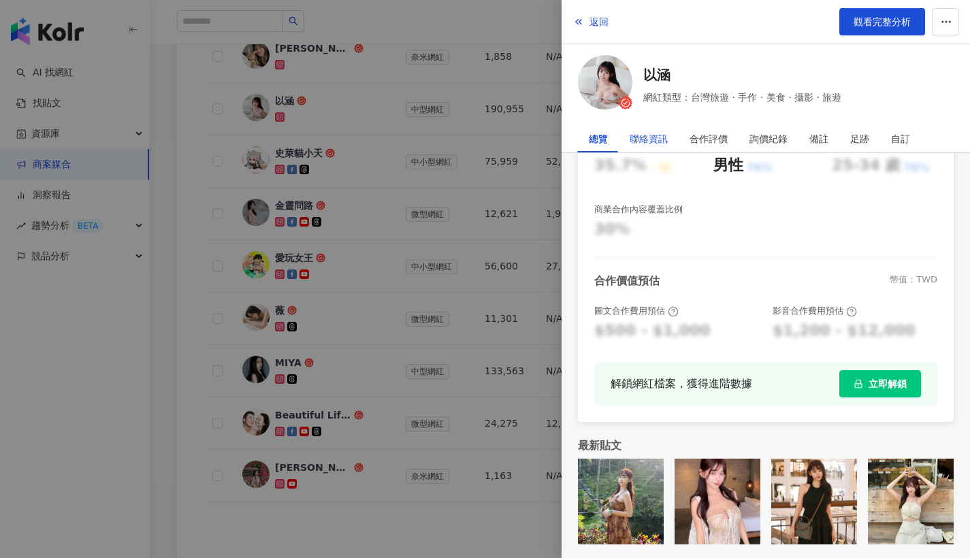
click at [643, 144] on div "聯絡資訊" at bounding box center [648, 138] width 38 height 27
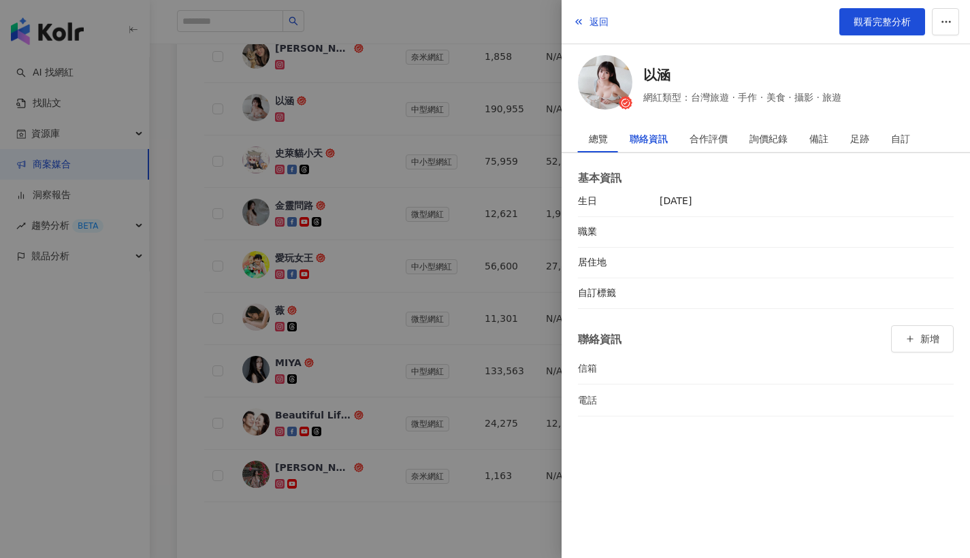
scroll to position [0, 0]
click at [710, 137] on div "合作評價" at bounding box center [708, 138] width 38 height 27
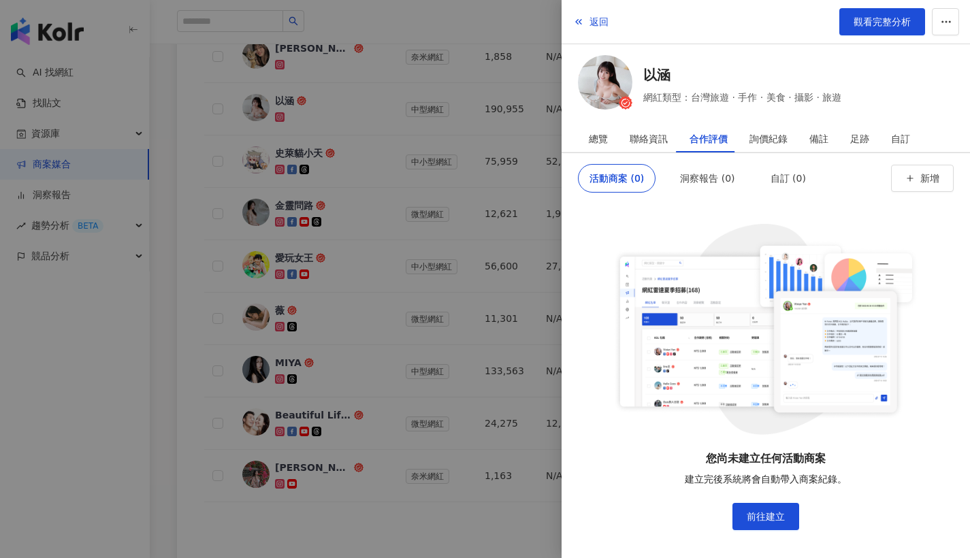
click at [461, 148] on div at bounding box center [485, 279] width 970 height 558
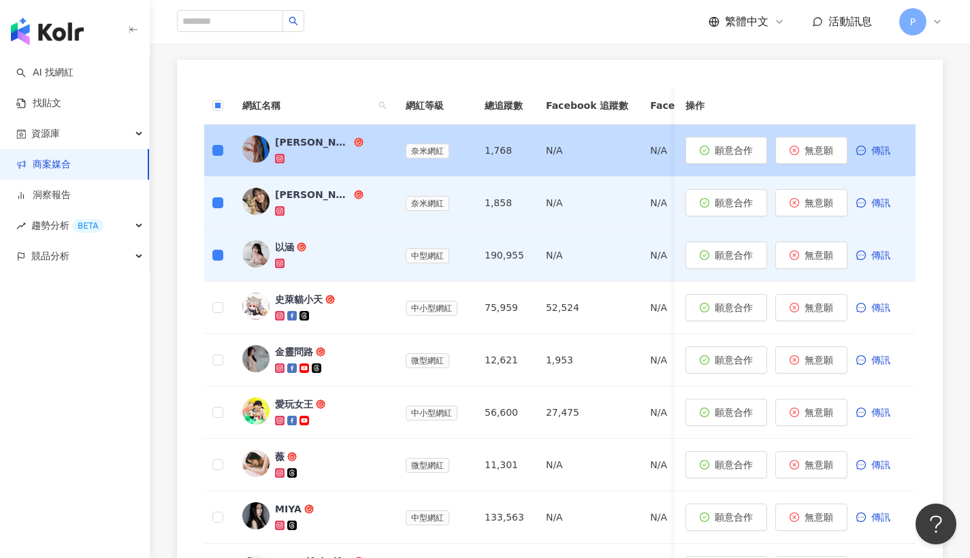
scroll to position [428, 0]
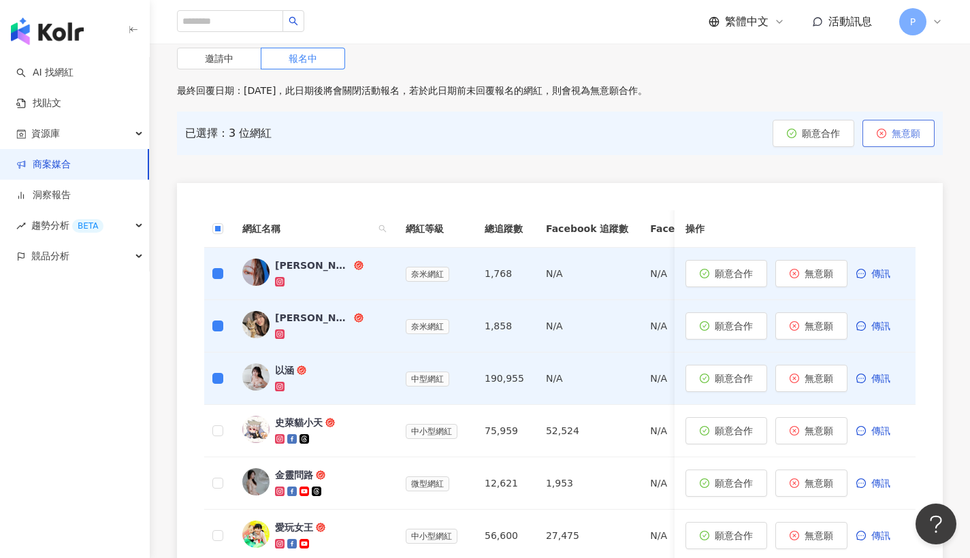
click at [896, 133] on span "無意願" at bounding box center [905, 133] width 29 height 11
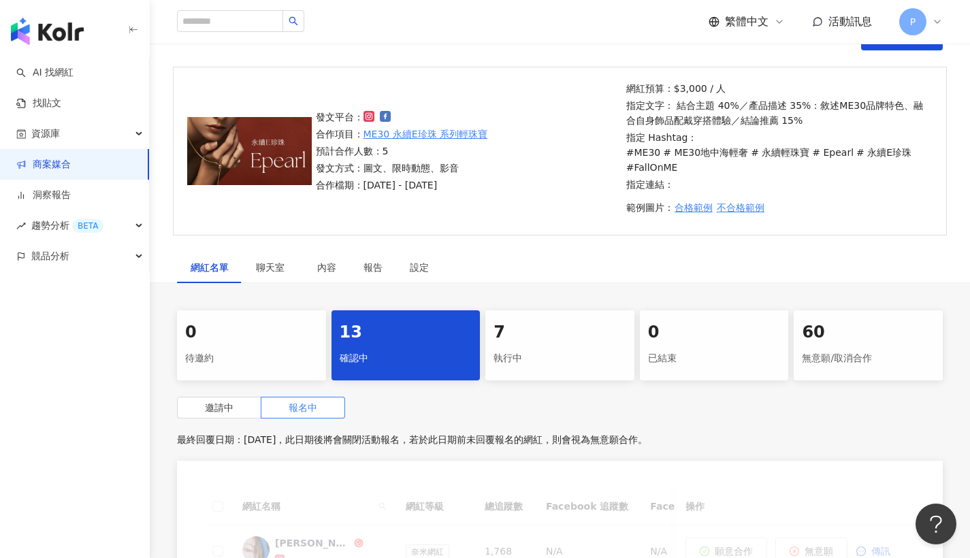
scroll to position [337, 0]
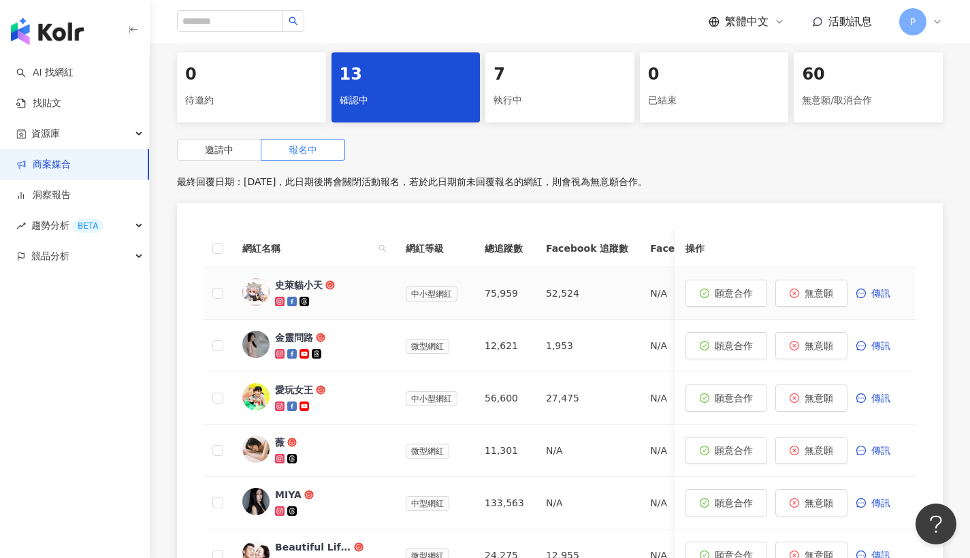
click at [352, 295] on div at bounding box center [329, 302] width 109 height 14
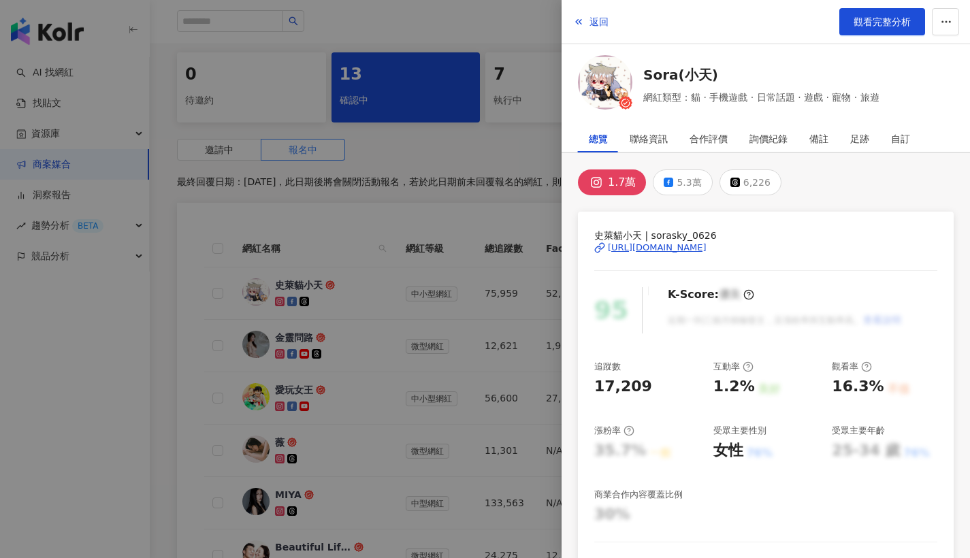
click at [629, 249] on div "[URL][DOMAIN_NAME]" at bounding box center [657, 248] width 99 height 12
click at [445, 168] on div at bounding box center [485, 279] width 970 height 558
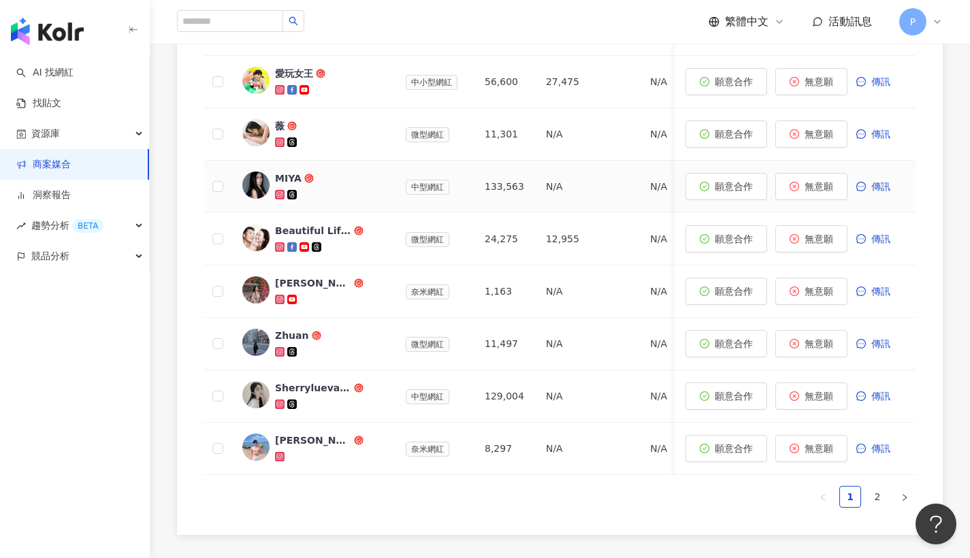
scroll to position [564, 0]
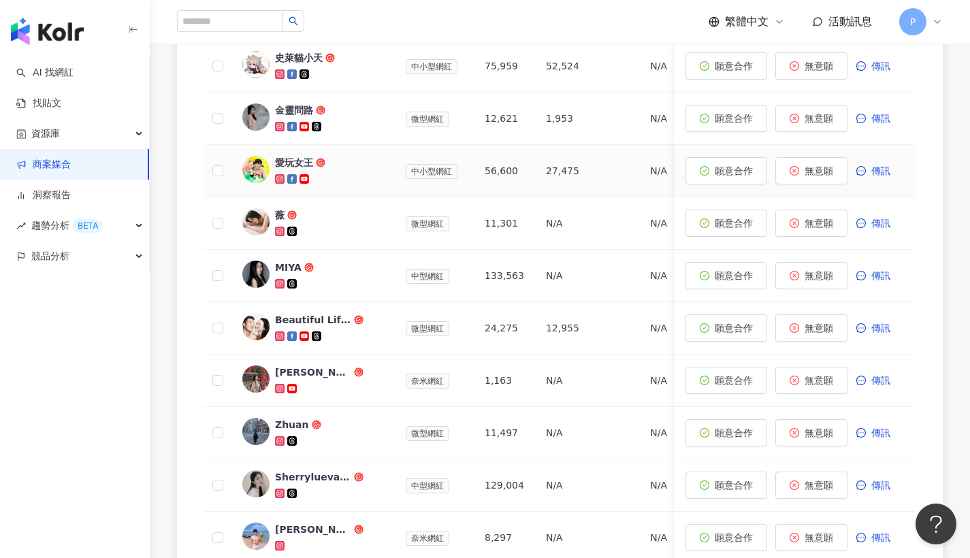
click at [280, 179] on icon at bounding box center [280, 179] width 2 height 2
click at [280, 123] on icon at bounding box center [279, 126] width 7 height 7
click at [56, 261] on span "競品分析" at bounding box center [50, 256] width 38 height 31
click at [57, 289] on link "品牌帳號分析" at bounding box center [61, 287] width 57 height 14
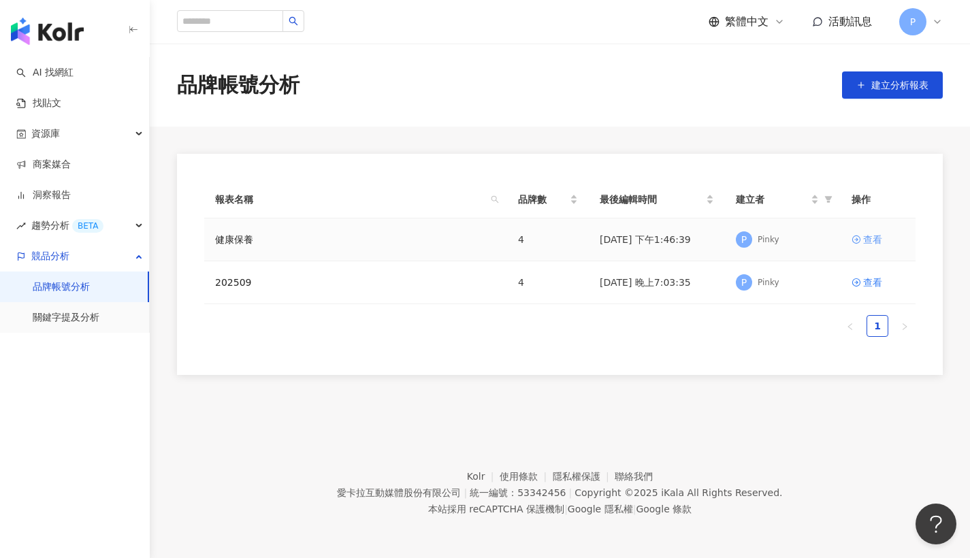
click at [872, 240] on div "查看" at bounding box center [872, 239] width 19 height 15
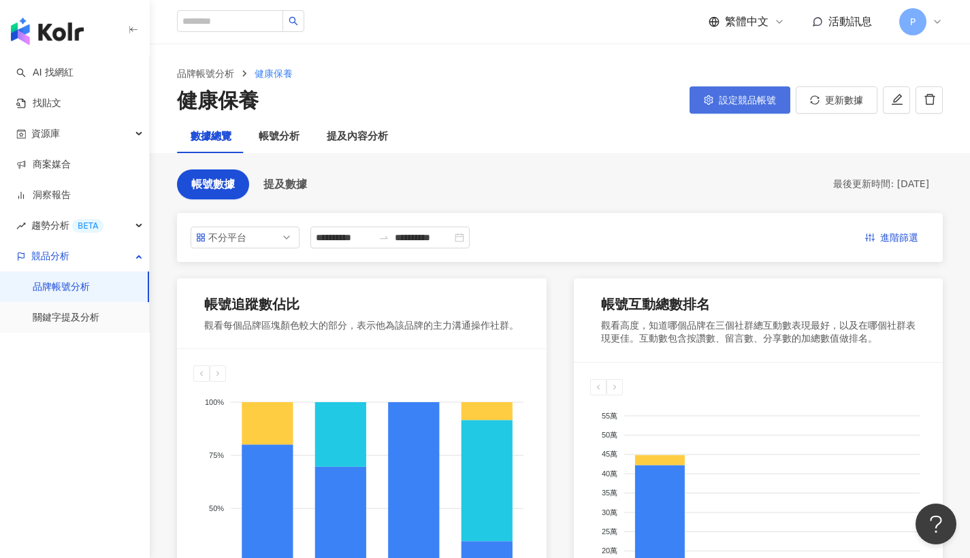
click at [747, 93] on button "設定競品帳號" at bounding box center [739, 99] width 101 height 27
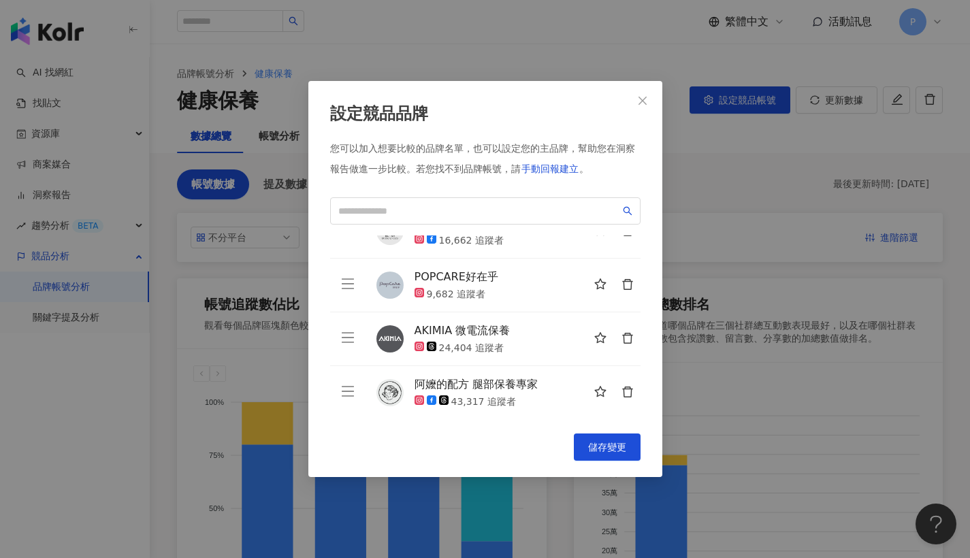
scroll to position [6, 0]
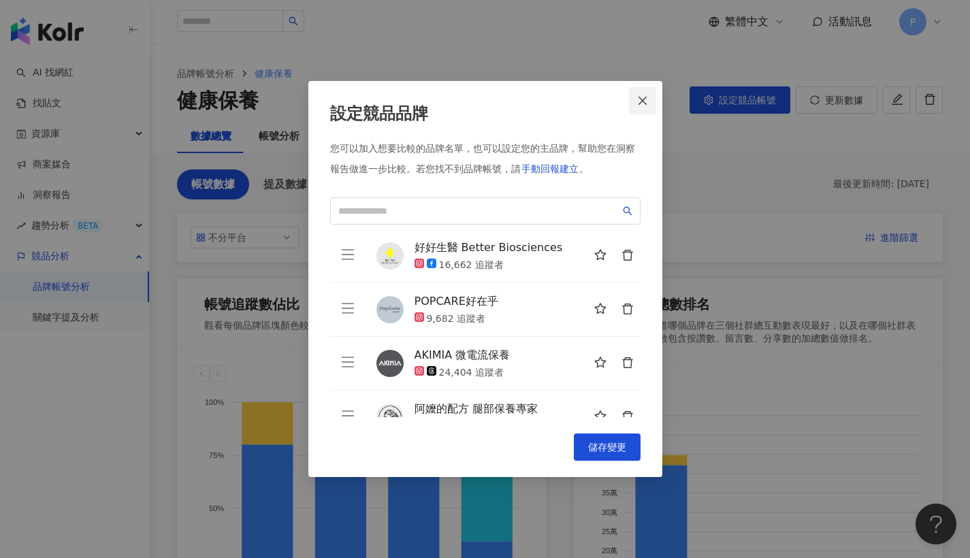
click at [636, 101] on span "Close" at bounding box center [642, 100] width 27 height 11
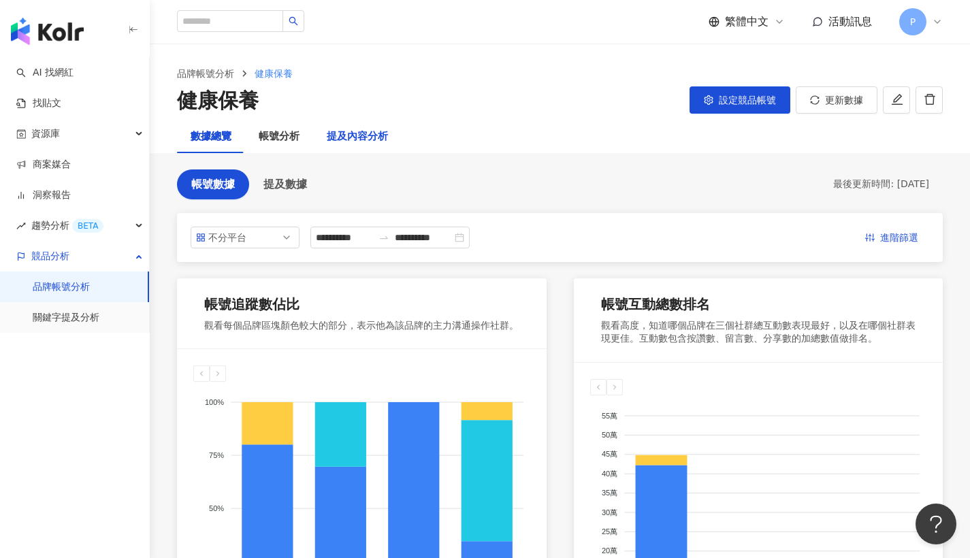
click at [340, 130] on div "提及內容分析" at bounding box center [357, 137] width 61 height 16
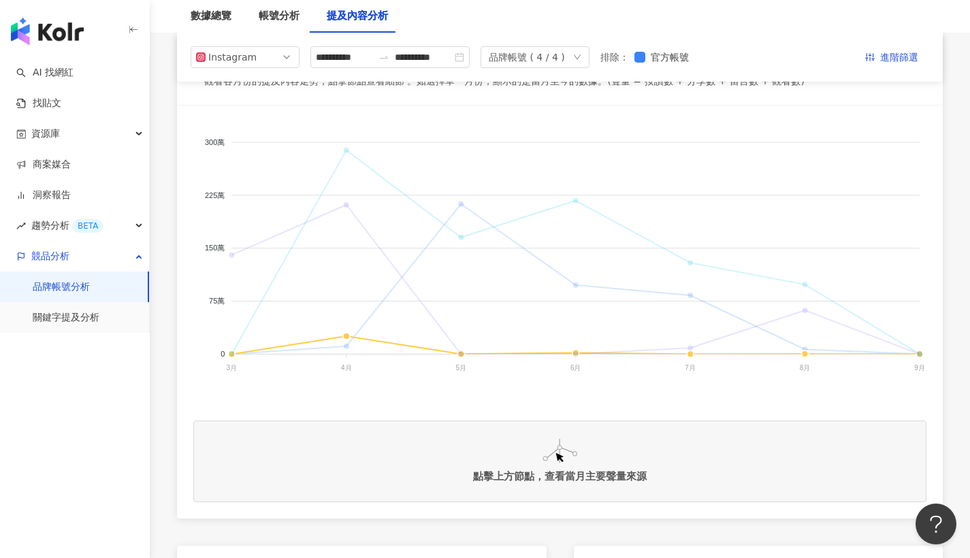
scroll to position [97, 0]
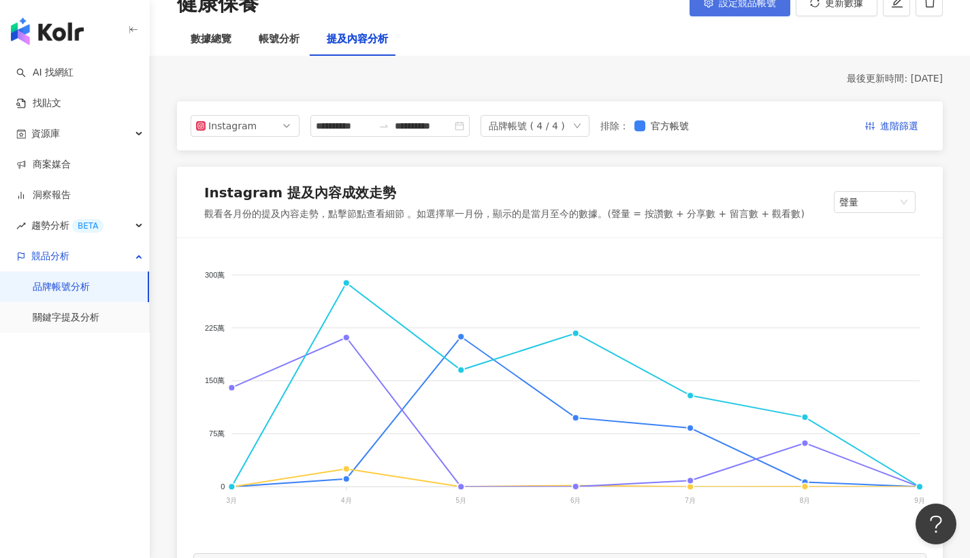
click at [748, 13] on button "設定競品帳號" at bounding box center [739, 2] width 101 height 27
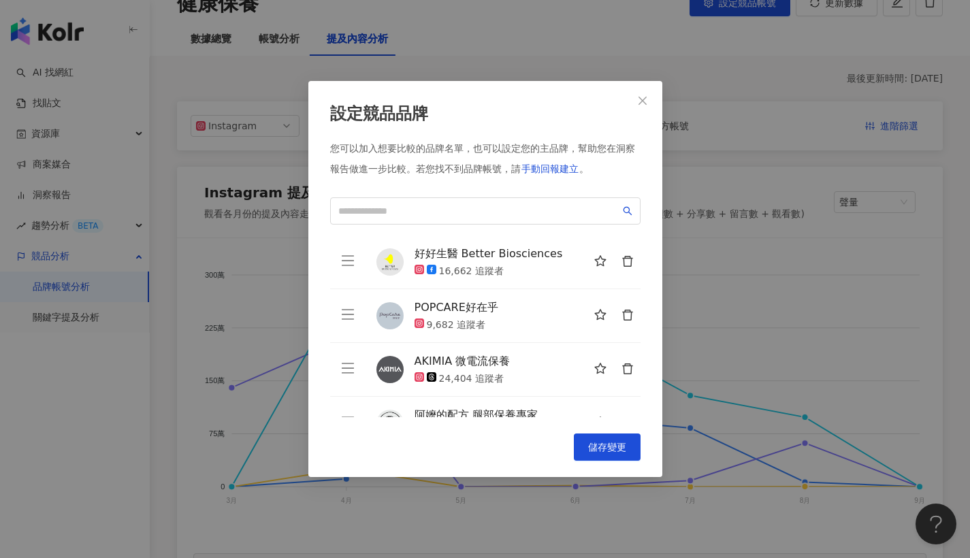
click at [622, 312] on icon "delete" at bounding box center [627, 315] width 10 height 11
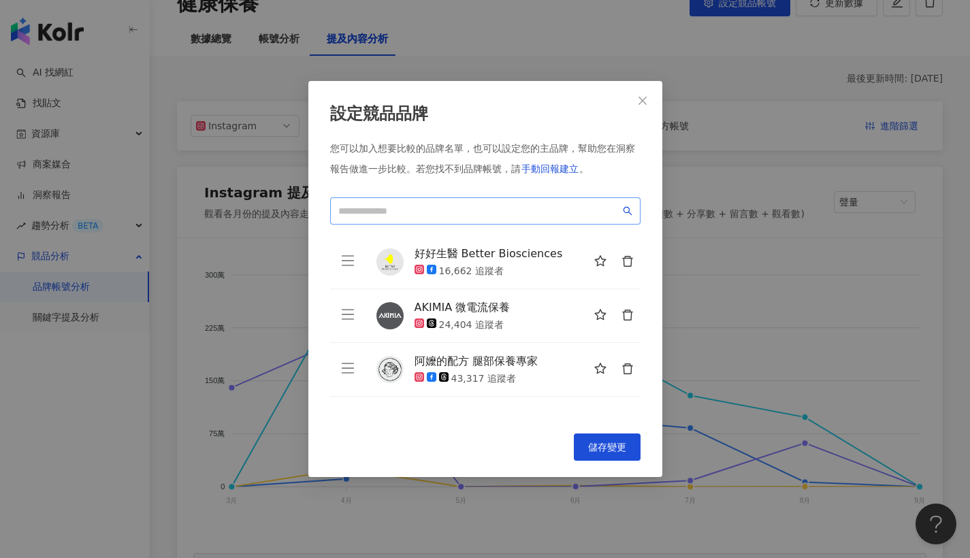
click at [467, 218] on span at bounding box center [485, 210] width 310 height 27
paste input "**********"
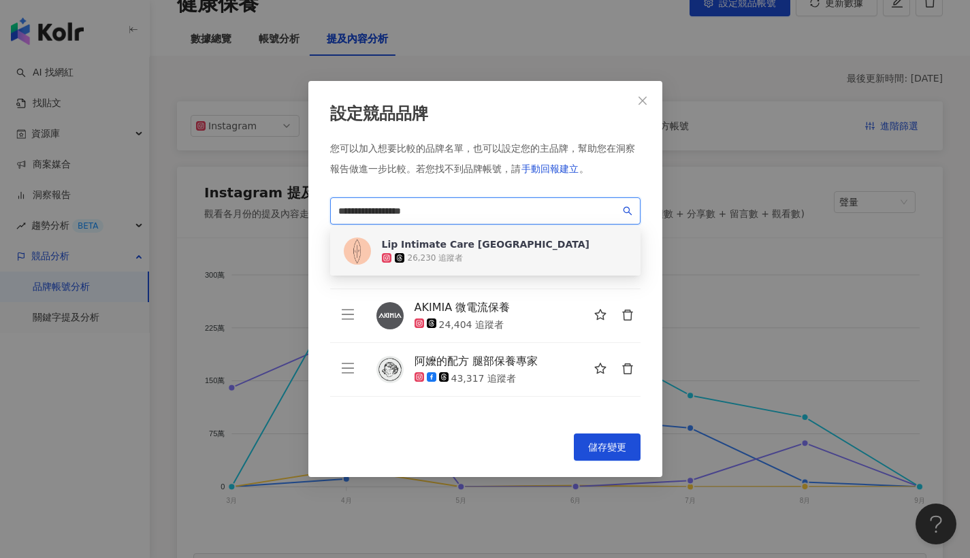
click at [480, 263] on div "26,230 追蹤者" at bounding box center [486, 258] width 208 height 14
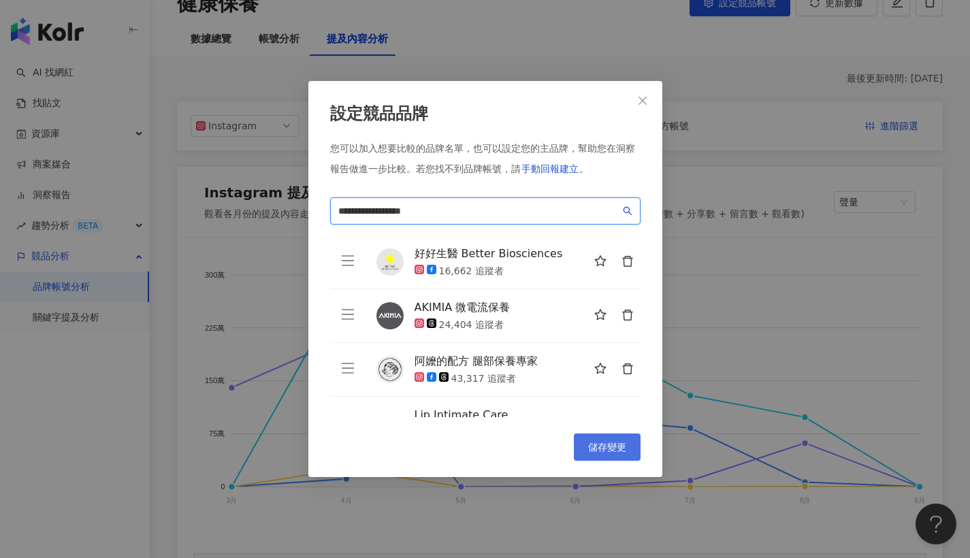
type input "**********"
click at [596, 445] on span "儲存變更" at bounding box center [607, 447] width 38 height 11
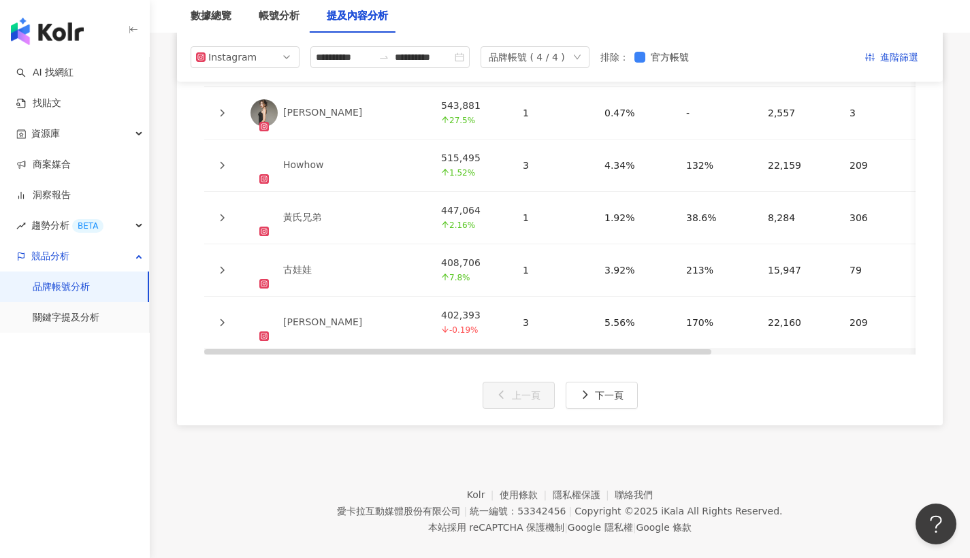
scroll to position [2716, 0]
